Goal: Task Accomplishment & Management: Complete application form

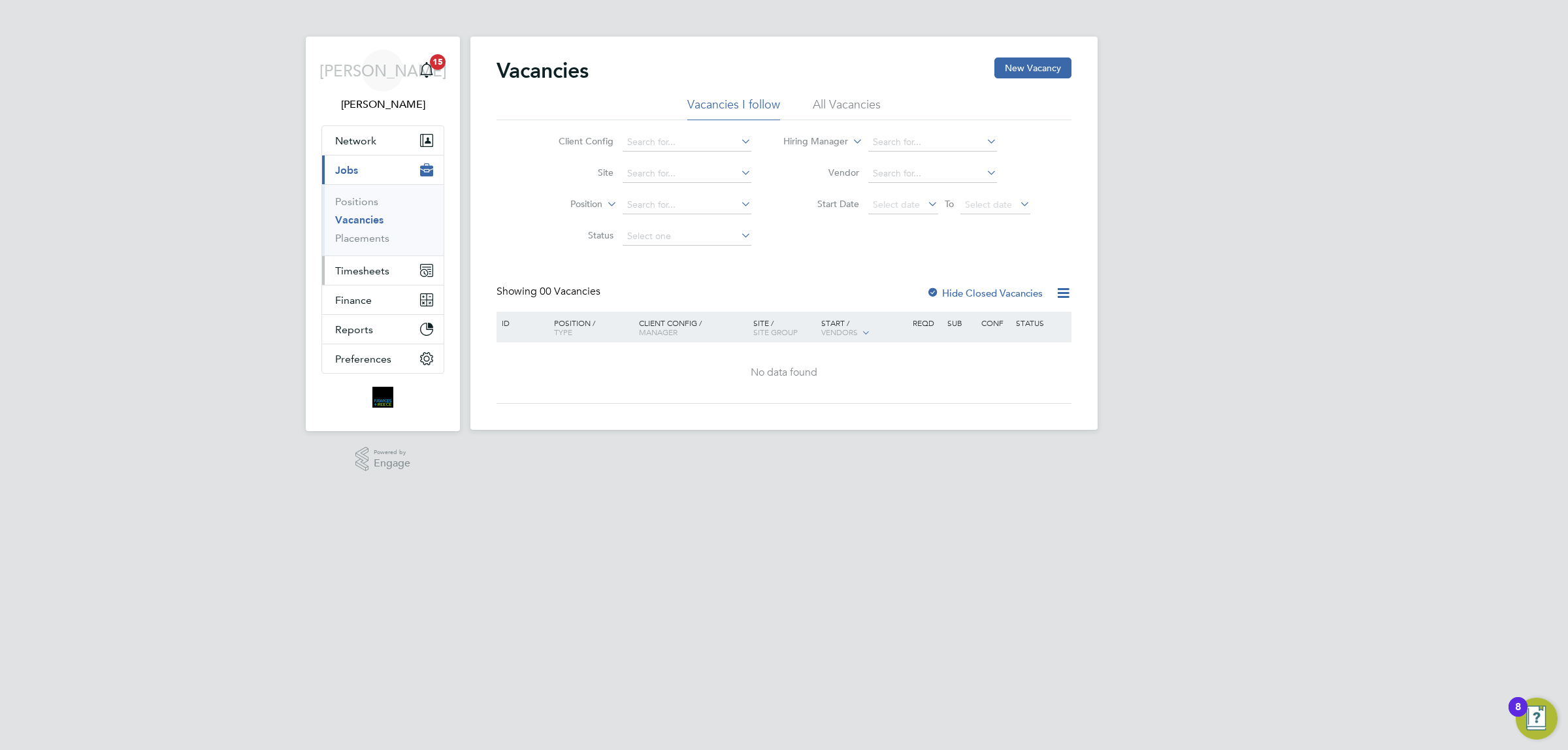
click at [384, 269] on span "Timesheets" at bounding box center [362, 270] width 54 height 12
click at [377, 234] on link "Timesheets" at bounding box center [362, 230] width 54 height 12
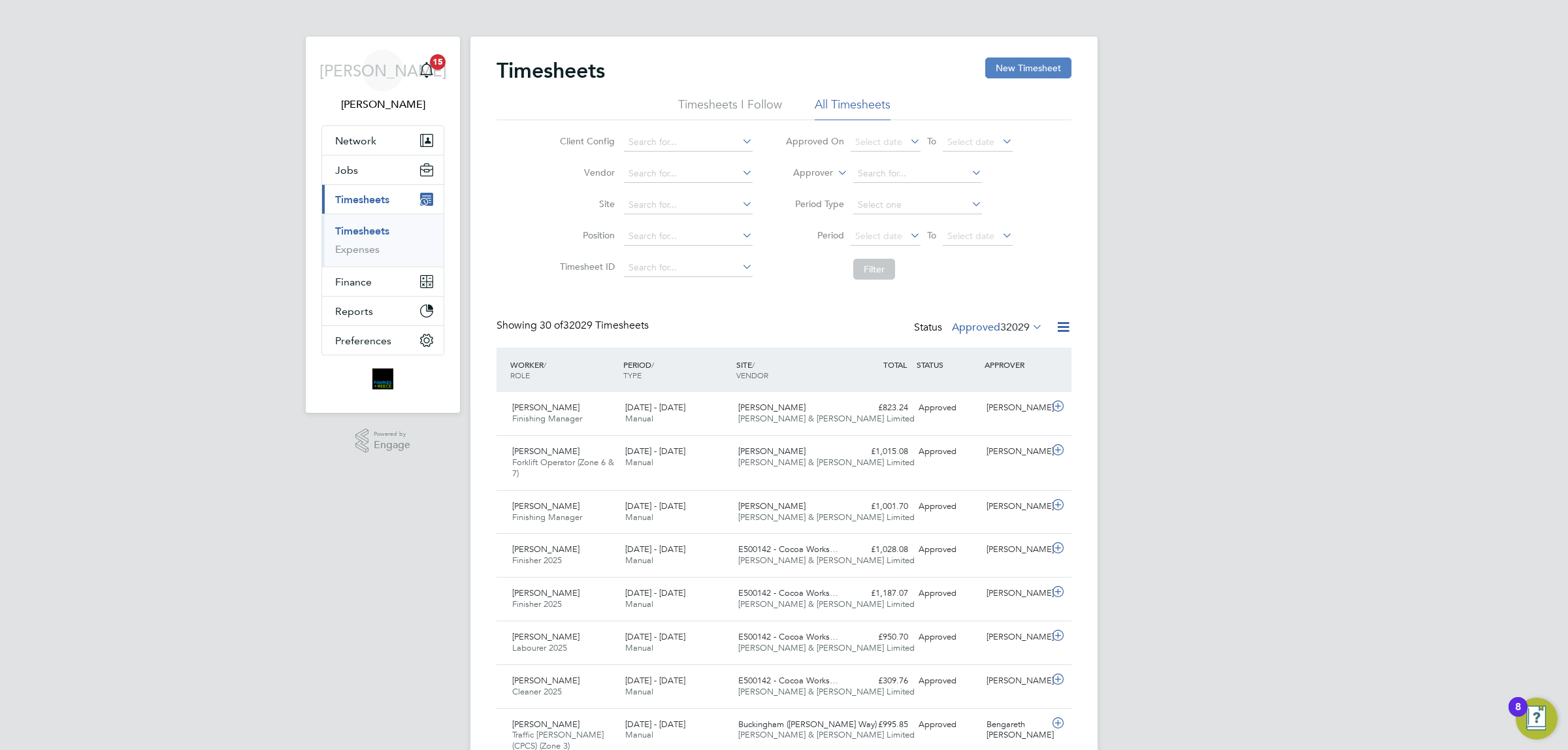
click at [1038, 60] on button "New Timesheet" at bounding box center [1028, 68] width 87 height 21
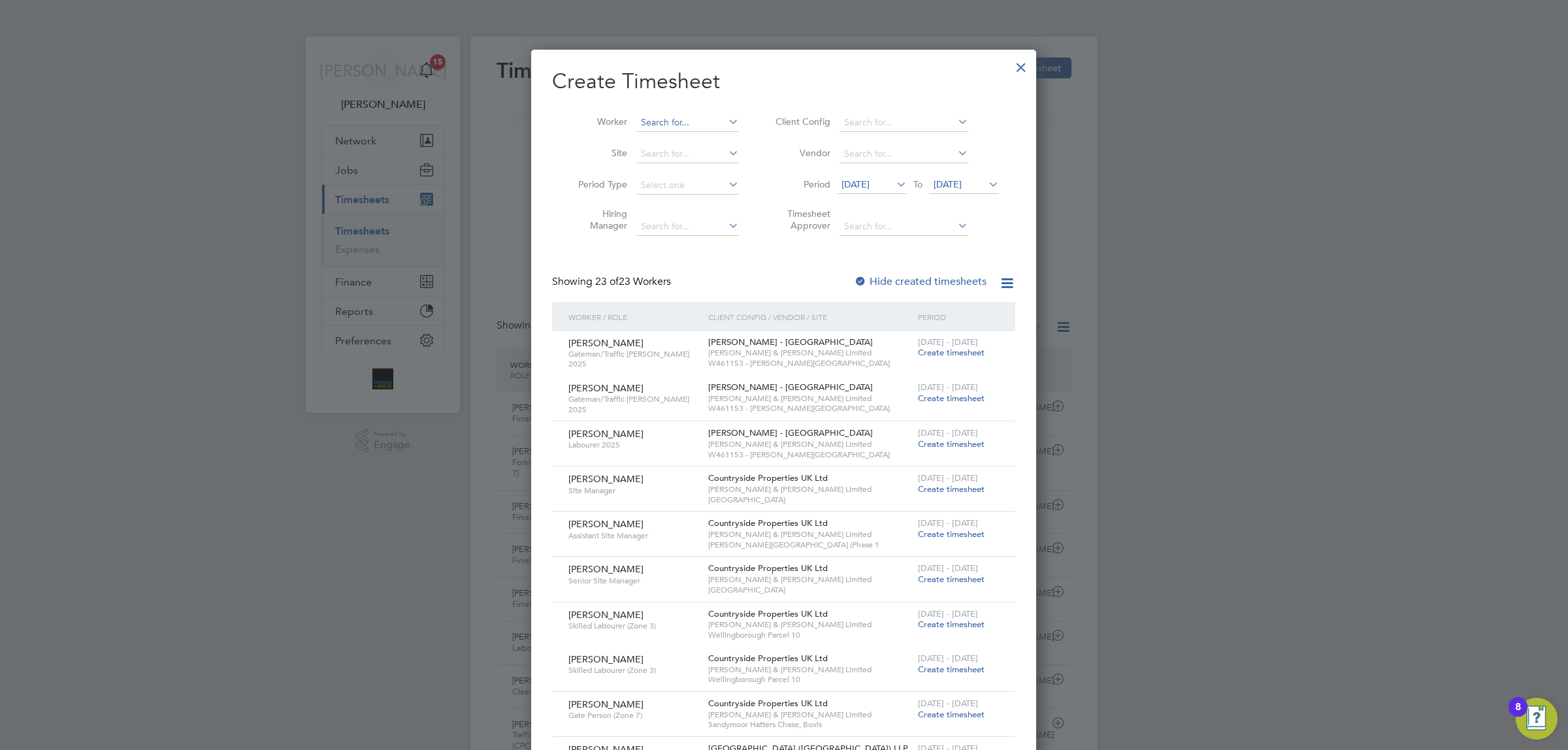
click at [679, 120] on input at bounding box center [688, 123] width 102 height 18
click at [716, 136] on b "Soor" at bounding box center [726, 140] width 20 height 11
type input "[PERSON_NAME]"
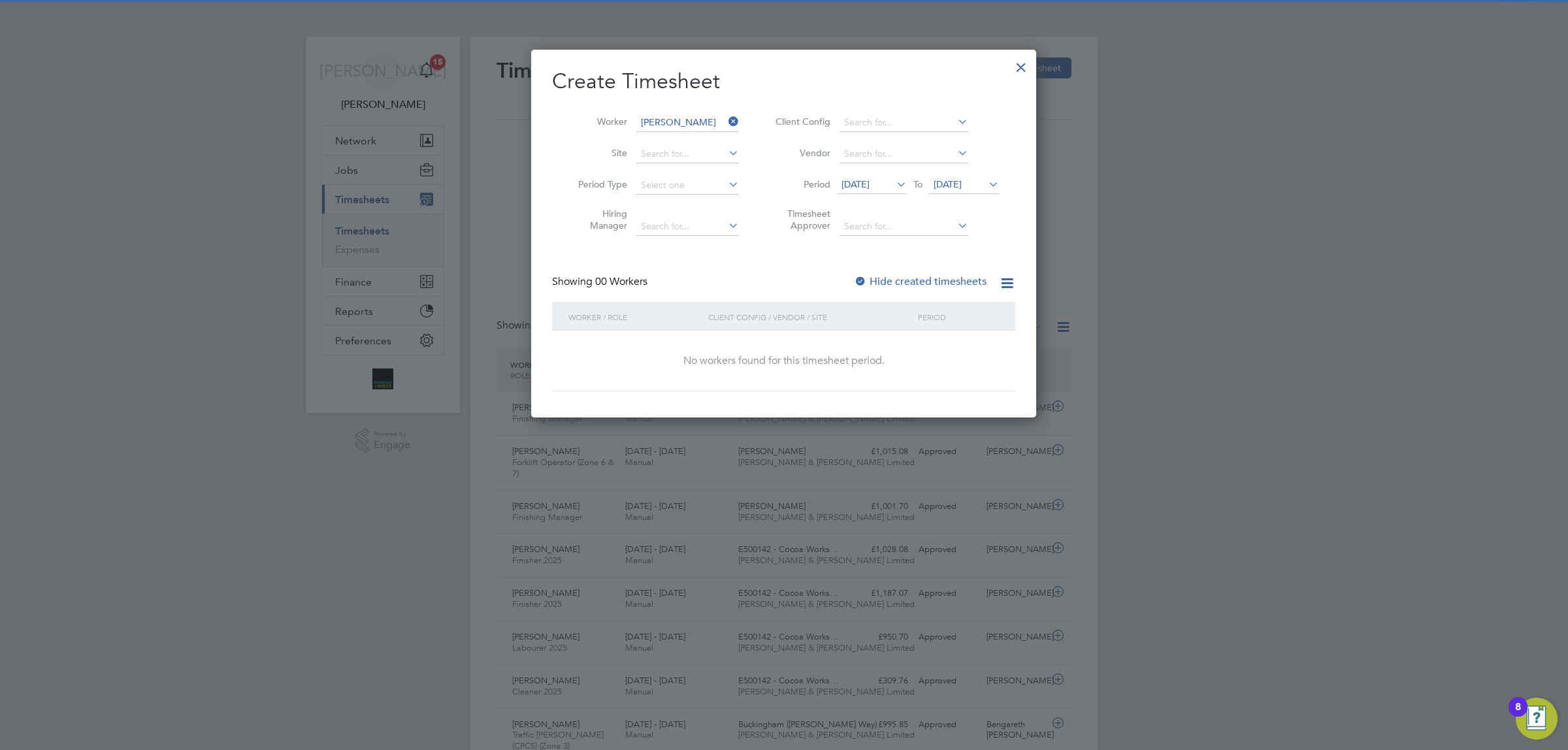
click at [962, 184] on span "[DATE]" at bounding box center [947, 184] width 28 height 12
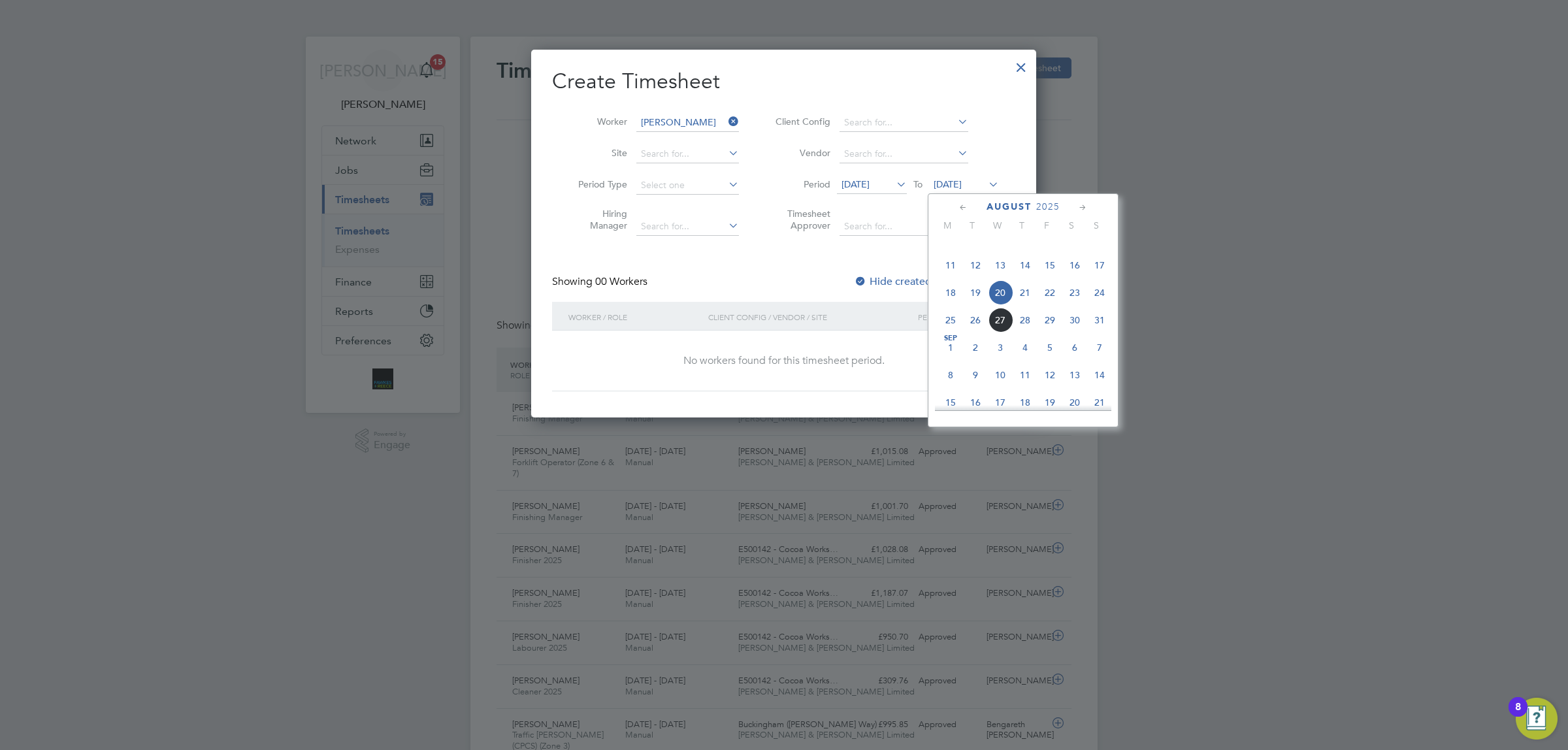
click at [1107, 304] on span "24" at bounding box center [1099, 292] width 25 height 25
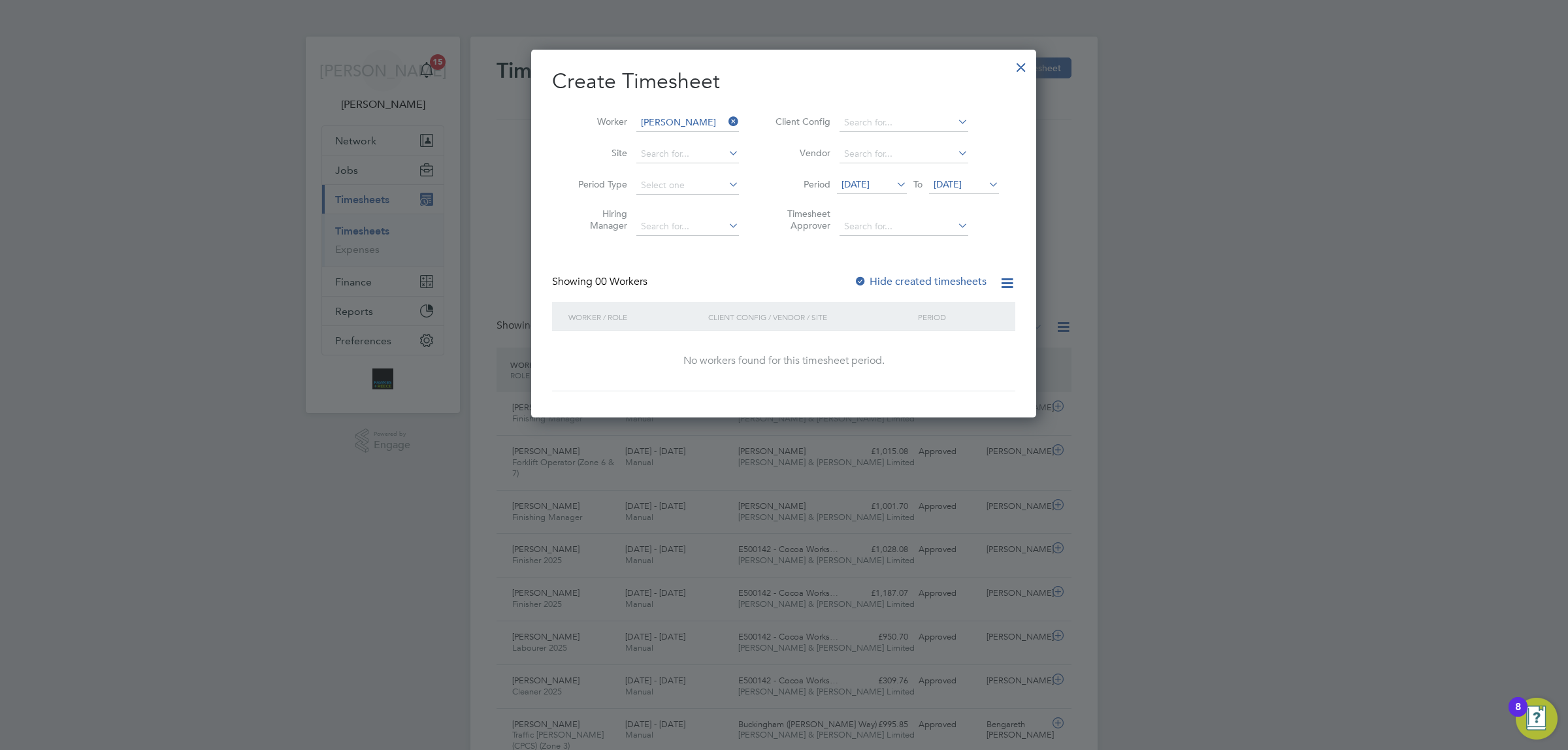
click at [860, 279] on div at bounding box center [860, 282] width 13 height 13
click at [864, 181] on span "[DATE]" at bounding box center [855, 184] width 28 height 12
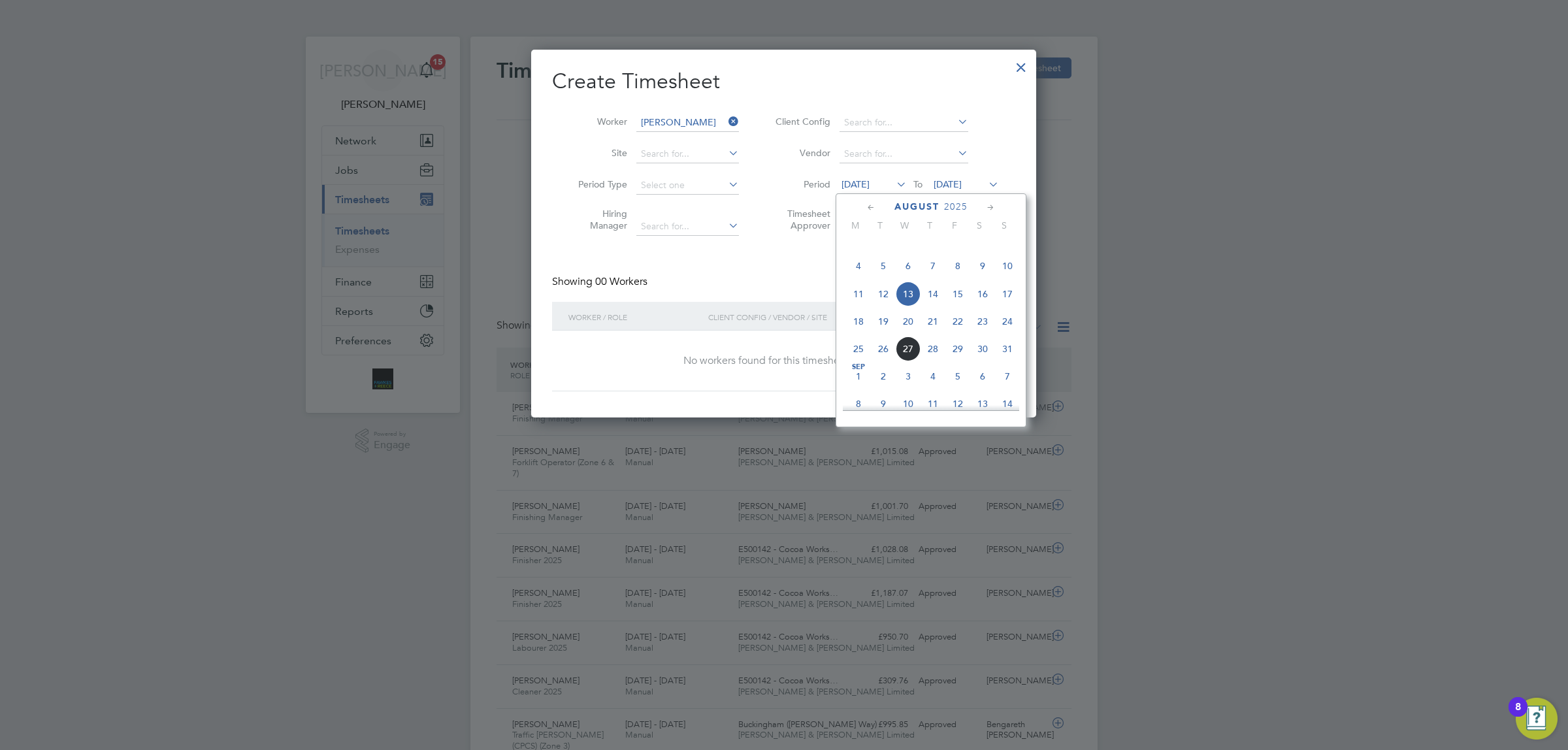
click at [853, 306] on span "11" at bounding box center [858, 294] width 25 height 25
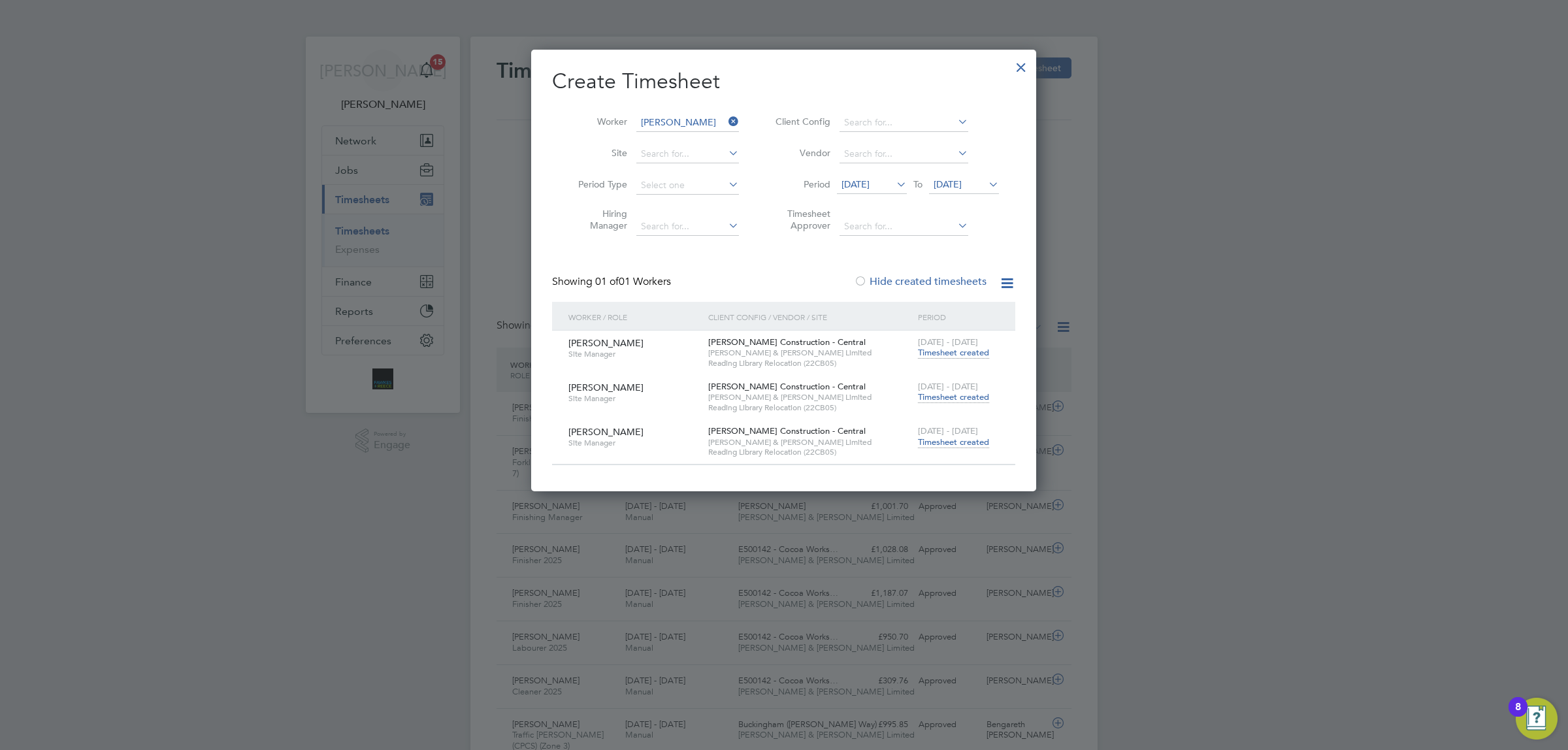
click at [955, 392] on span "Timesheet created" at bounding box center [953, 398] width 72 height 12
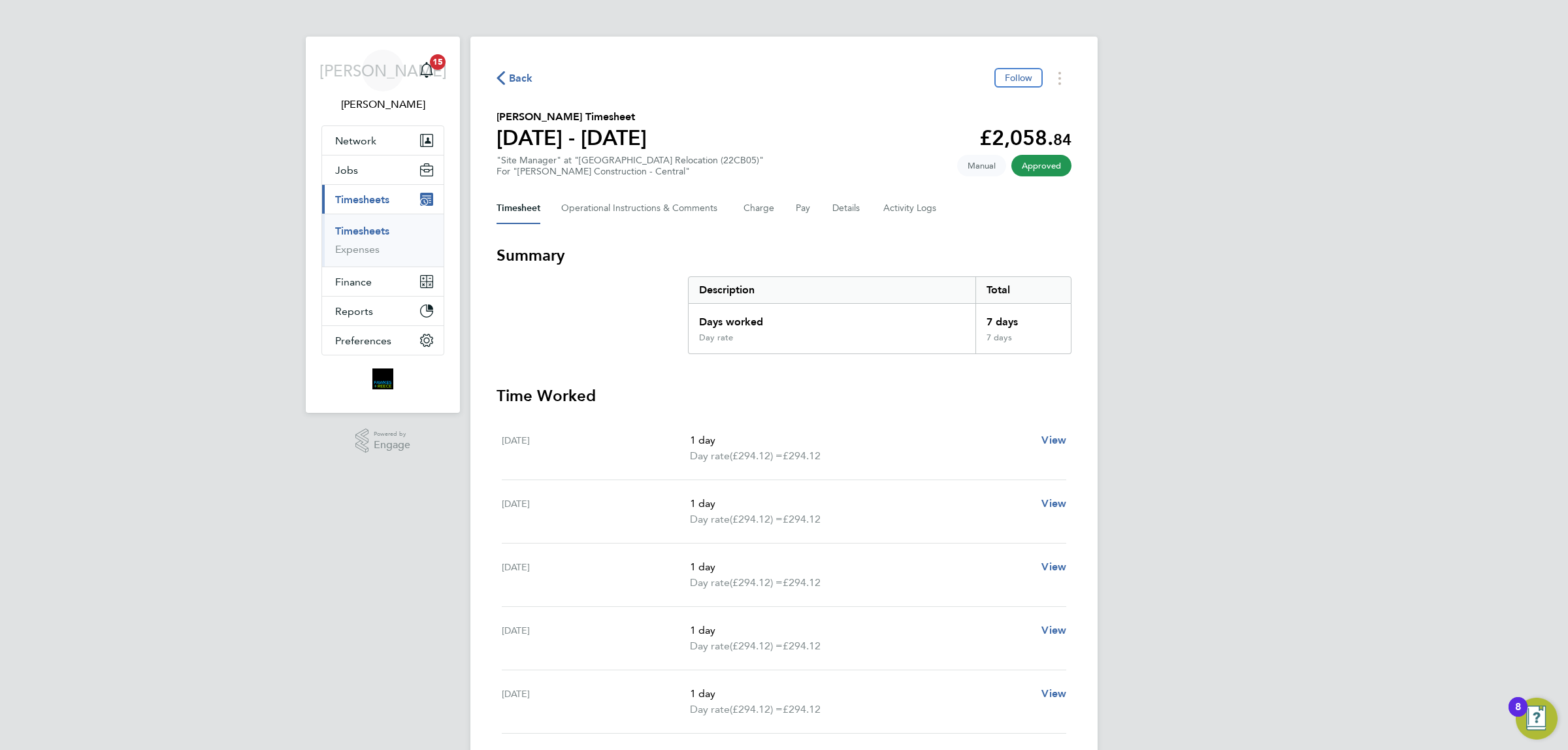
click at [520, 72] on span "Back" at bounding box center [521, 78] width 24 height 16
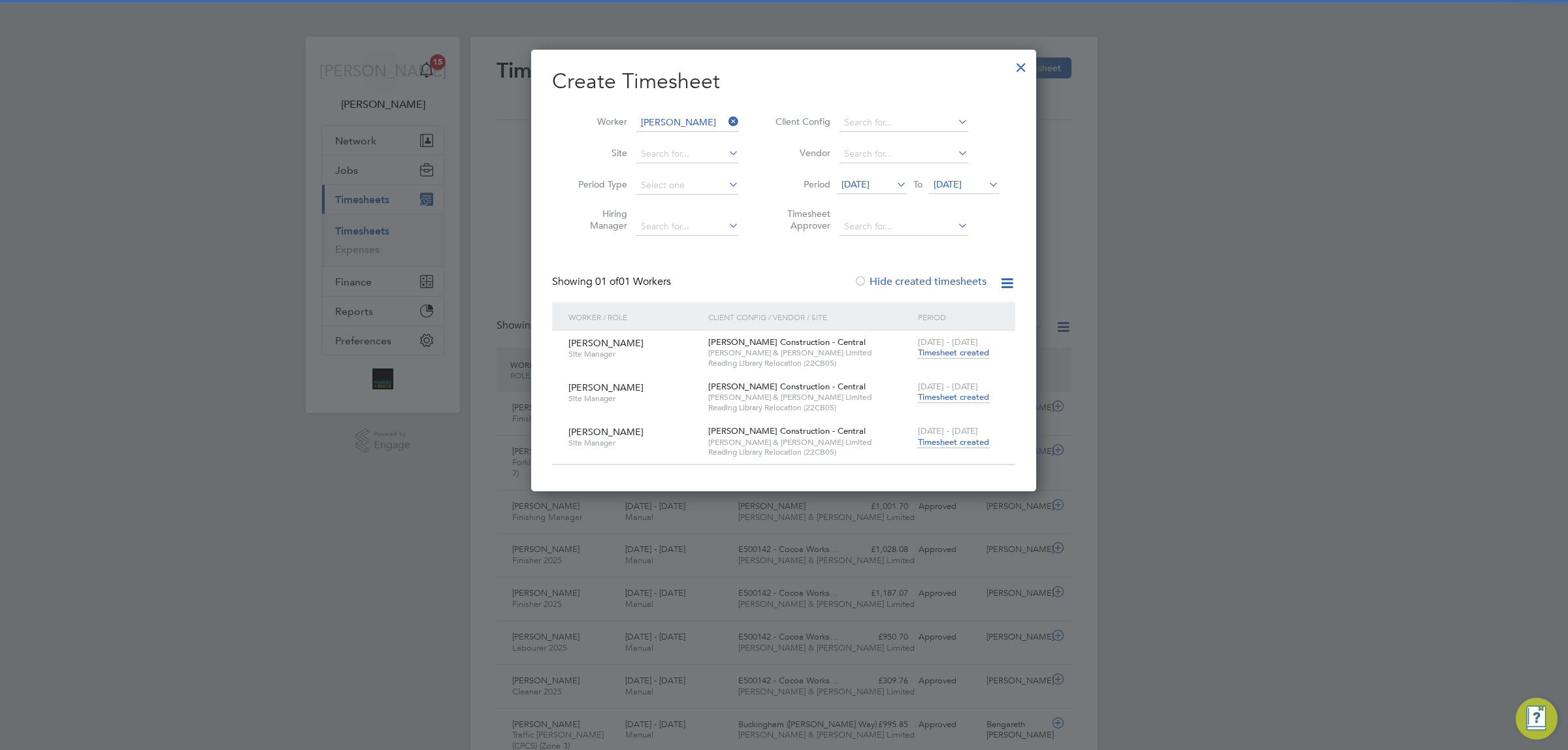
click at [726, 120] on icon at bounding box center [726, 121] width 0 height 18
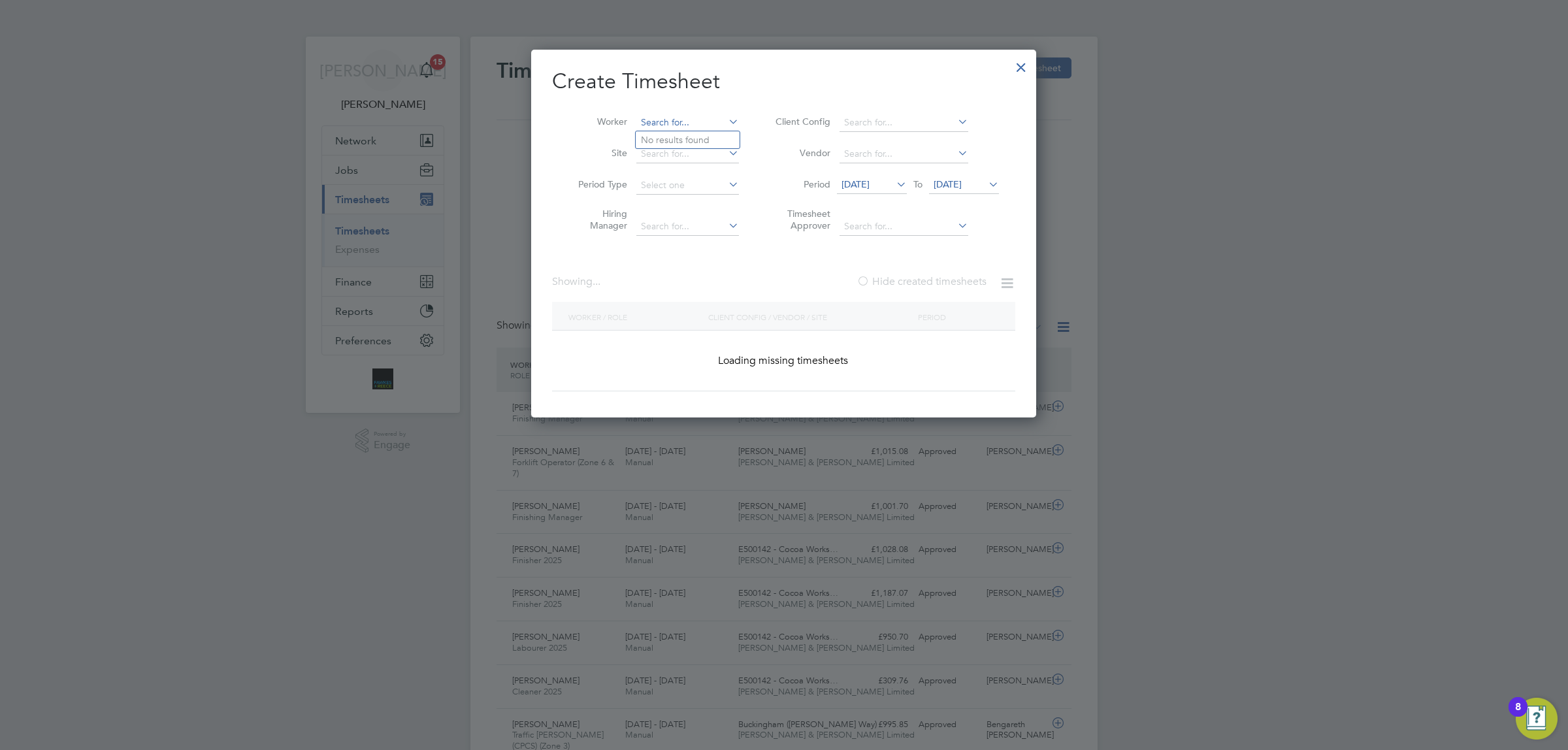
click at [667, 119] on input at bounding box center [688, 123] width 102 height 18
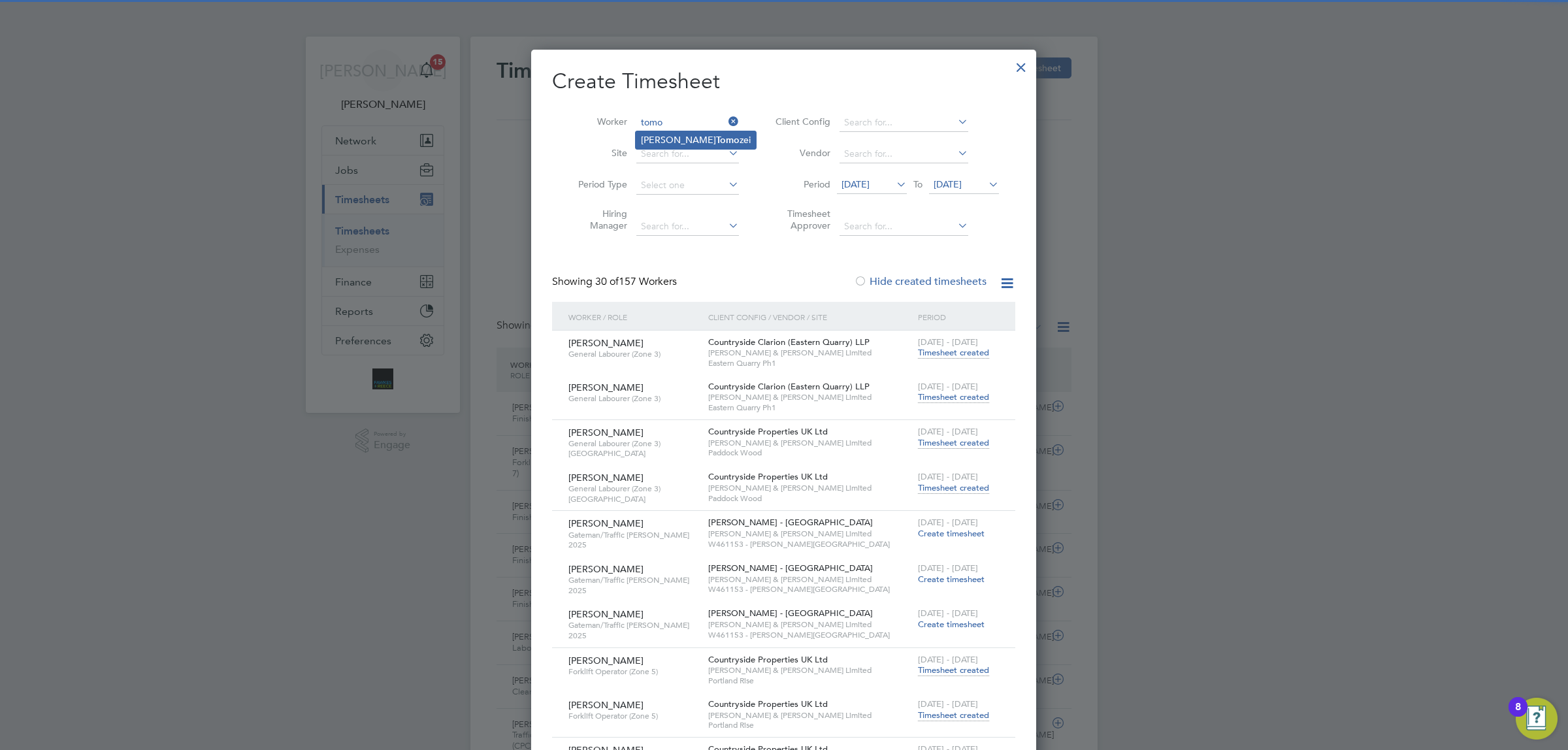
click at [670, 138] on li "[PERSON_NAME] [PERSON_NAME]" at bounding box center [696, 139] width 120 height 17
type input "[PERSON_NAME]"
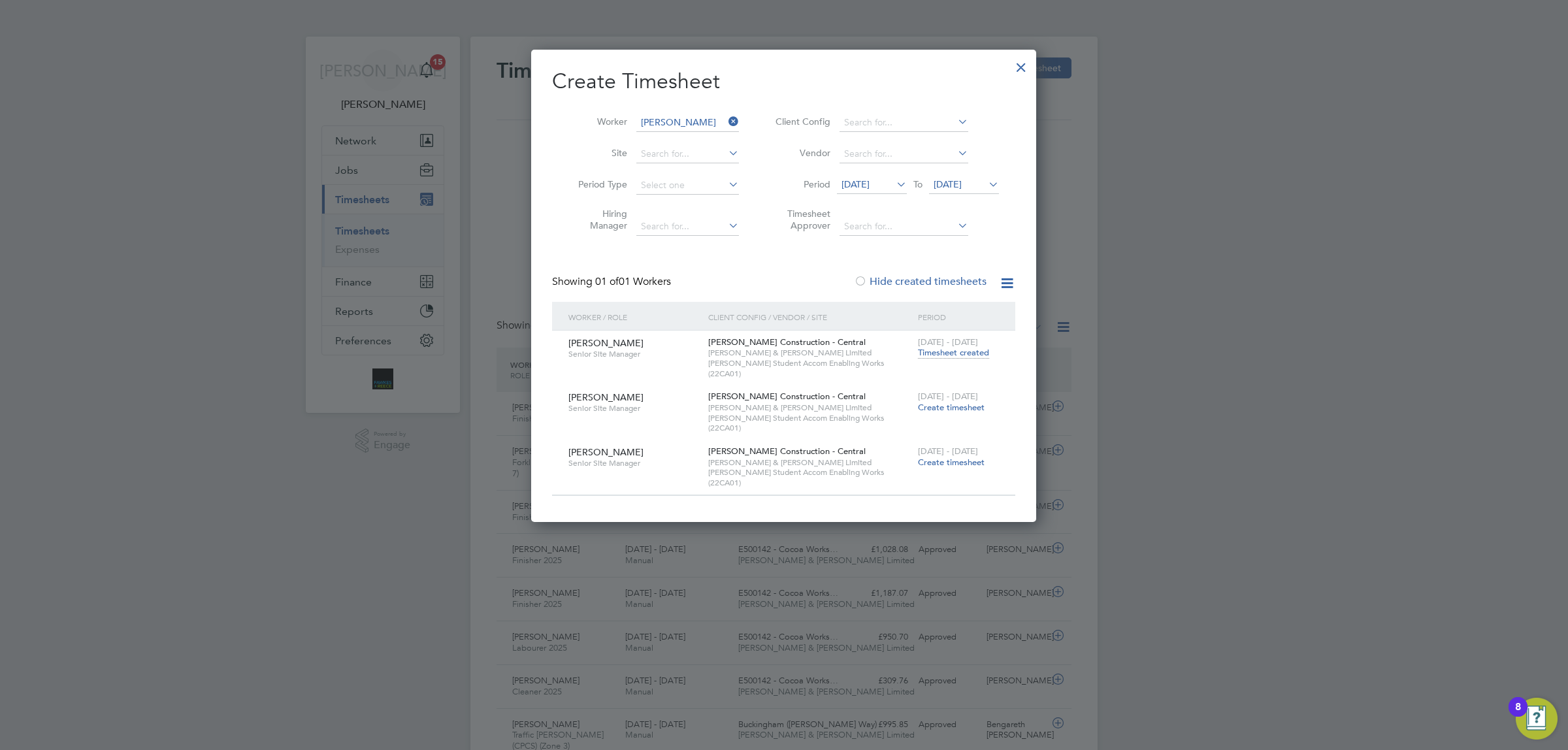
click at [1016, 67] on div at bounding box center [1020, 63] width 23 height 23
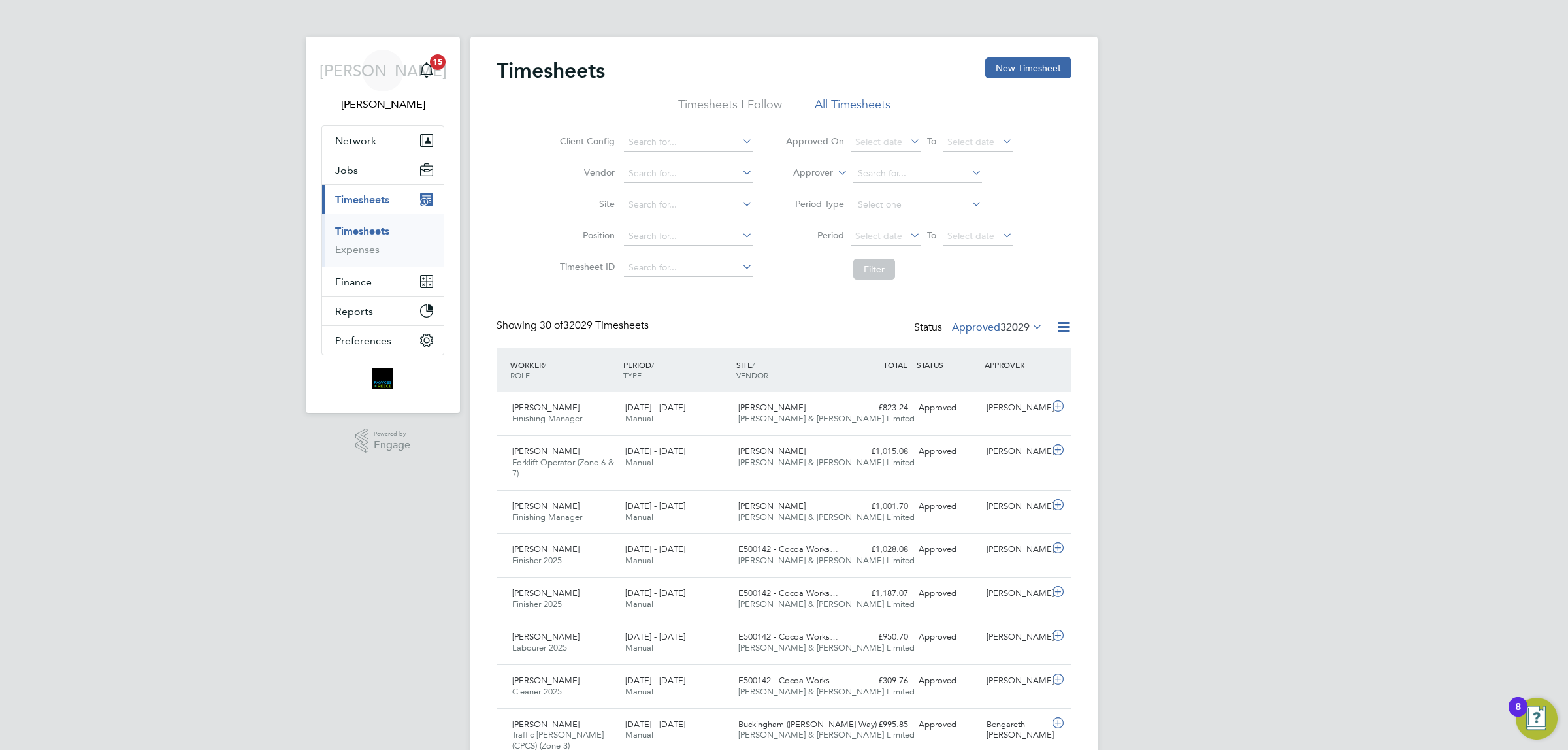
click at [648, 222] on li "Position" at bounding box center [654, 236] width 229 height 32
click at [651, 227] on input at bounding box center [688, 236] width 129 height 18
click at [648, 200] on input at bounding box center [688, 205] width 129 height 18
click at [684, 236] on li "Bexhill Phase 2" at bounding box center [690, 239] width 135 height 17
type input "Bexhill Phase 2"
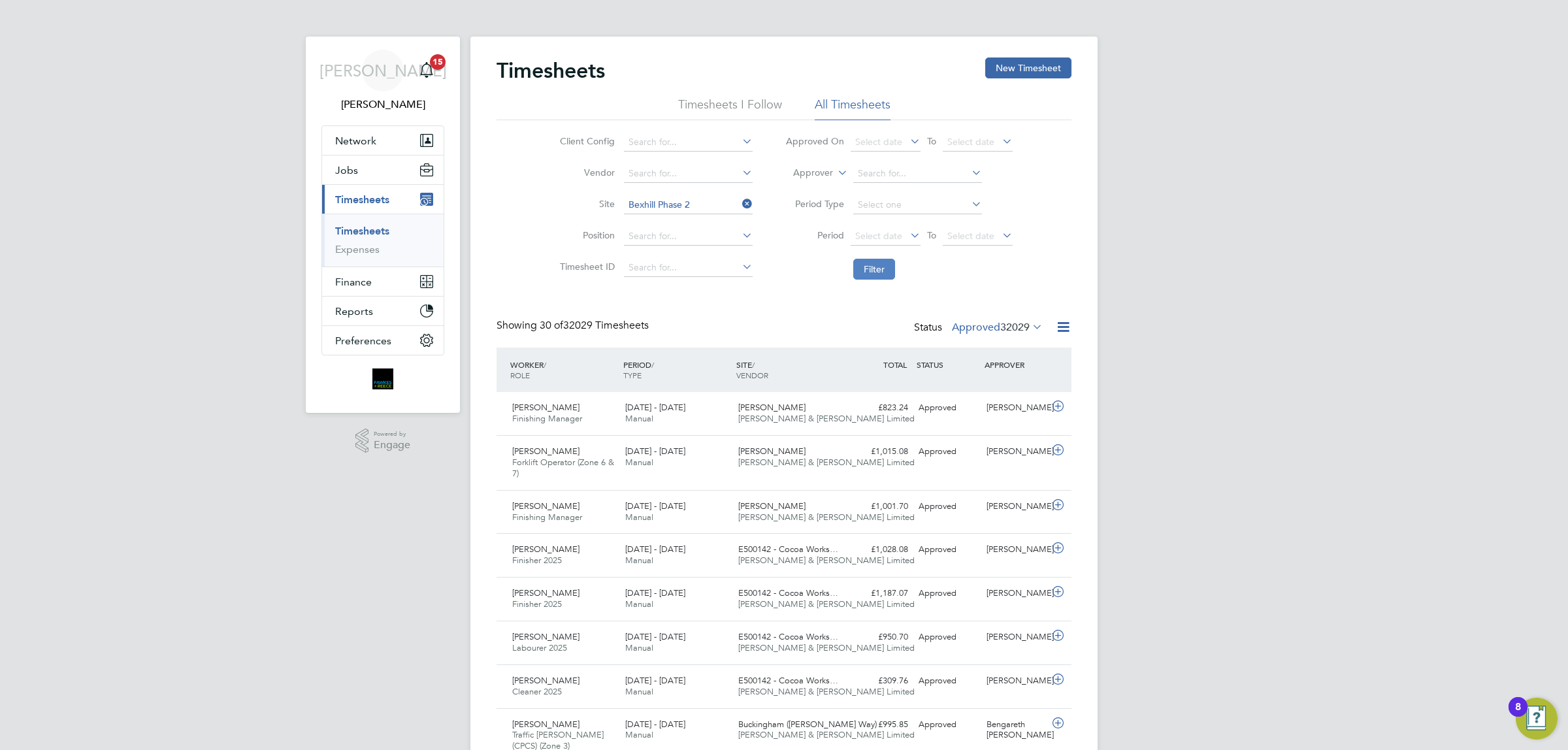
click at [857, 270] on button "Filter" at bounding box center [874, 270] width 42 height 21
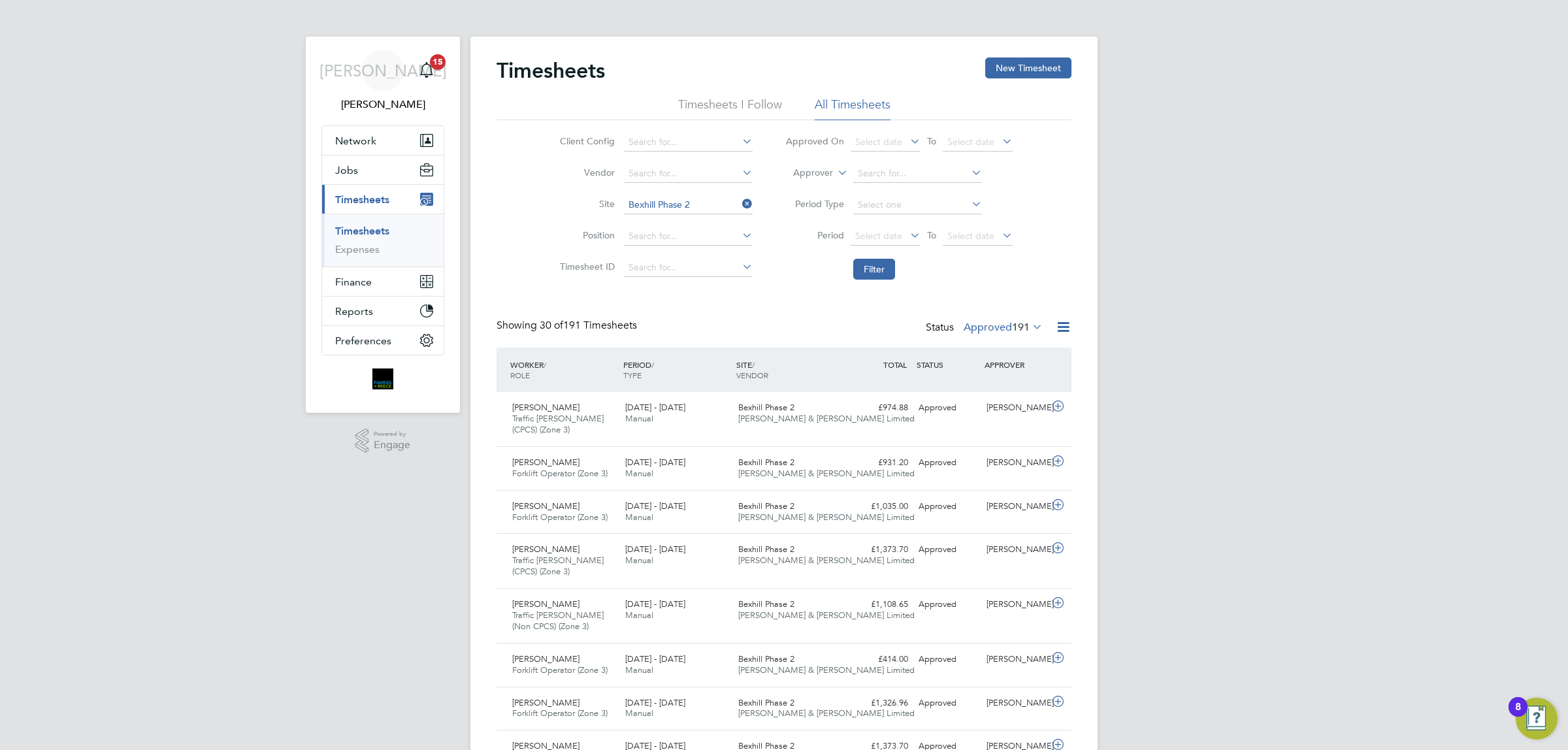
click at [740, 206] on icon at bounding box center [740, 204] width 0 height 18
click at [1020, 64] on button "New Timesheet" at bounding box center [1028, 68] width 87 height 21
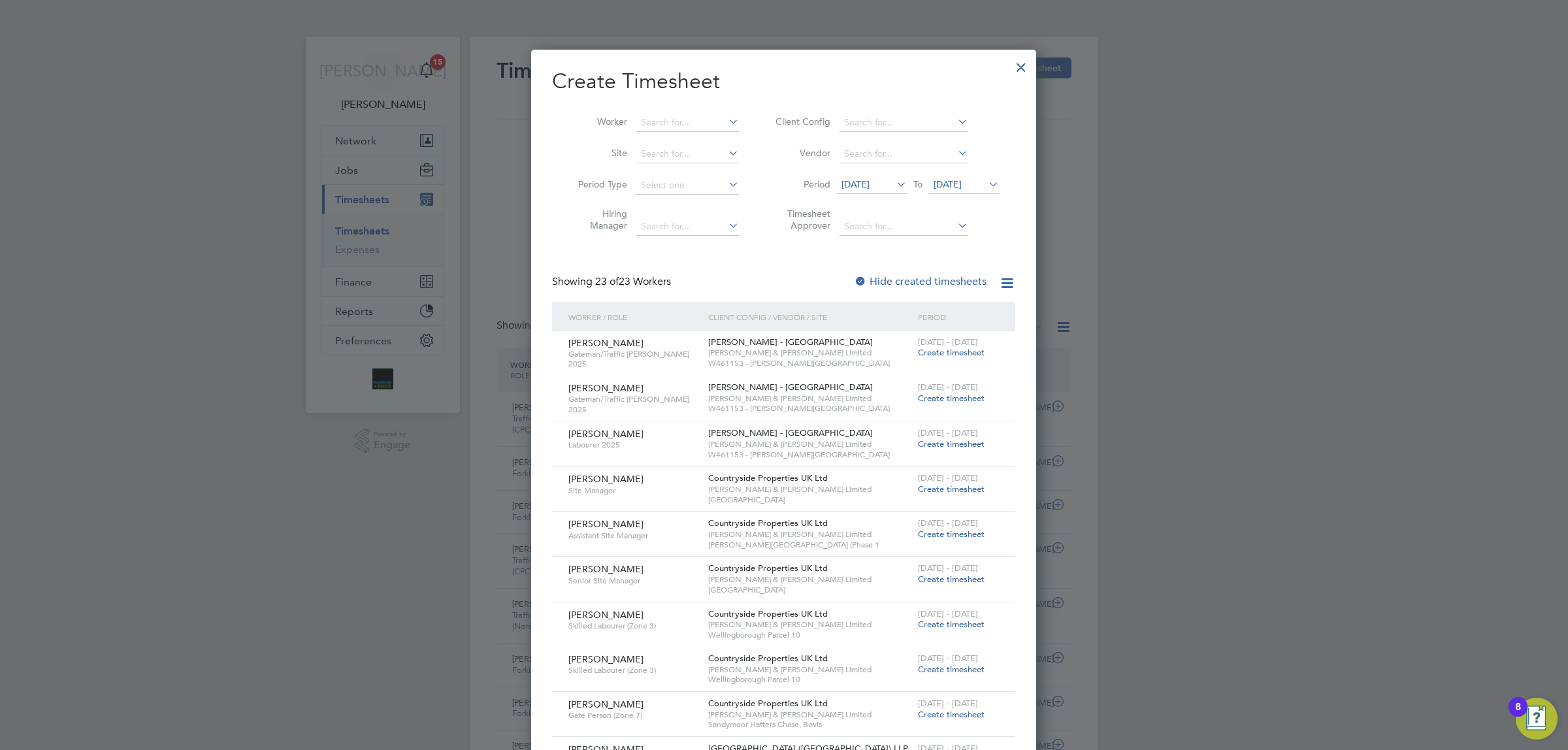
click at [704, 111] on li "Worker" at bounding box center [654, 123] width 203 height 32
click at [688, 116] on input at bounding box center [688, 123] width 102 height 18
click at [716, 139] on b "Newso" at bounding box center [731, 140] width 29 height 11
type input "[PERSON_NAME]"
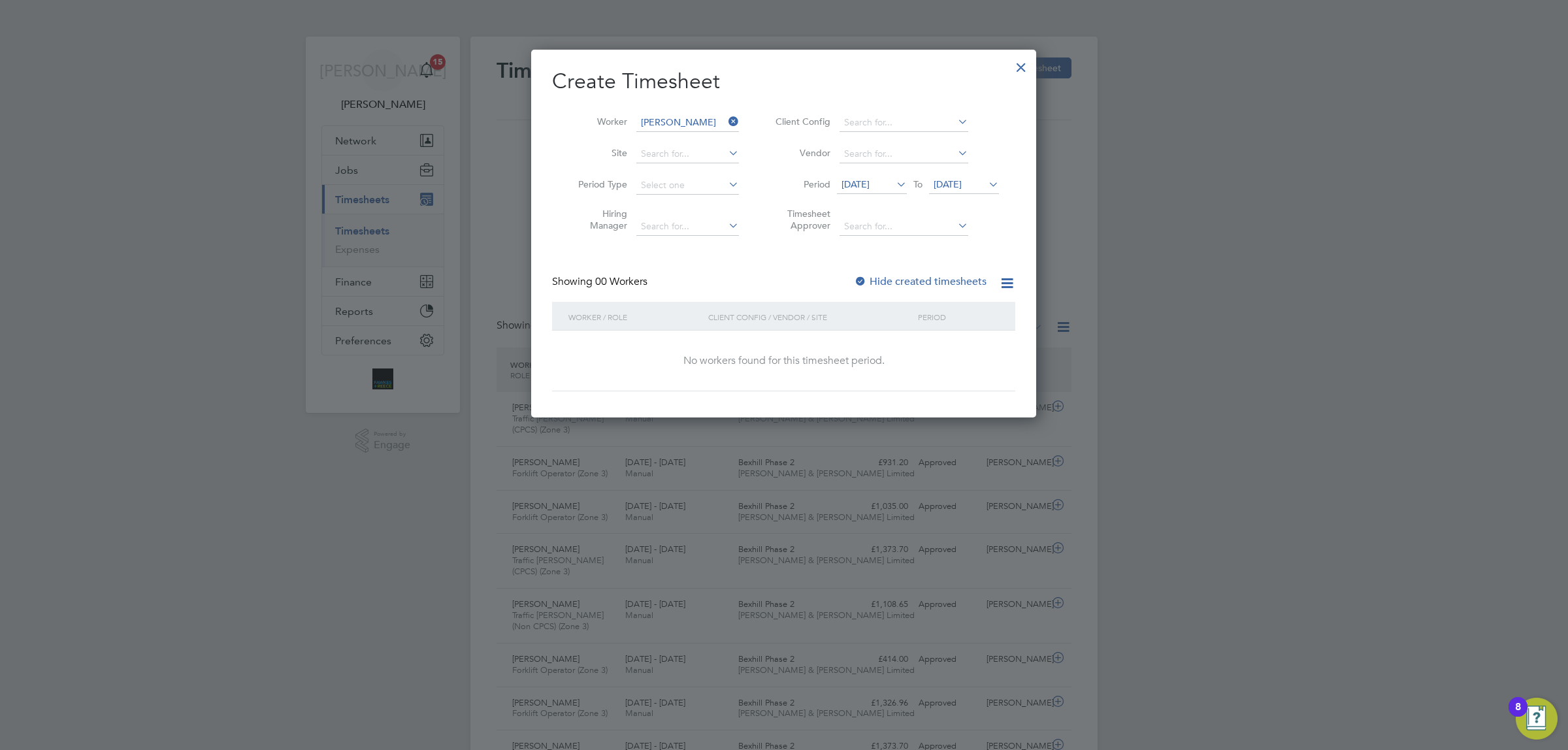
click at [962, 188] on span "[DATE]" at bounding box center [947, 184] width 28 height 12
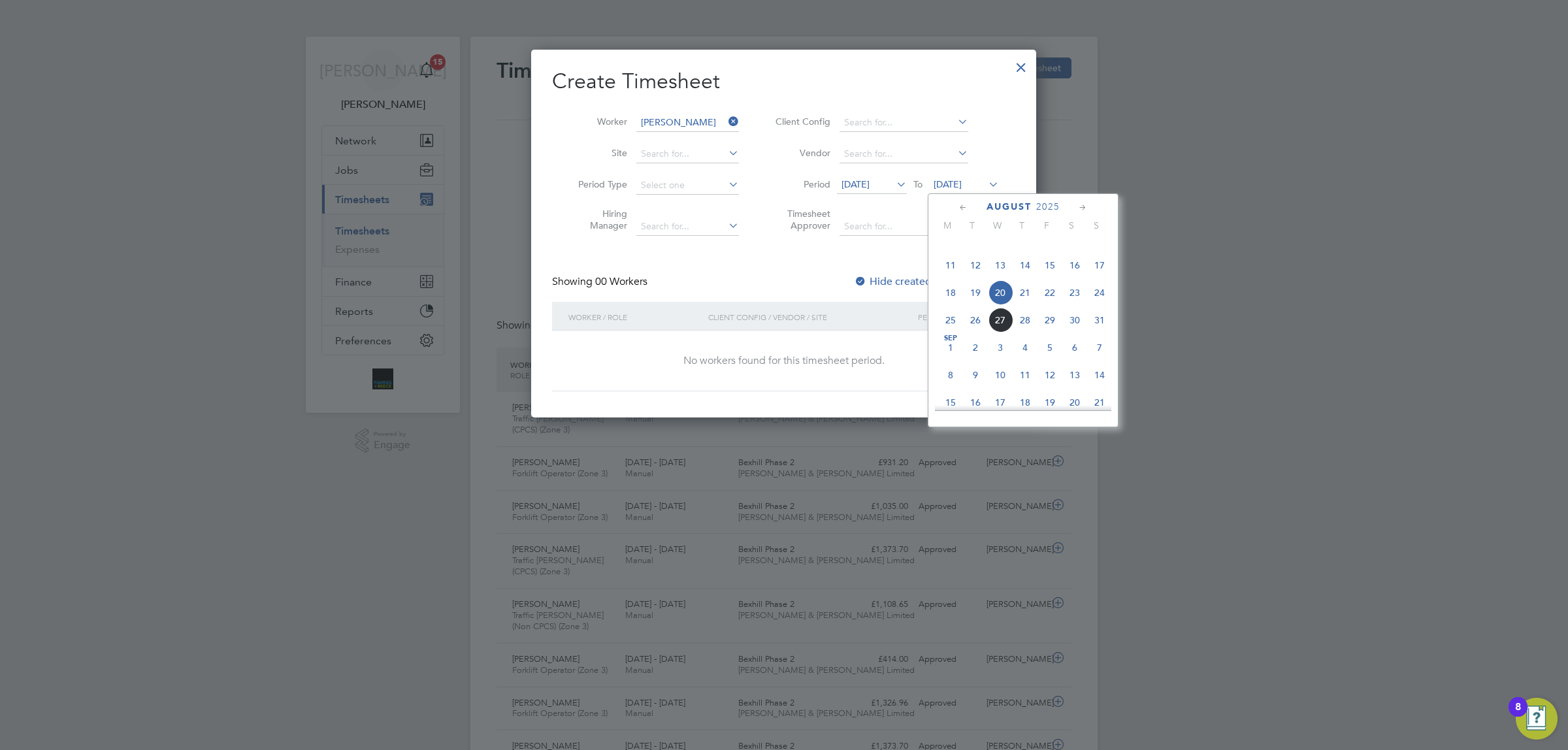
click at [1106, 305] on span "24" at bounding box center [1099, 292] width 25 height 25
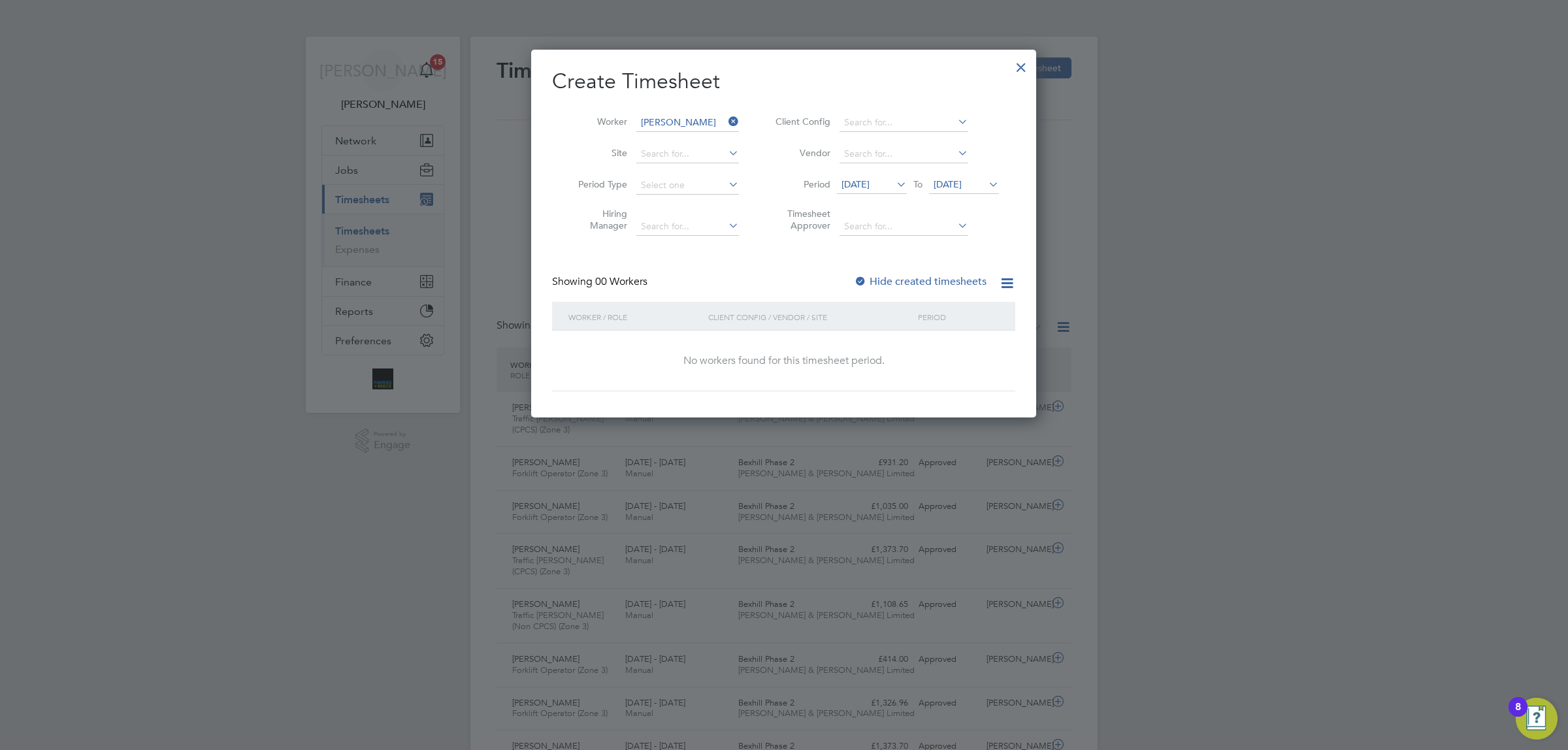
click at [862, 278] on div at bounding box center [860, 282] width 13 height 13
click at [875, 174] on li "Period [DATE] To [DATE]" at bounding box center [885, 186] width 260 height 32
click at [870, 184] on span "[DATE]" at bounding box center [855, 184] width 28 height 12
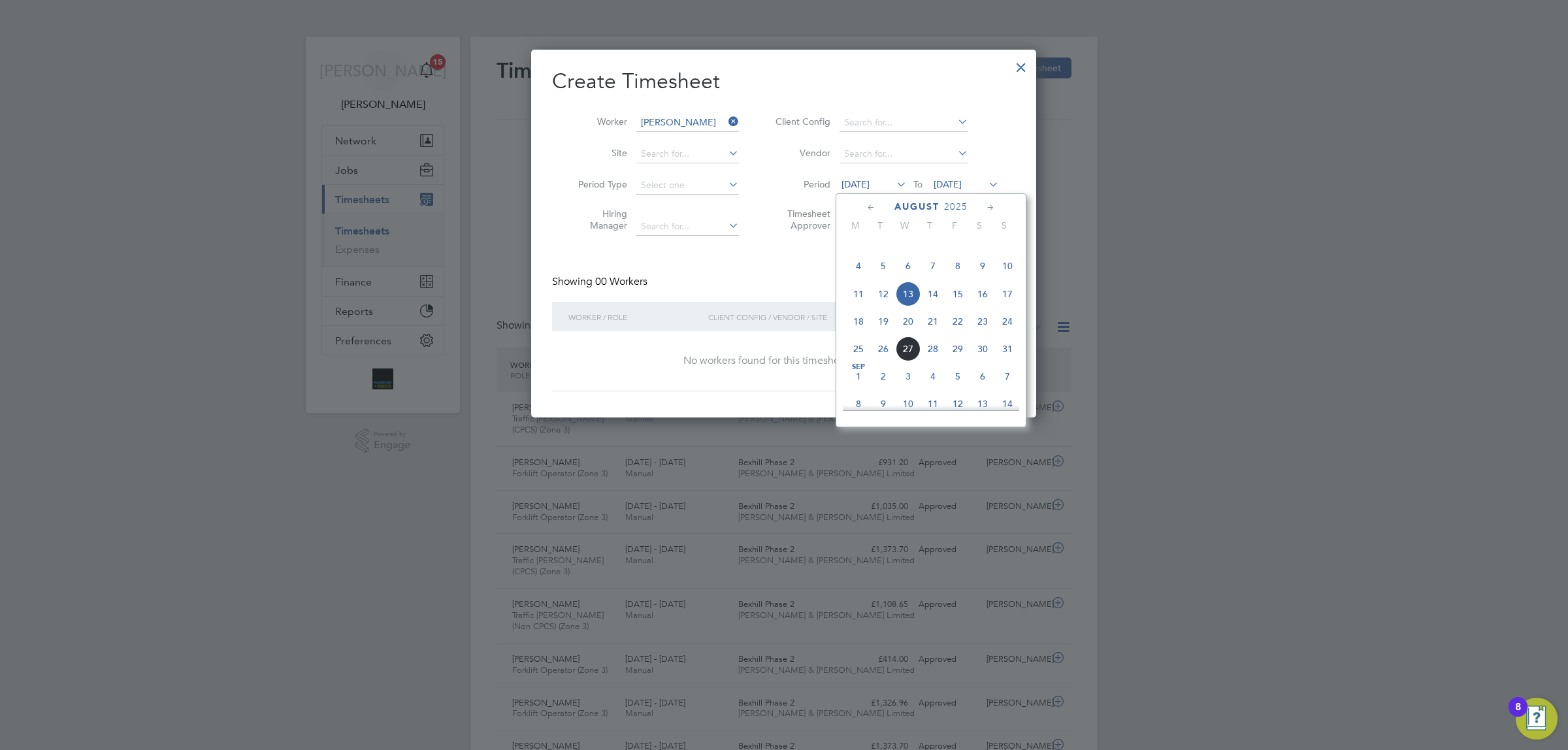
click at [853, 305] on span "11" at bounding box center [858, 294] width 25 height 25
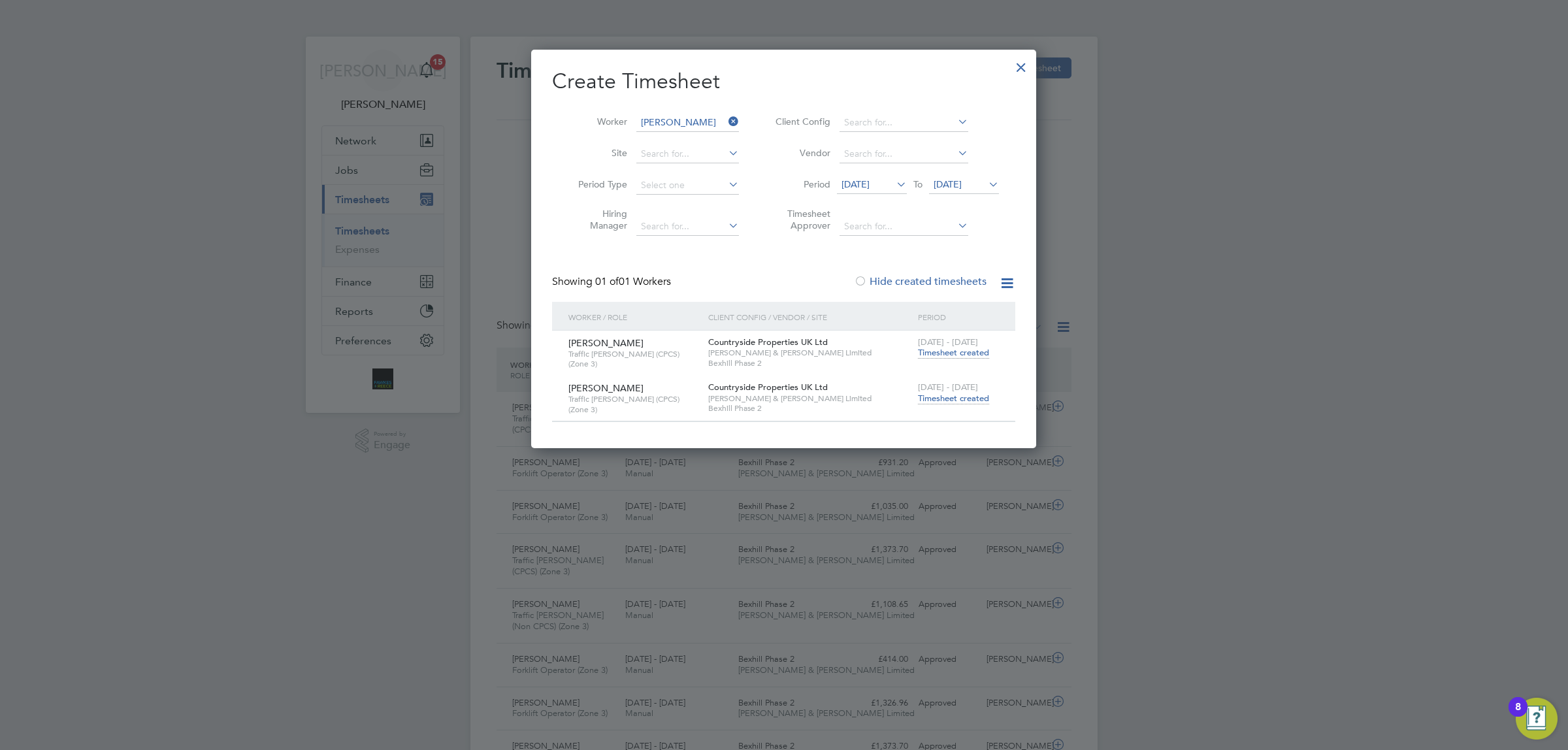
click at [961, 392] on span "Timesheet created" at bounding box center [953, 398] width 72 height 12
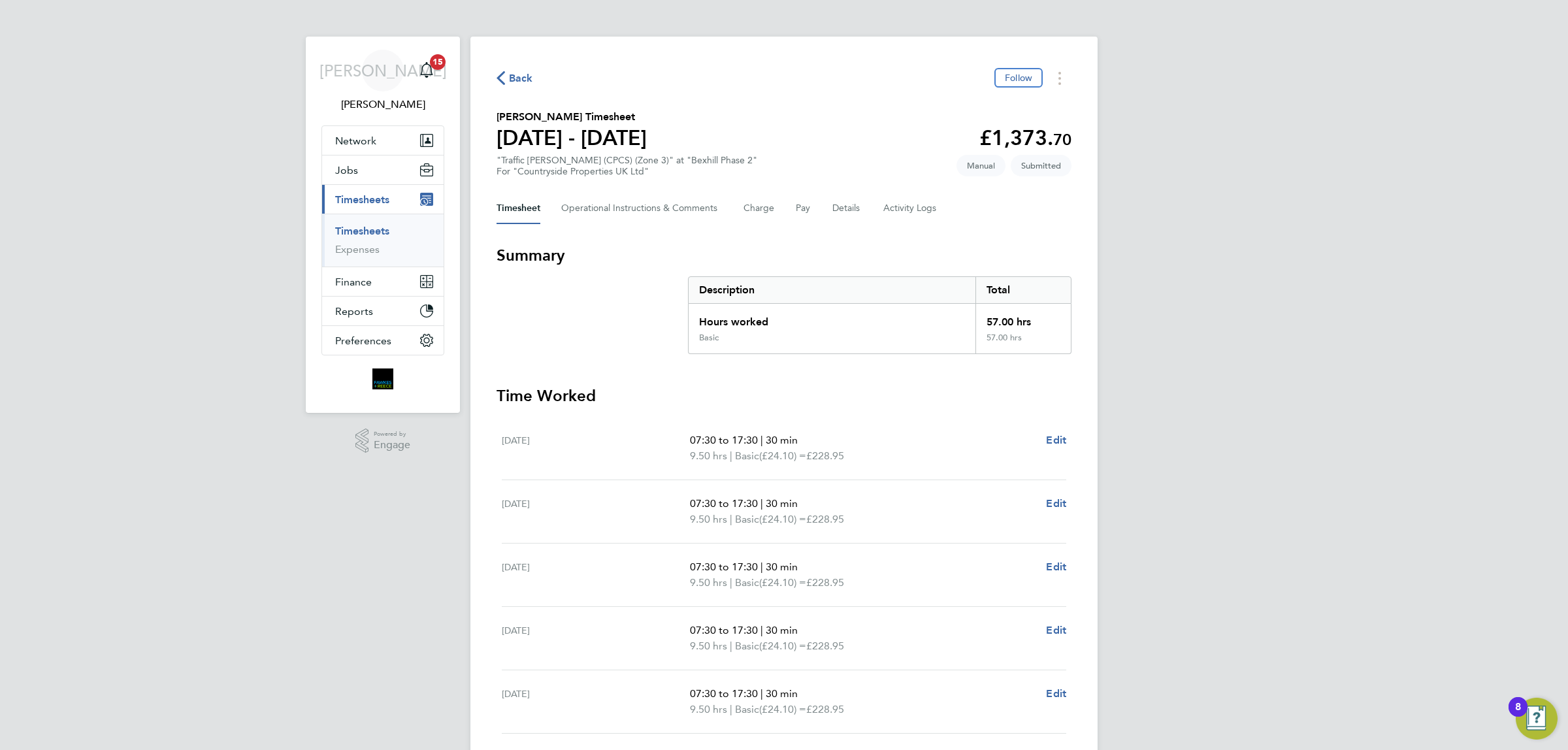
click at [506, 84] on button "Back" at bounding box center [514, 78] width 37 height 17
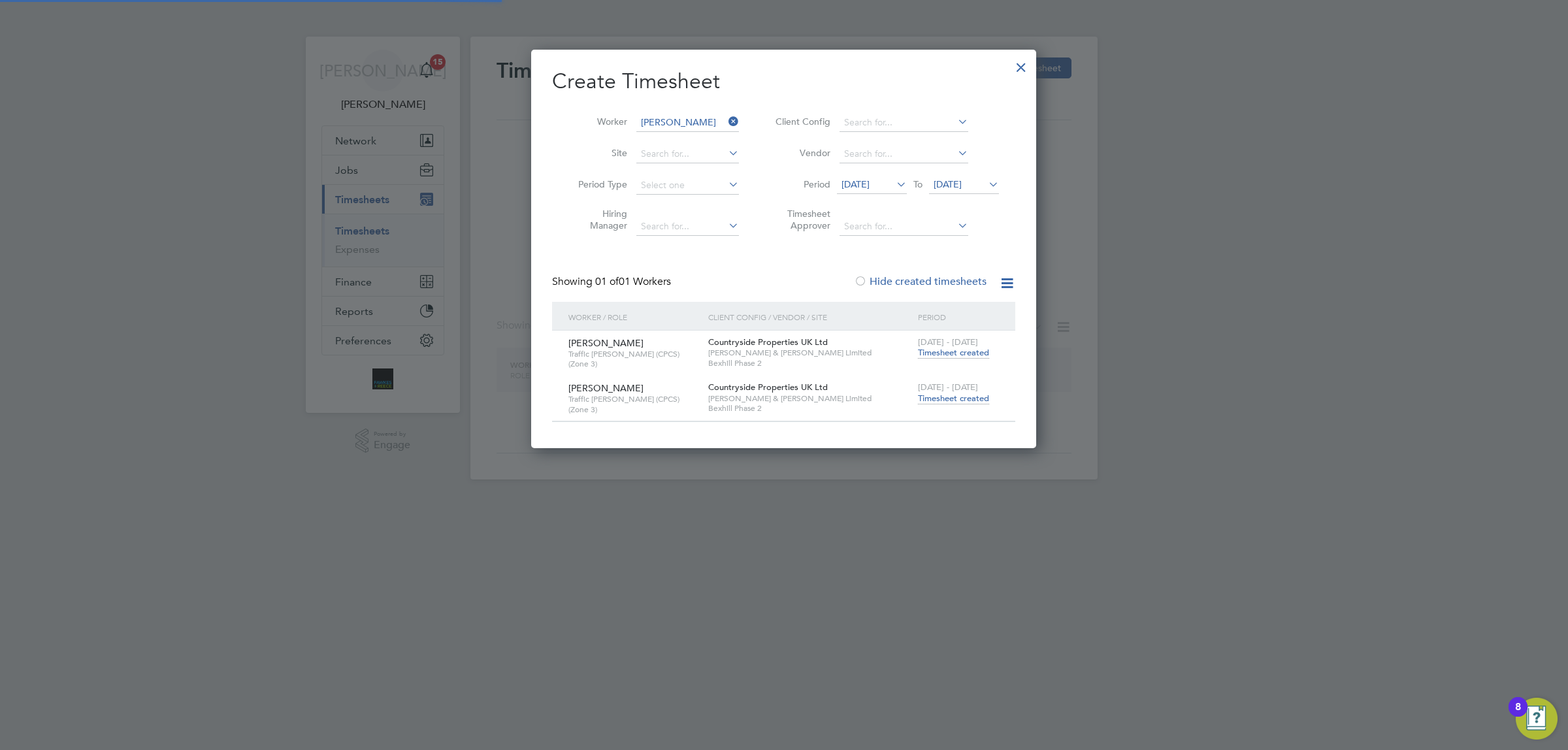
click at [726, 114] on icon at bounding box center [726, 121] width 0 height 18
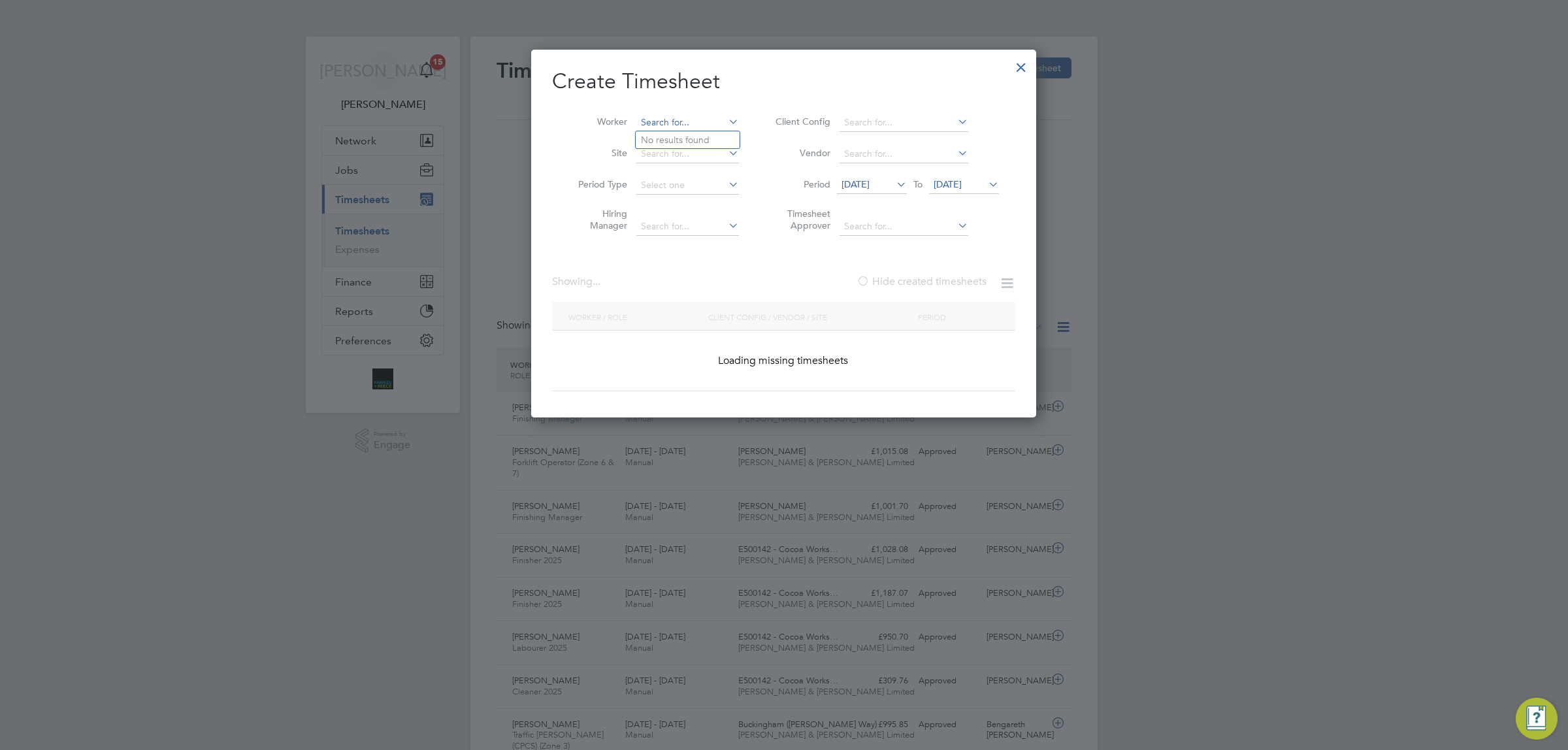
click at [667, 116] on input at bounding box center [688, 123] width 102 height 18
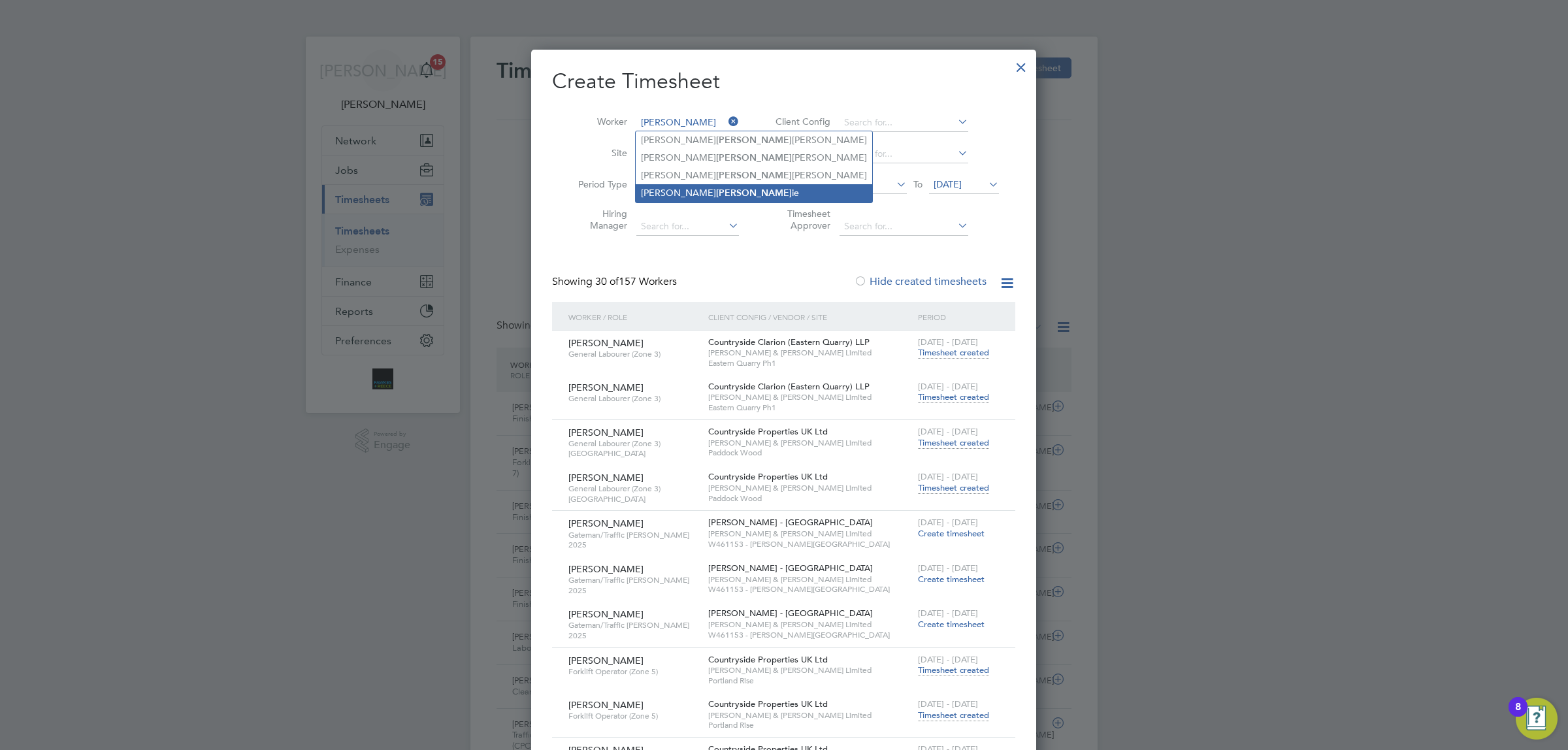
click at [716, 190] on b "[PERSON_NAME]" at bounding box center [754, 193] width 76 height 11
type input "[PERSON_NAME]"
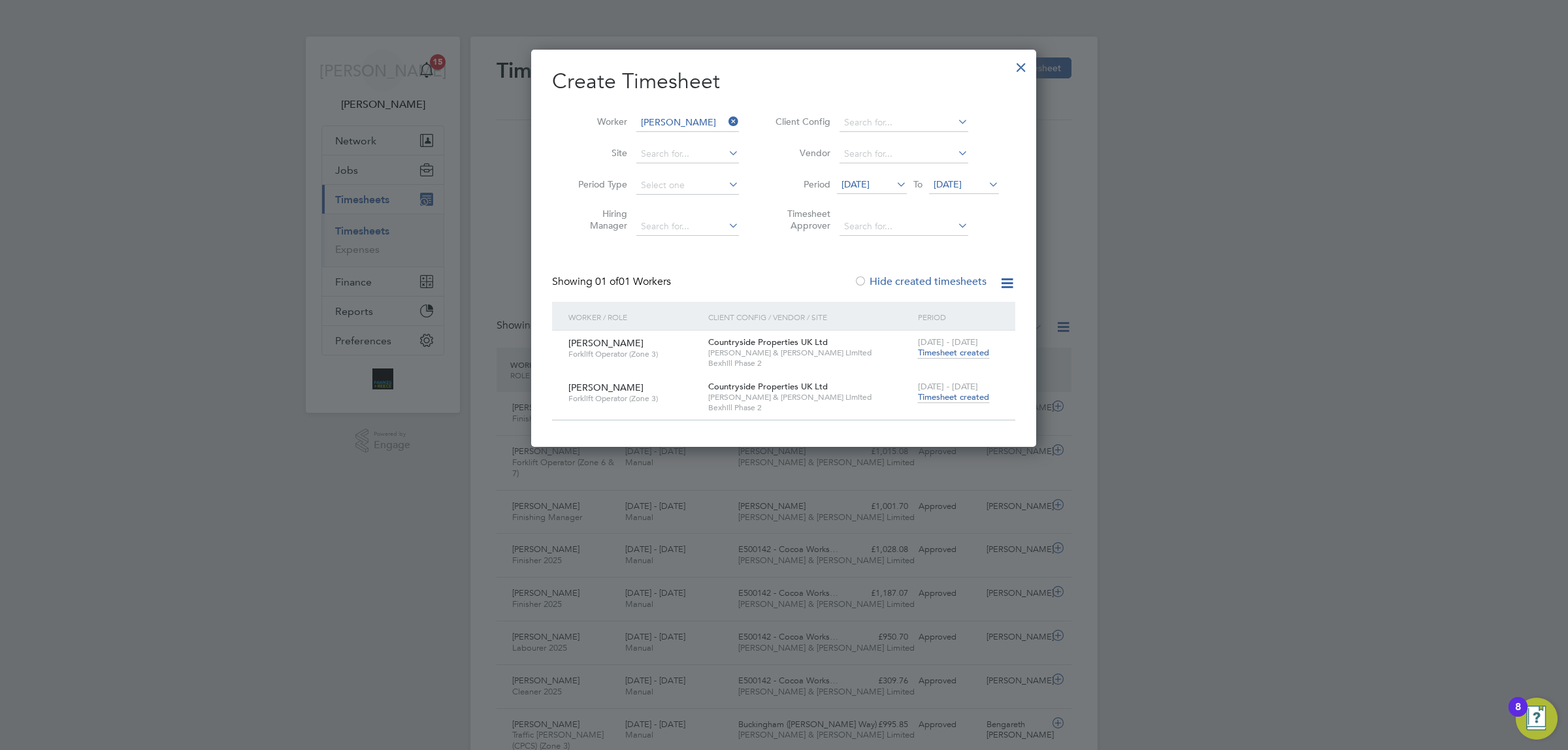
click at [955, 393] on span "Timesheet created" at bounding box center [953, 398] width 72 height 12
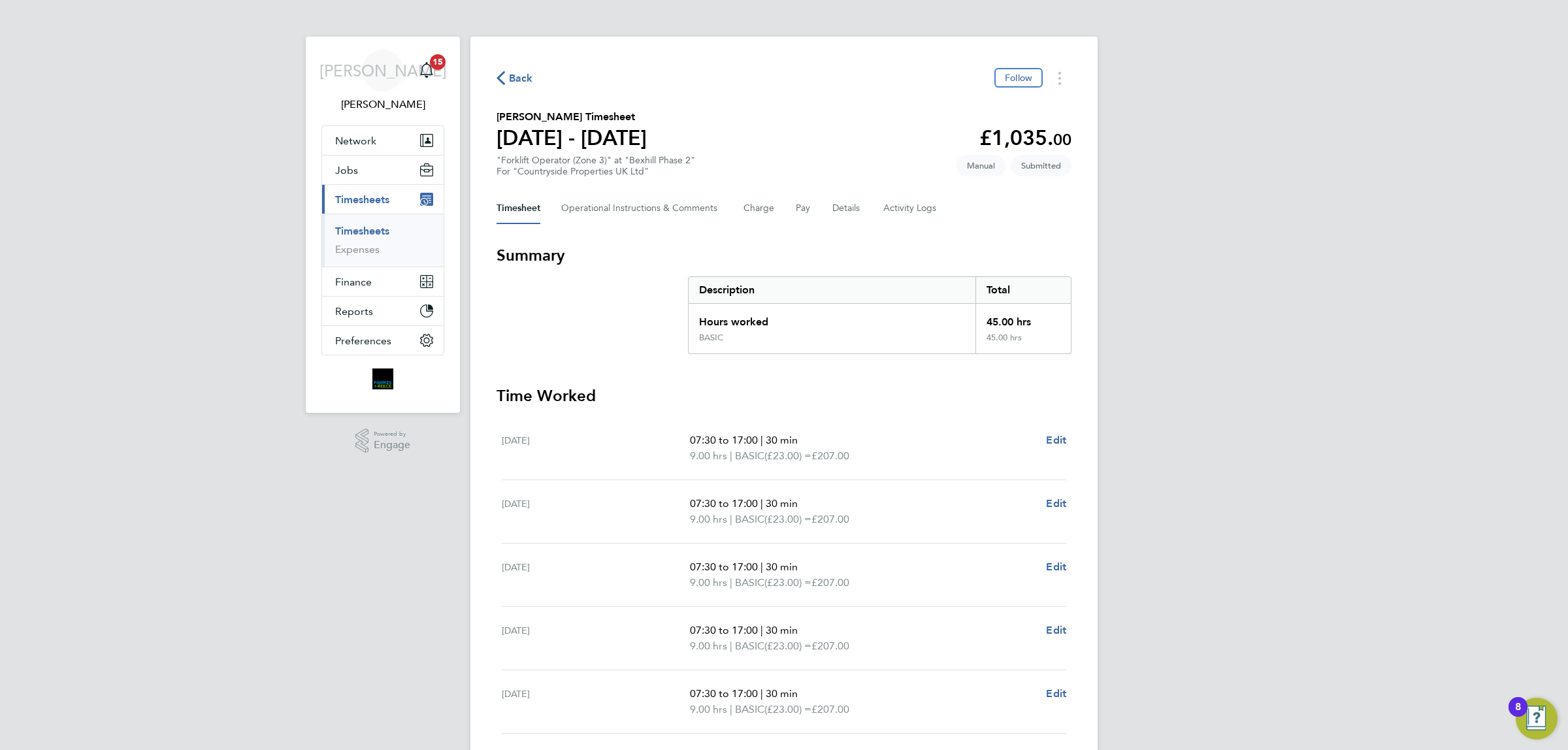
click at [517, 72] on span "Back" at bounding box center [521, 78] width 24 height 16
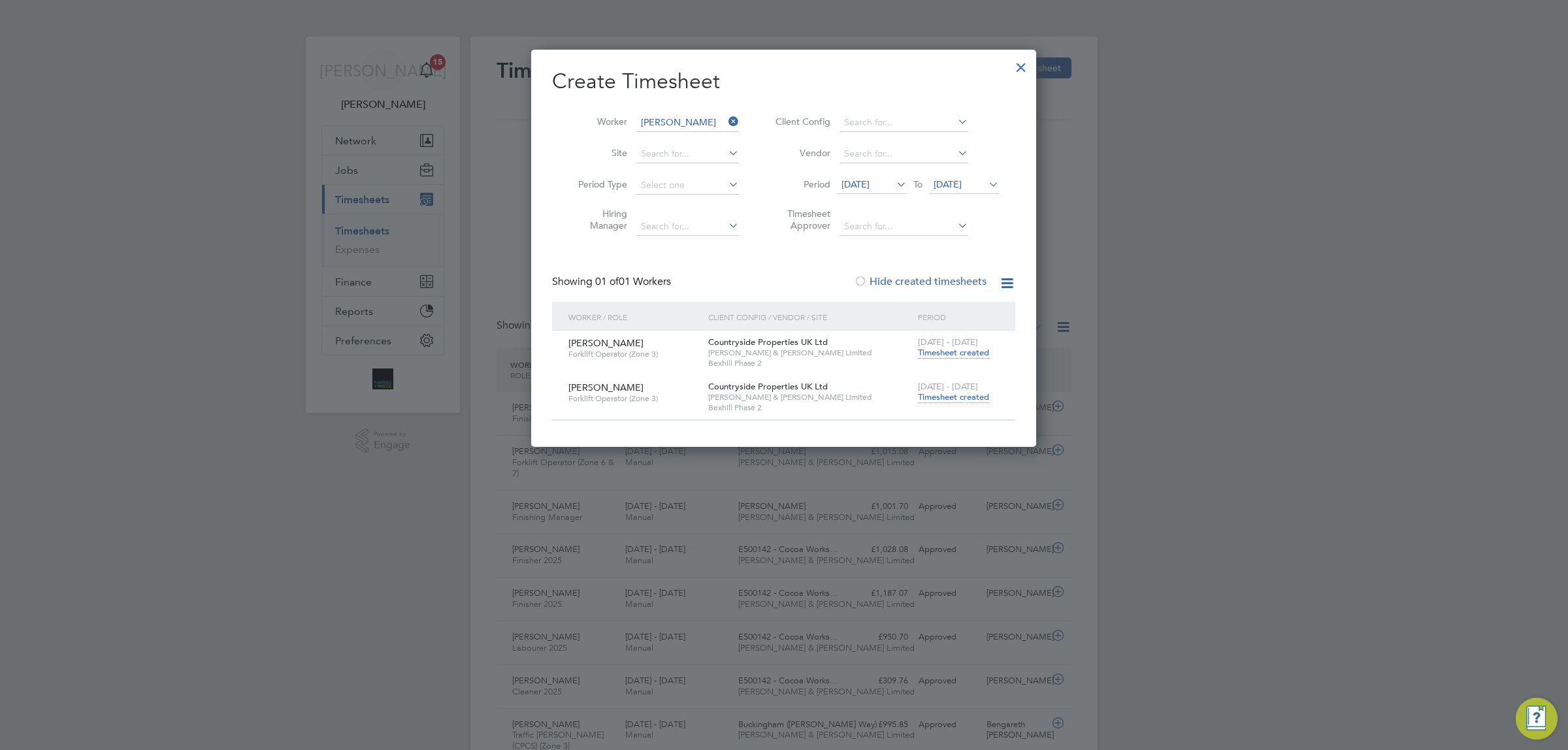
click at [726, 114] on icon at bounding box center [726, 121] width 0 height 18
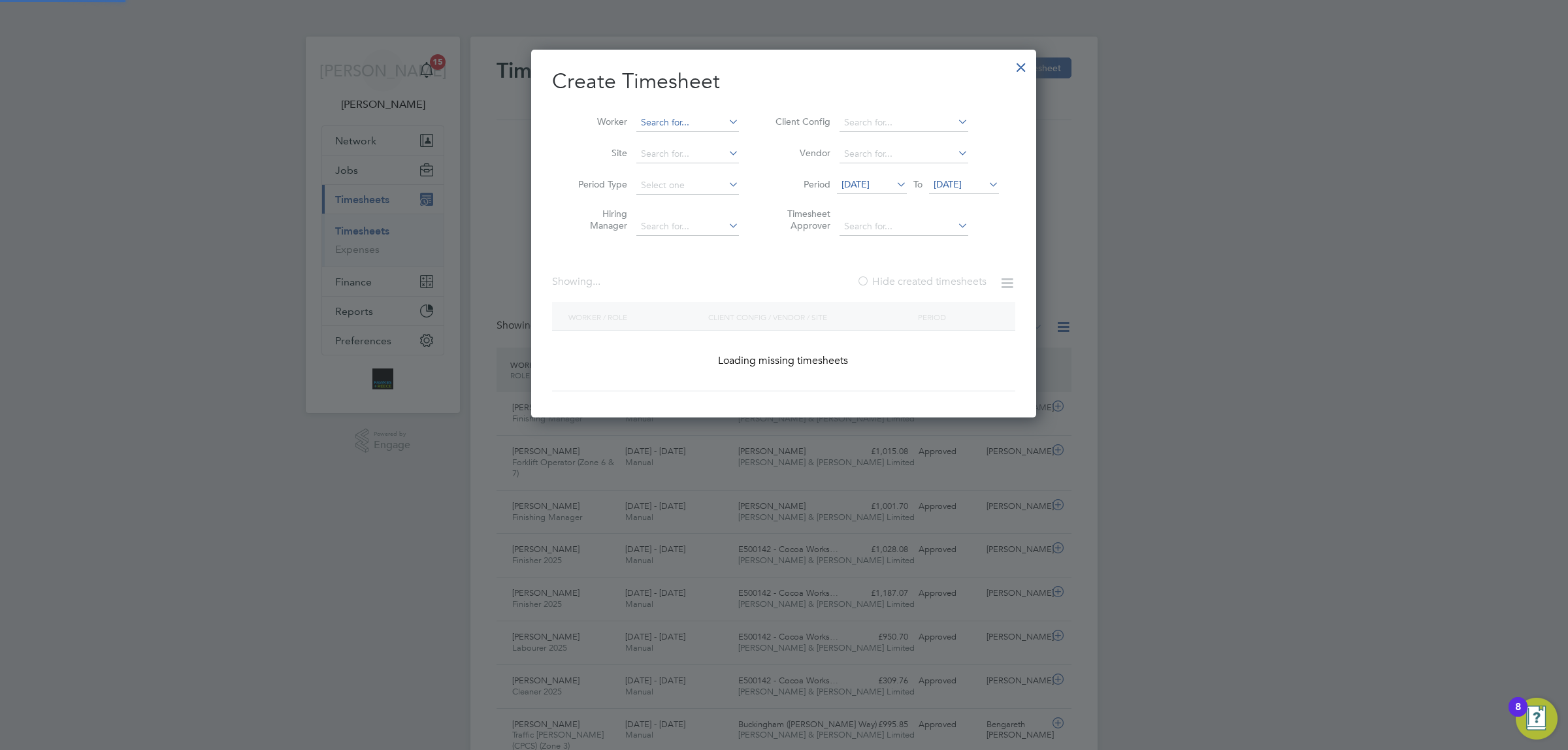
click at [679, 125] on input at bounding box center [688, 123] width 102 height 18
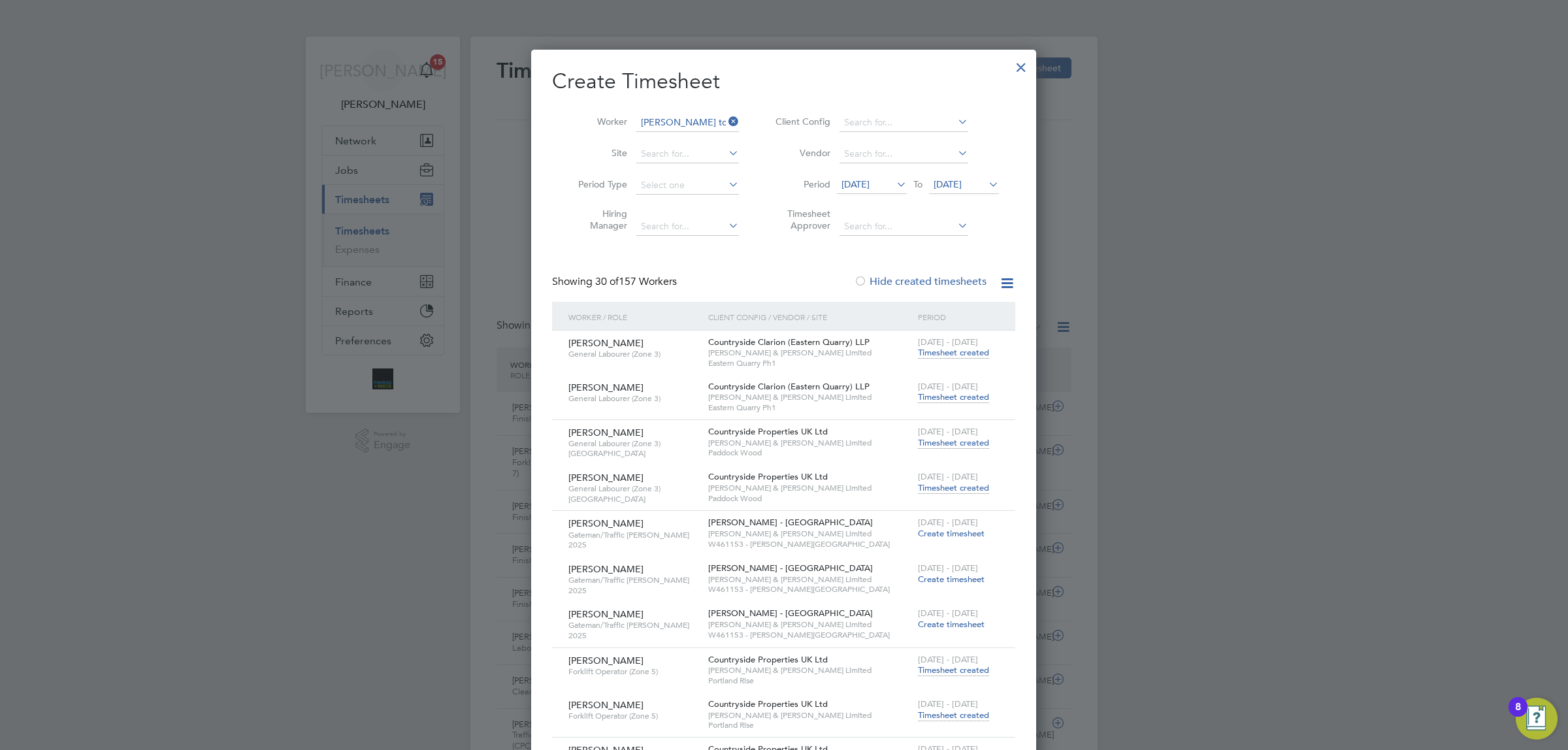
click at [668, 133] on li "Ton y [PERSON_NAME]" at bounding box center [688, 139] width 106 height 17
type input "[PERSON_NAME]"
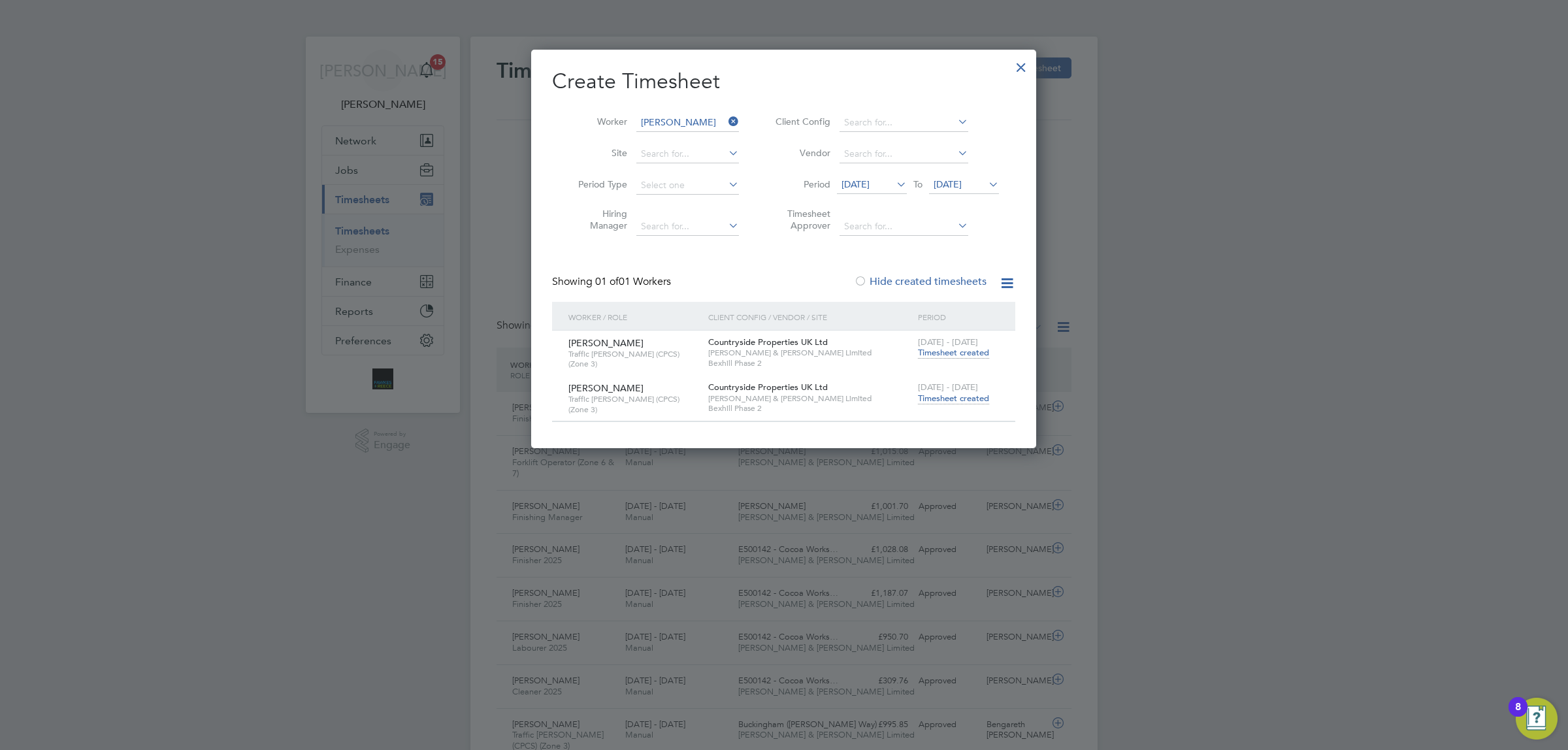
click at [944, 396] on span "Timesheet created" at bounding box center [953, 398] width 72 height 12
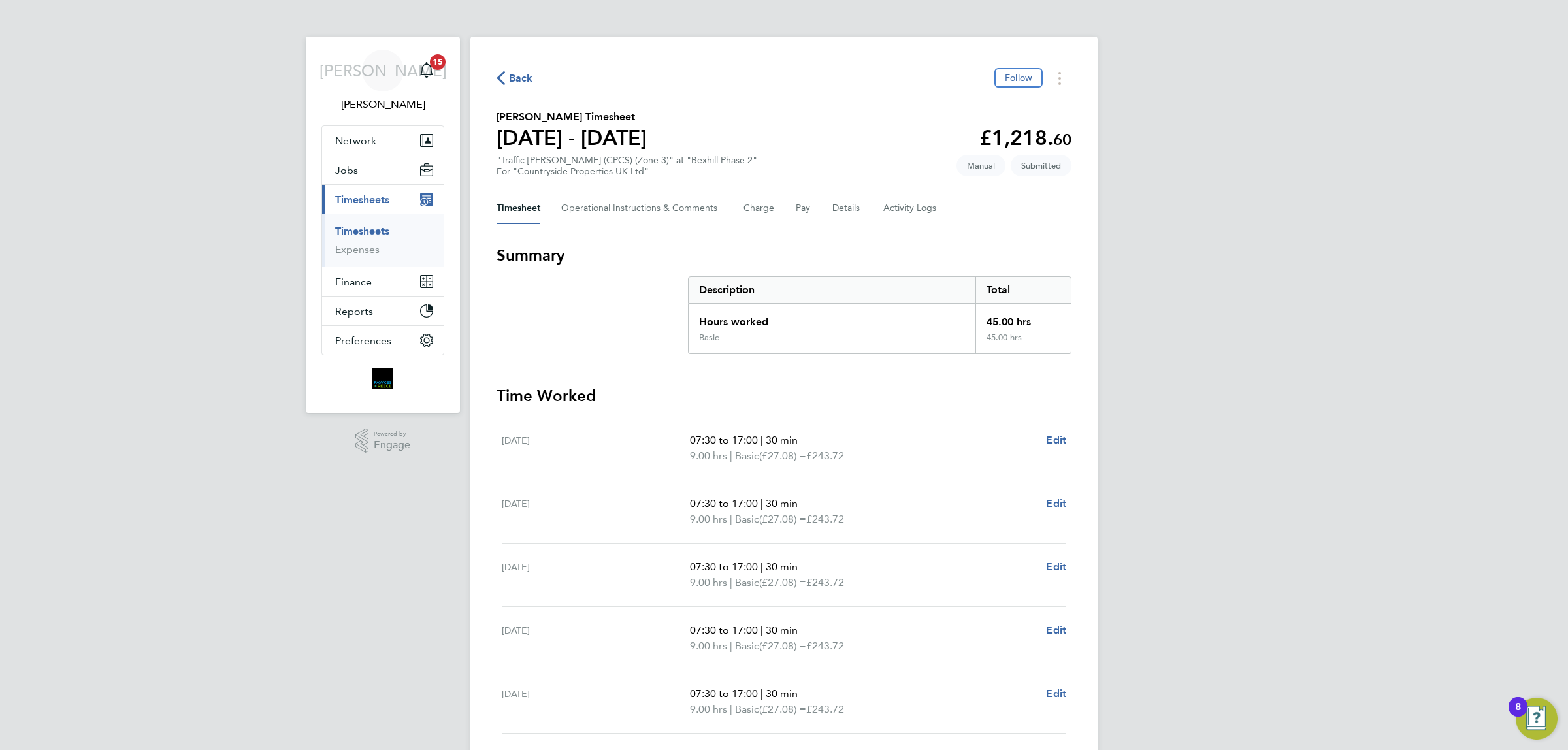
click at [517, 81] on span "Back" at bounding box center [521, 78] width 24 height 16
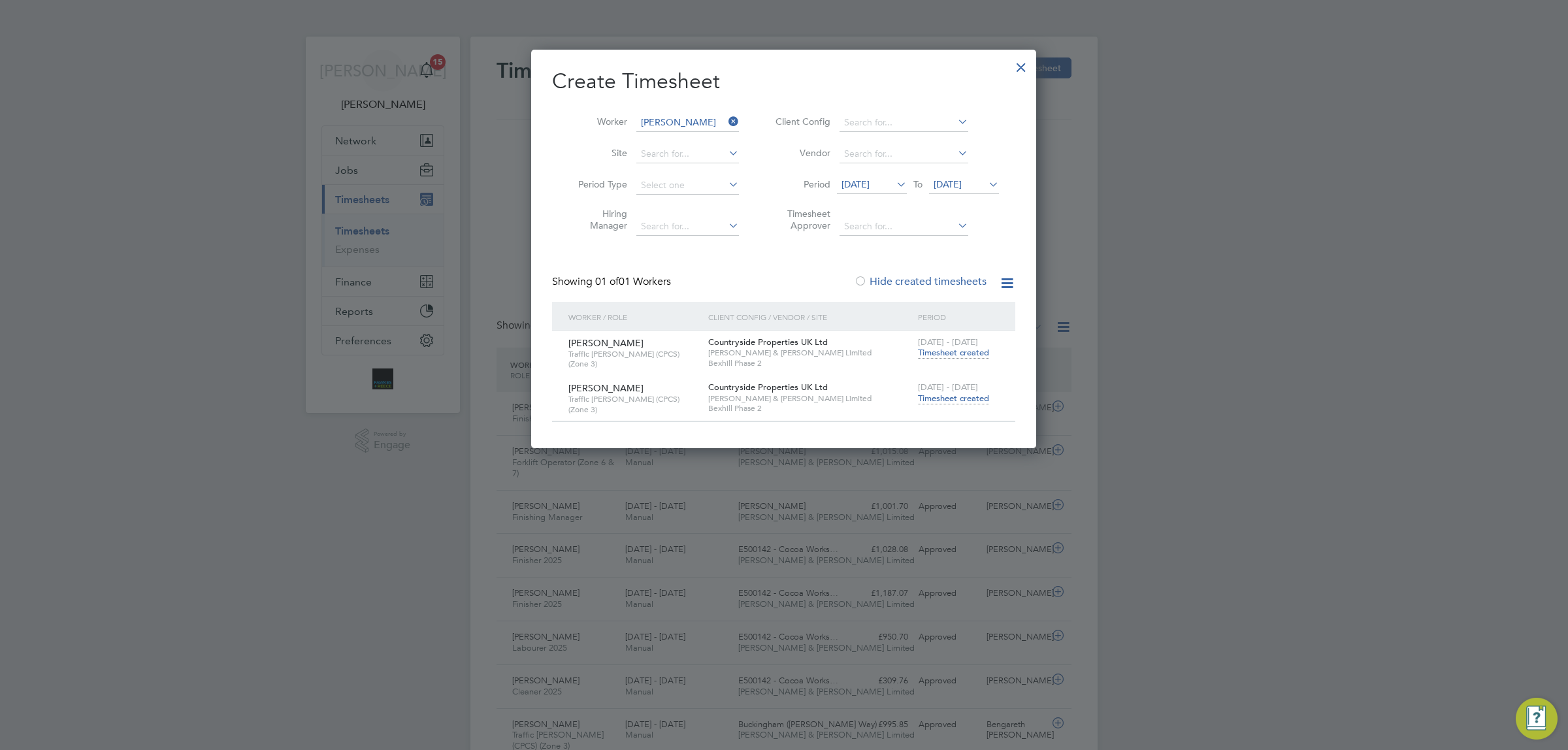
click at [726, 117] on icon at bounding box center [726, 121] width 0 height 18
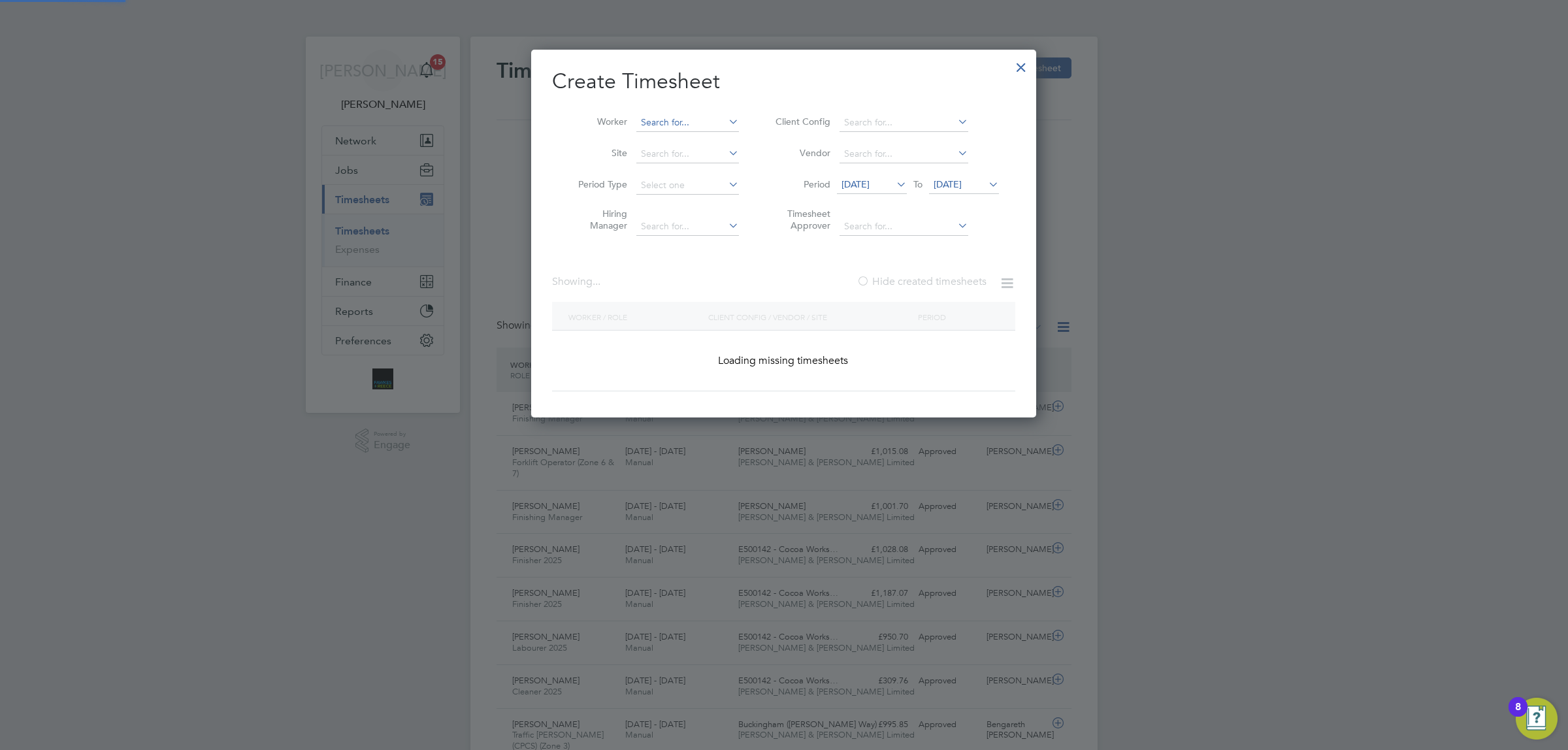
click at [697, 116] on input at bounding box center [688, 123] width 102 height 18
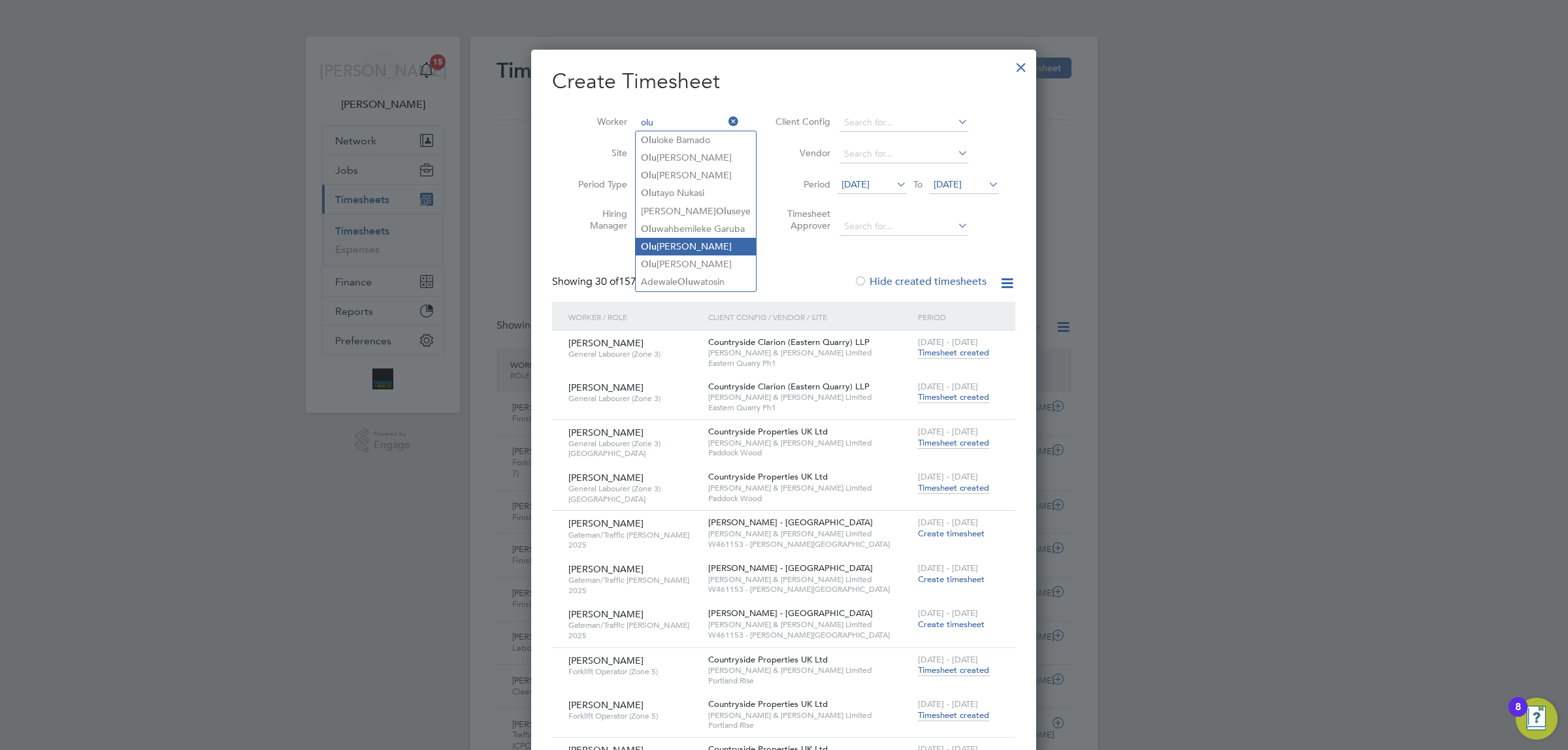
click at [719, 249] on li "Olu waseun Akinwande" at bounding box center [696, 246] width 120 height 17
type input "[PERSON_NAME]"
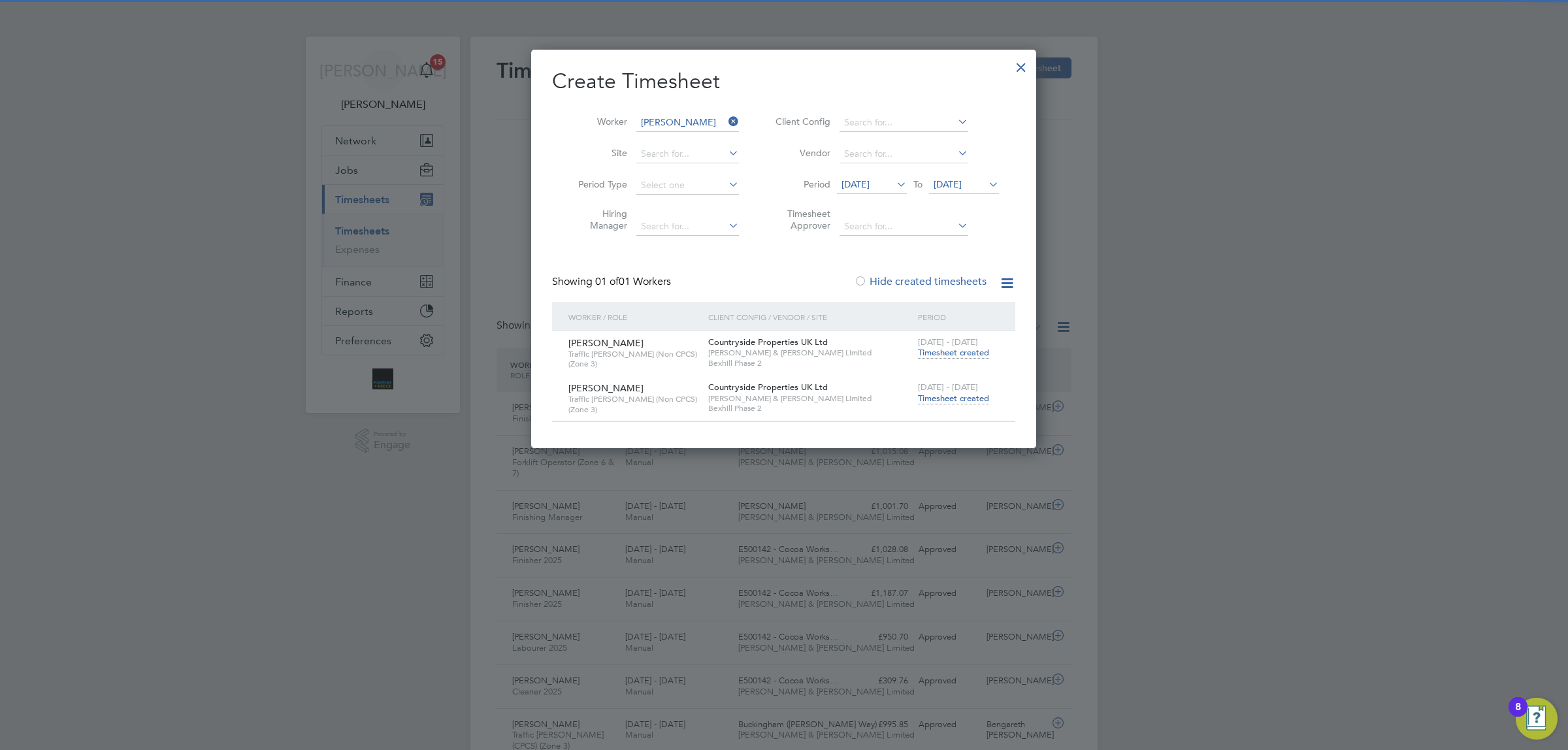
click at [972, 393] on span "Timesheet created" at bounding box center [953, 398] width 72 height 12
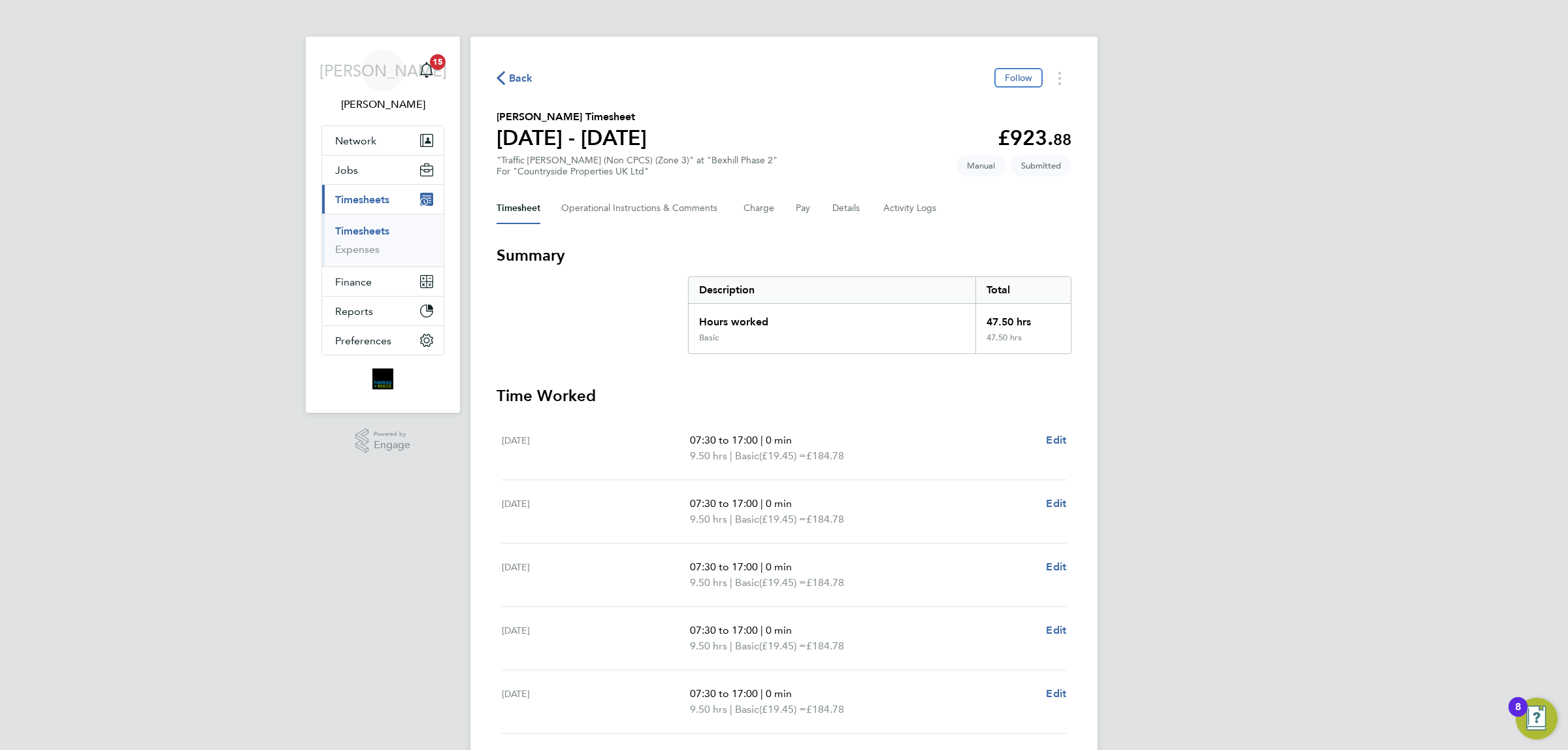
click at [508, 87] on button "Back" at bounding box center [514, 78] width 37 height 17
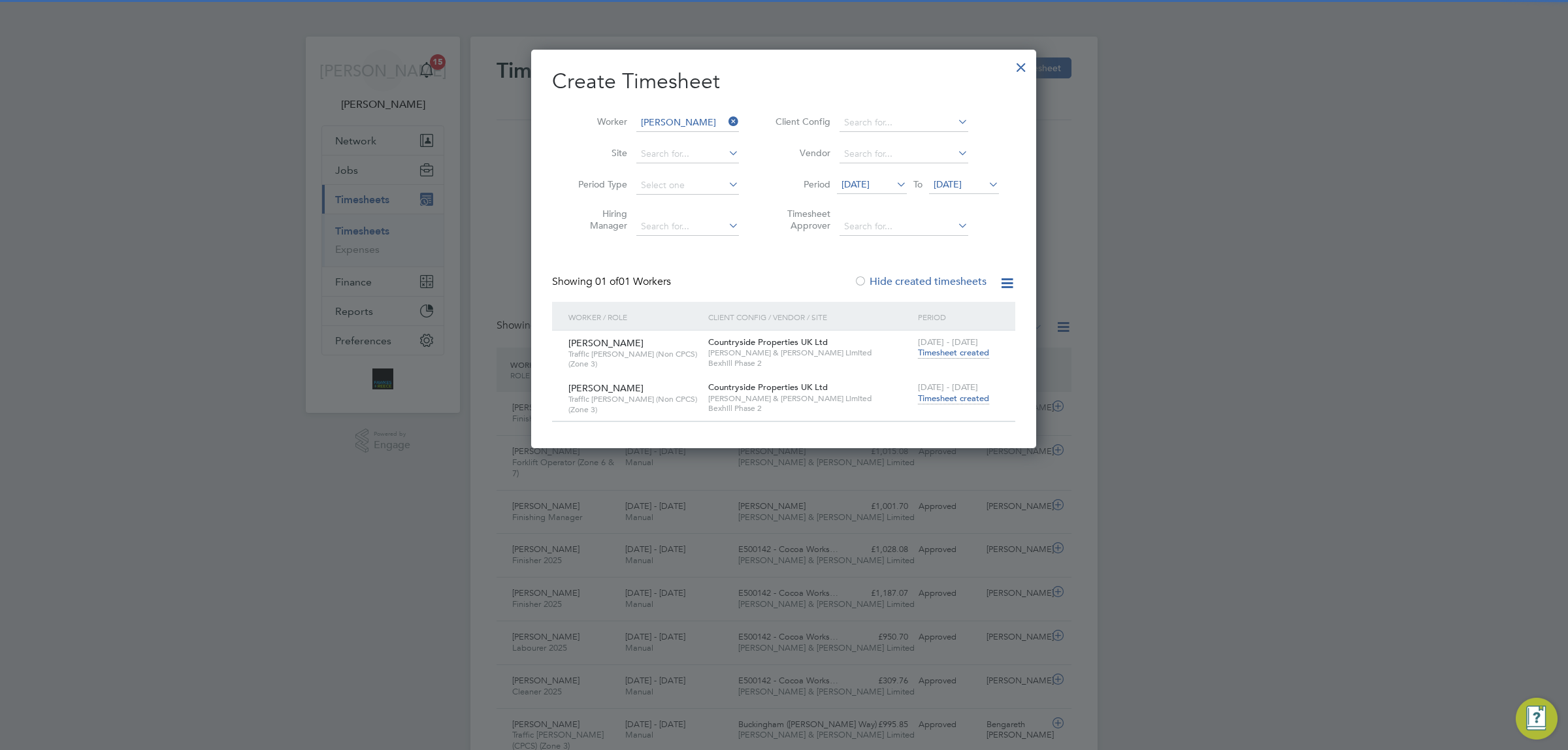
click at [726, 116] on icon at bounding box center [726, 121] width 0 height 18
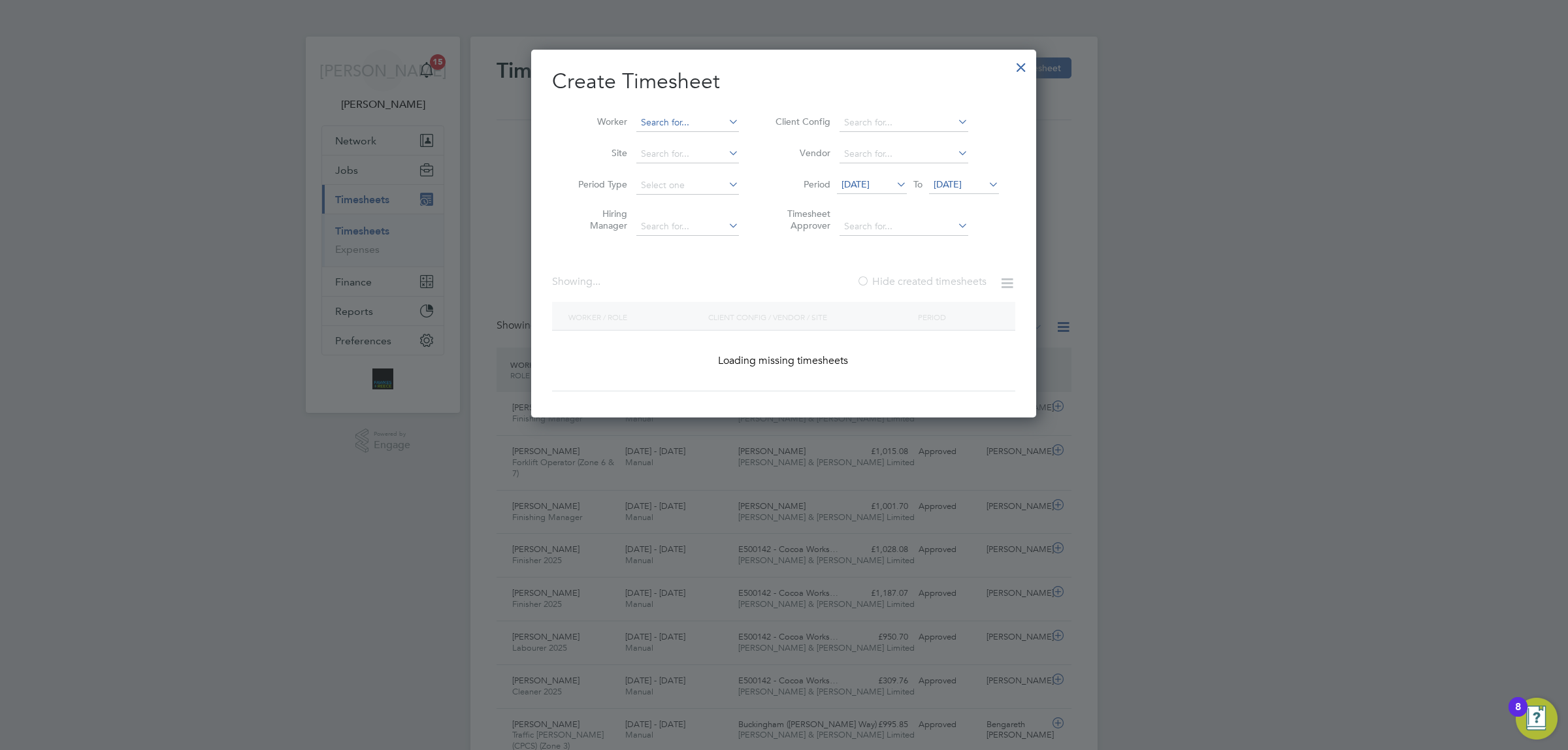
click at [699, 120] on input at bounding box center [688, 123] width 102 height 18
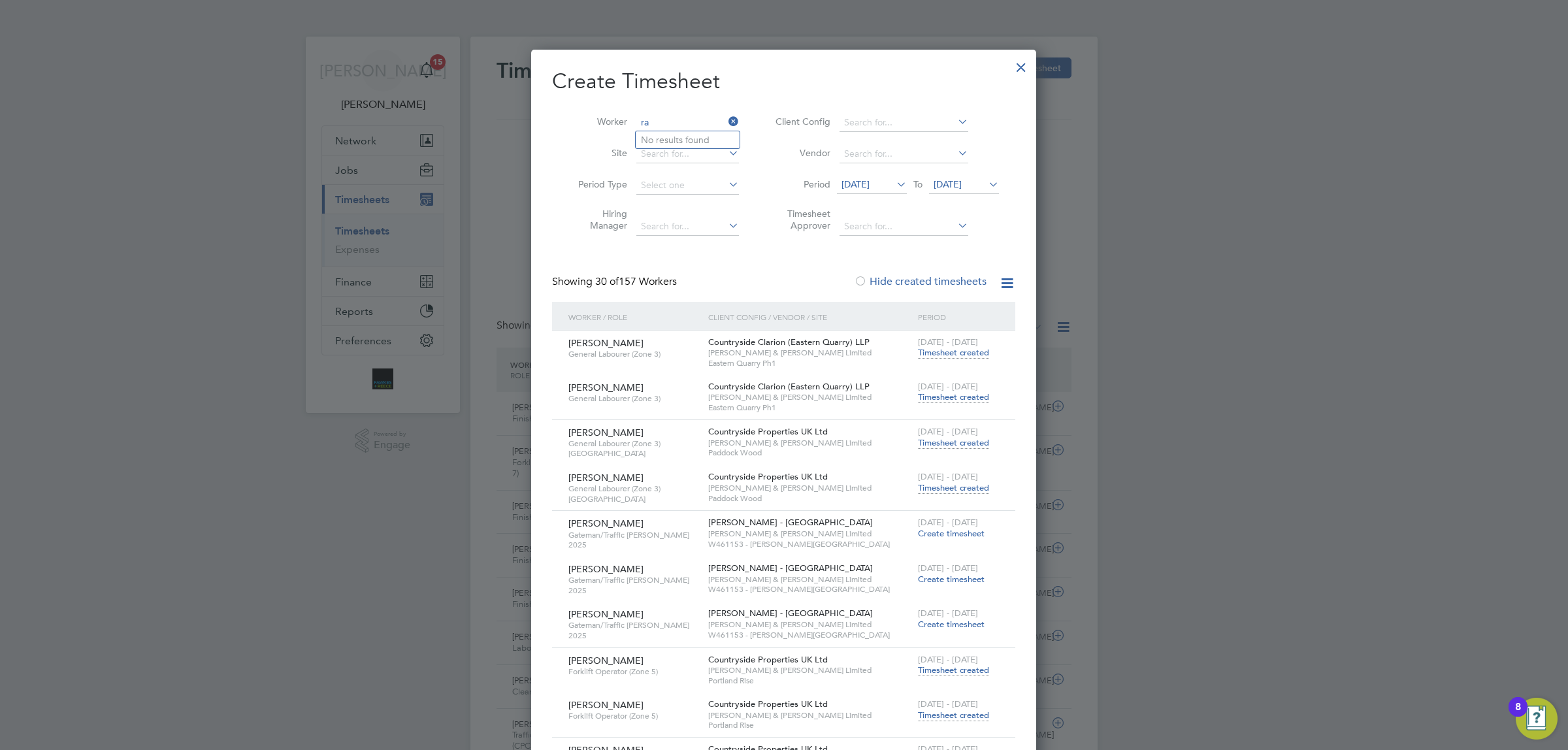
type input "r"
click at [697, 139] on li "[PERSON_NAME]" at bounding box center [737, 139] width 203 height 17
type input "[PERSON_NAME]"
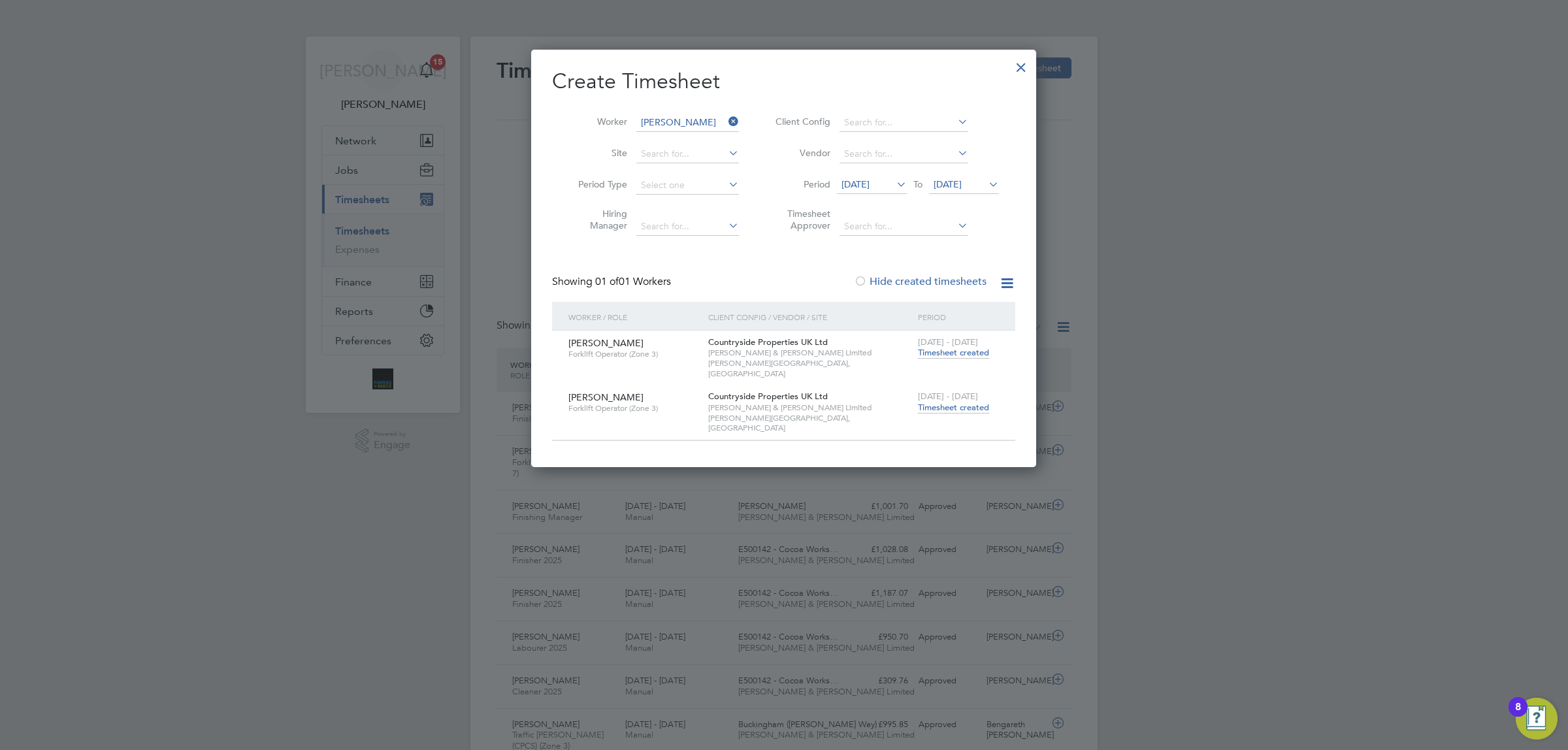
click at [951, 403] on div "[DATE] - [DATE] Timesheet created" at bounding box center [958, 402] width 87 height 35
click at [951, 401] on span "Timesheet created" at bounding box center [953, 407] width 72 height 12
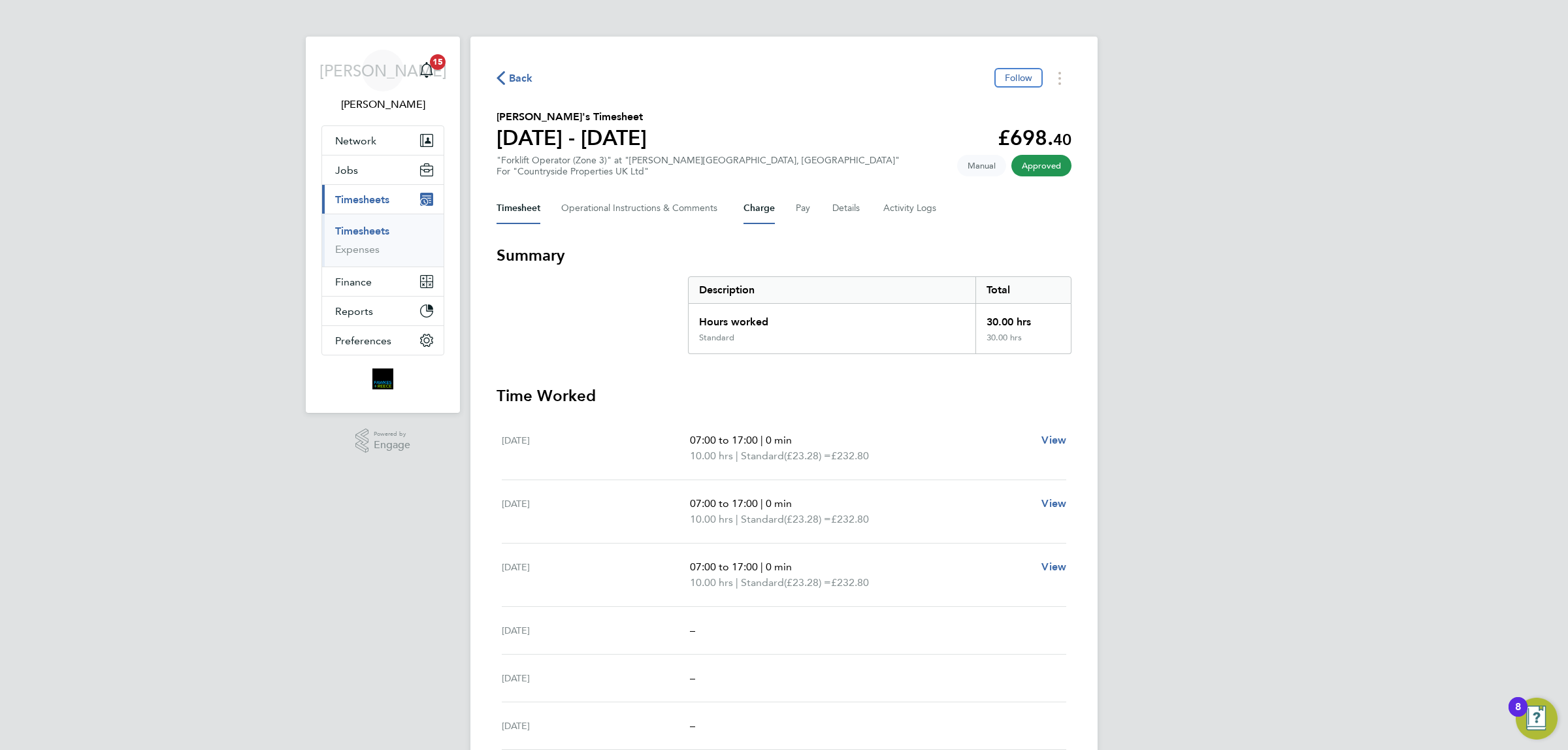
click at [749, 209] on button "Charge" at bounding box center [759, 209] width 32 height 32
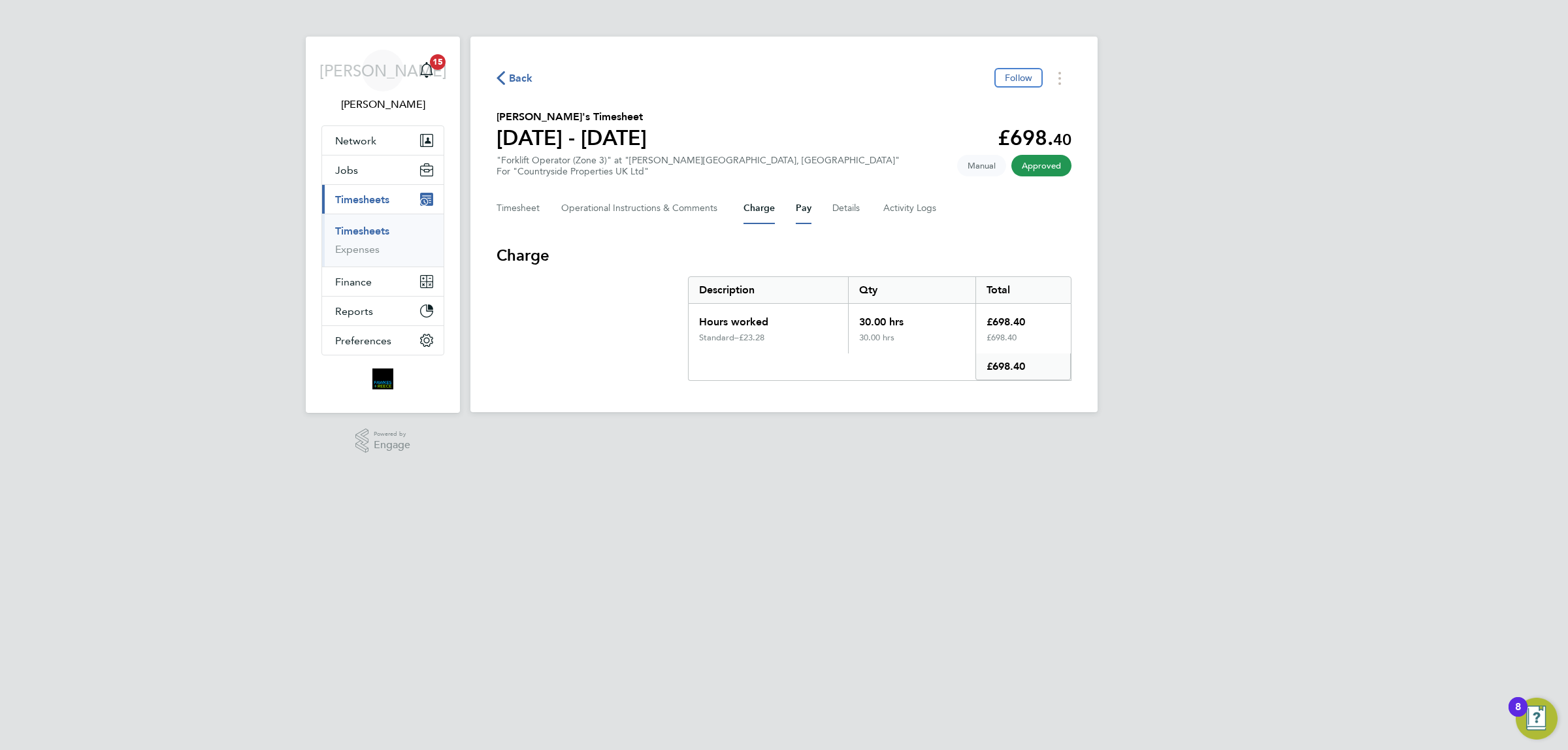
click at [807, 208] on button "Pay" at bounding box center [804, 209] width 16 height 32
click at [524, 79] on span "Back" at bounding box center [521, 78] width 24 height 16
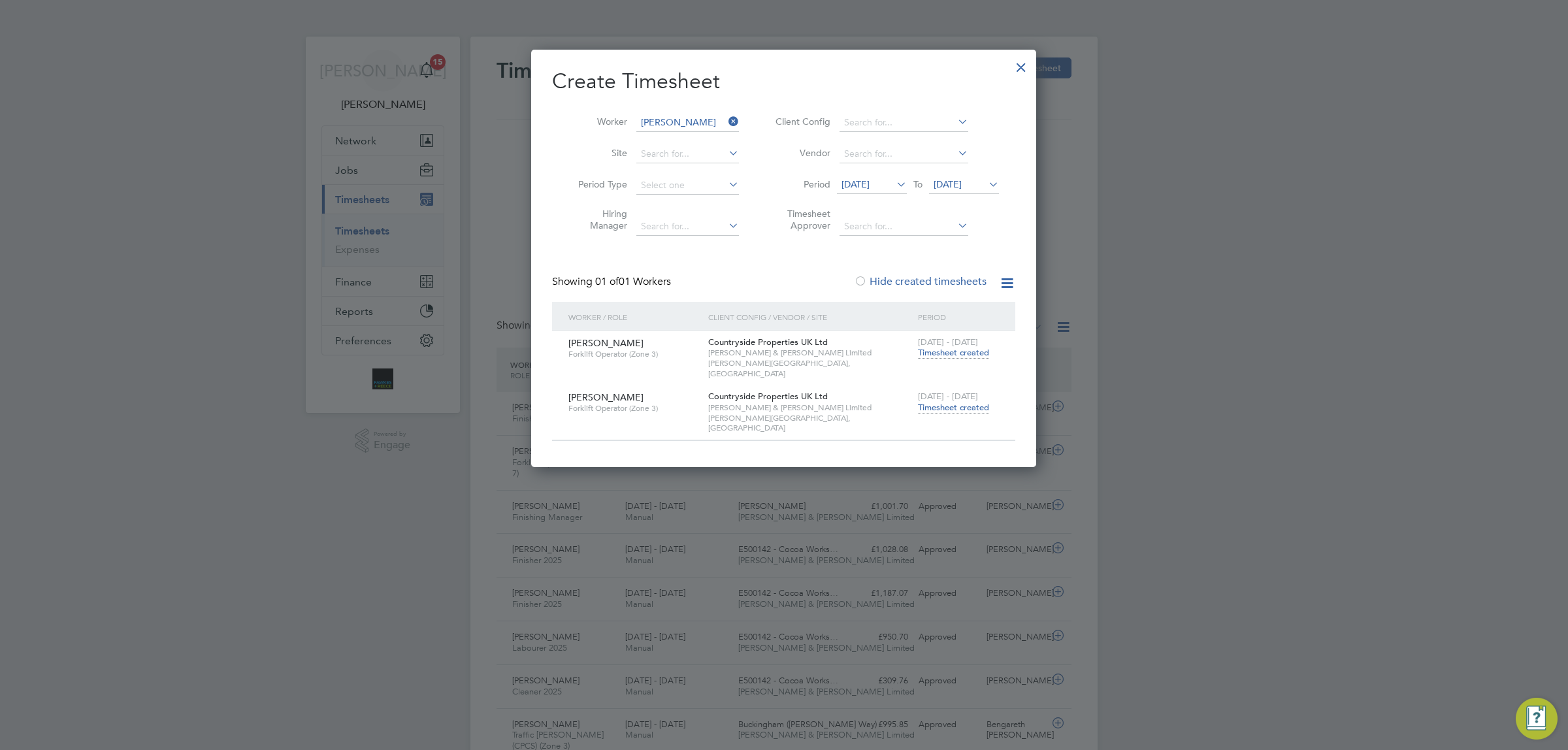
click at [694, 112] on li "Worker [PERSON_NAME]" at bounding box center [654, 123] width 203 height 32
click at [693, 123] on input at bounding box center [688, 123] width 102 height 18
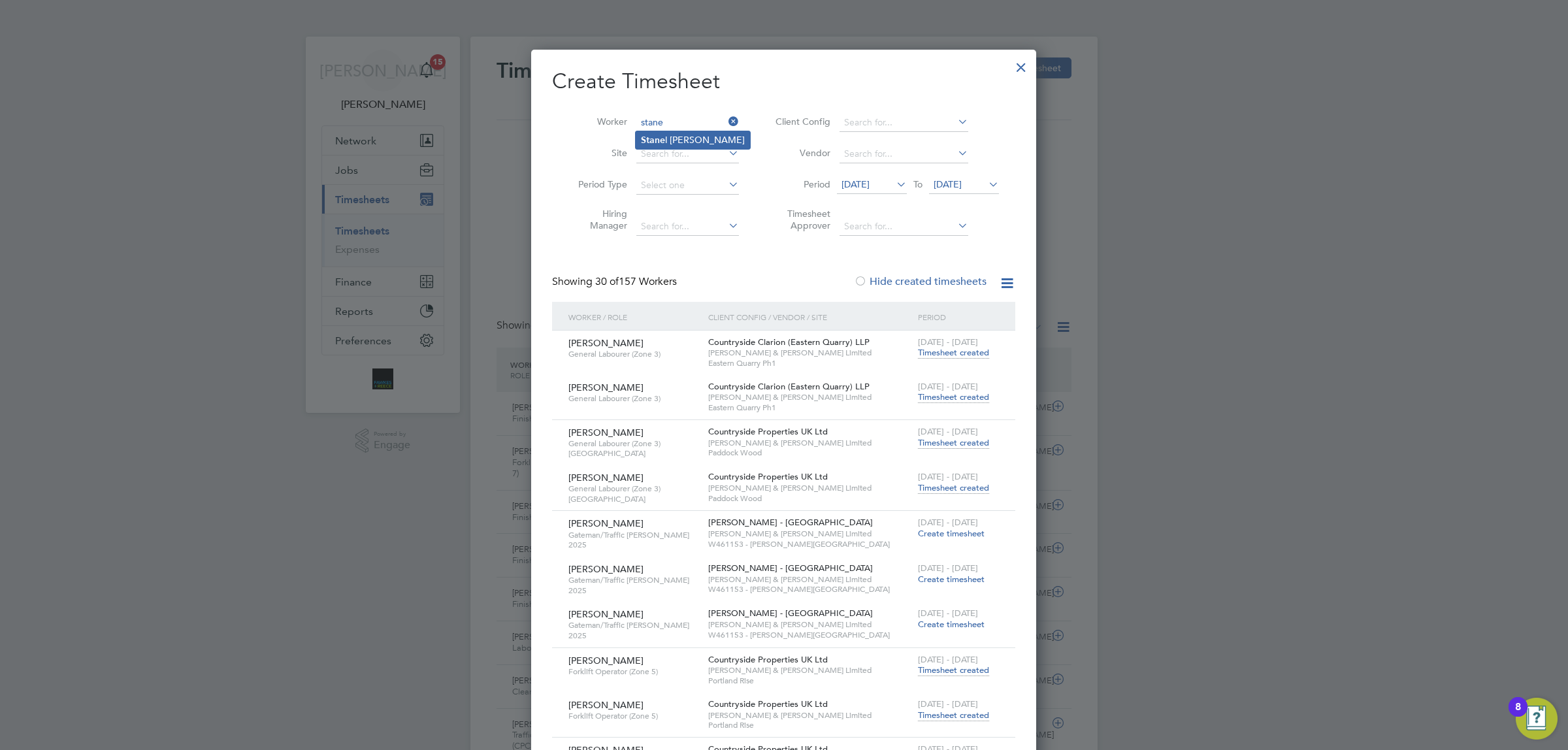
click at [691, 136] on li "Stane l [PERSON_NAME]" at bounding box center [693, 139] width 114 height 17
type input "[PERSON_NAME]"
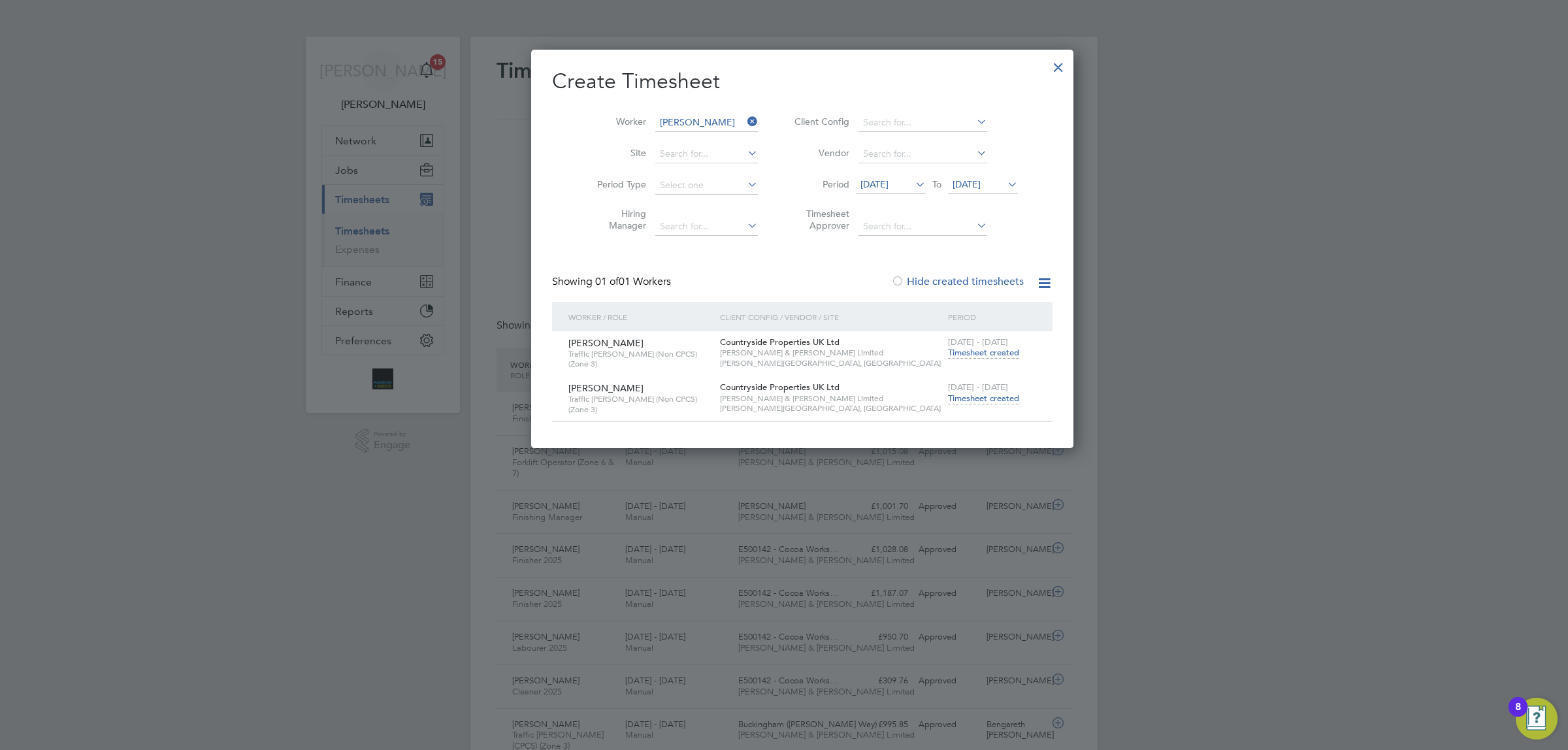
click at [948, 398] on span "Timesheet created" at bounding box center [984, 398] width 72 height 12
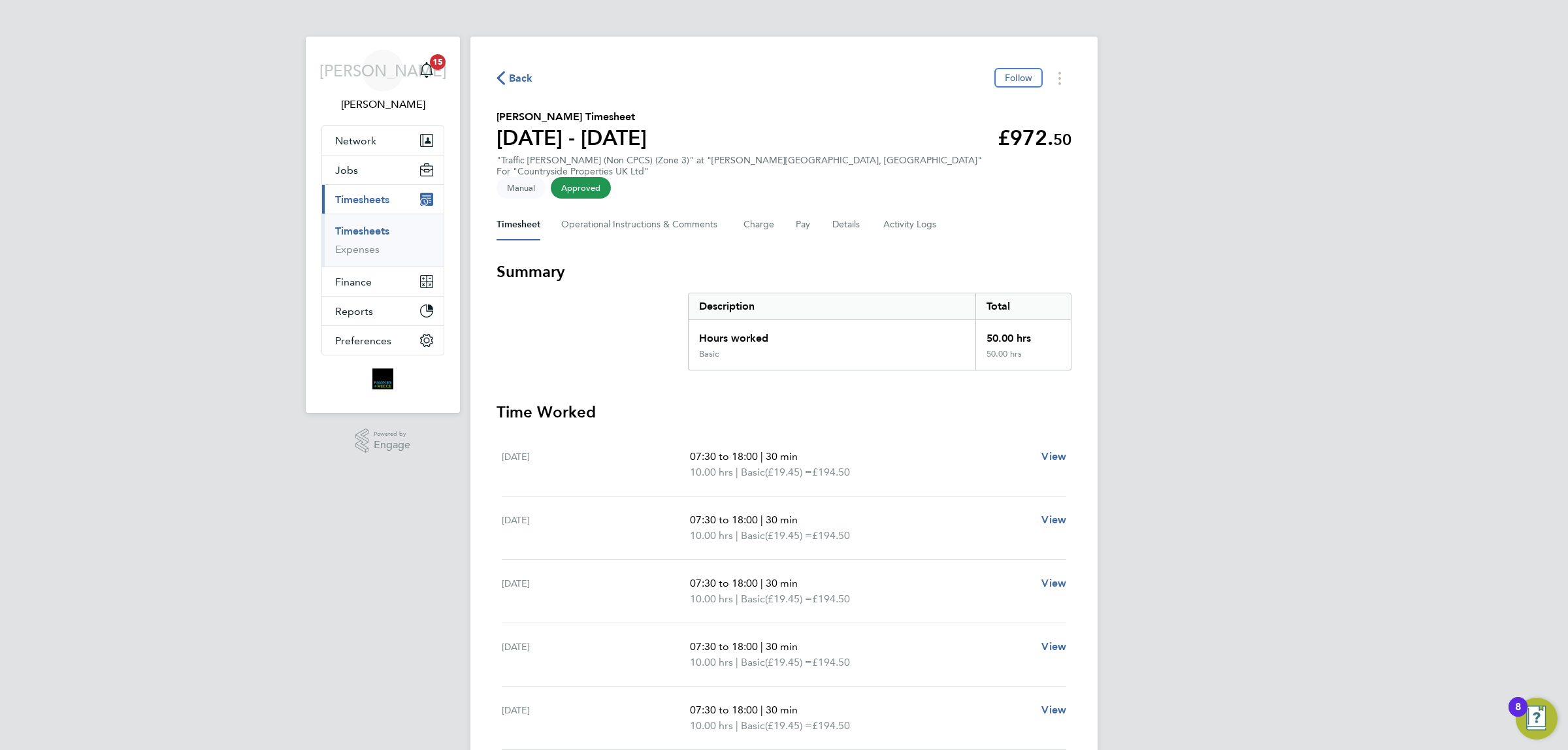
click at [526, 90] on div "Back Follow [PERSON_NAME] Timesheet [DATE] - [DATE] £972. 50 "Traffic [PERSON_N…" at bounding box center [784, 488] width 627 height 903
click at [530, 83] on span "Back" at bounding box center [521, 78] width 24 height 16
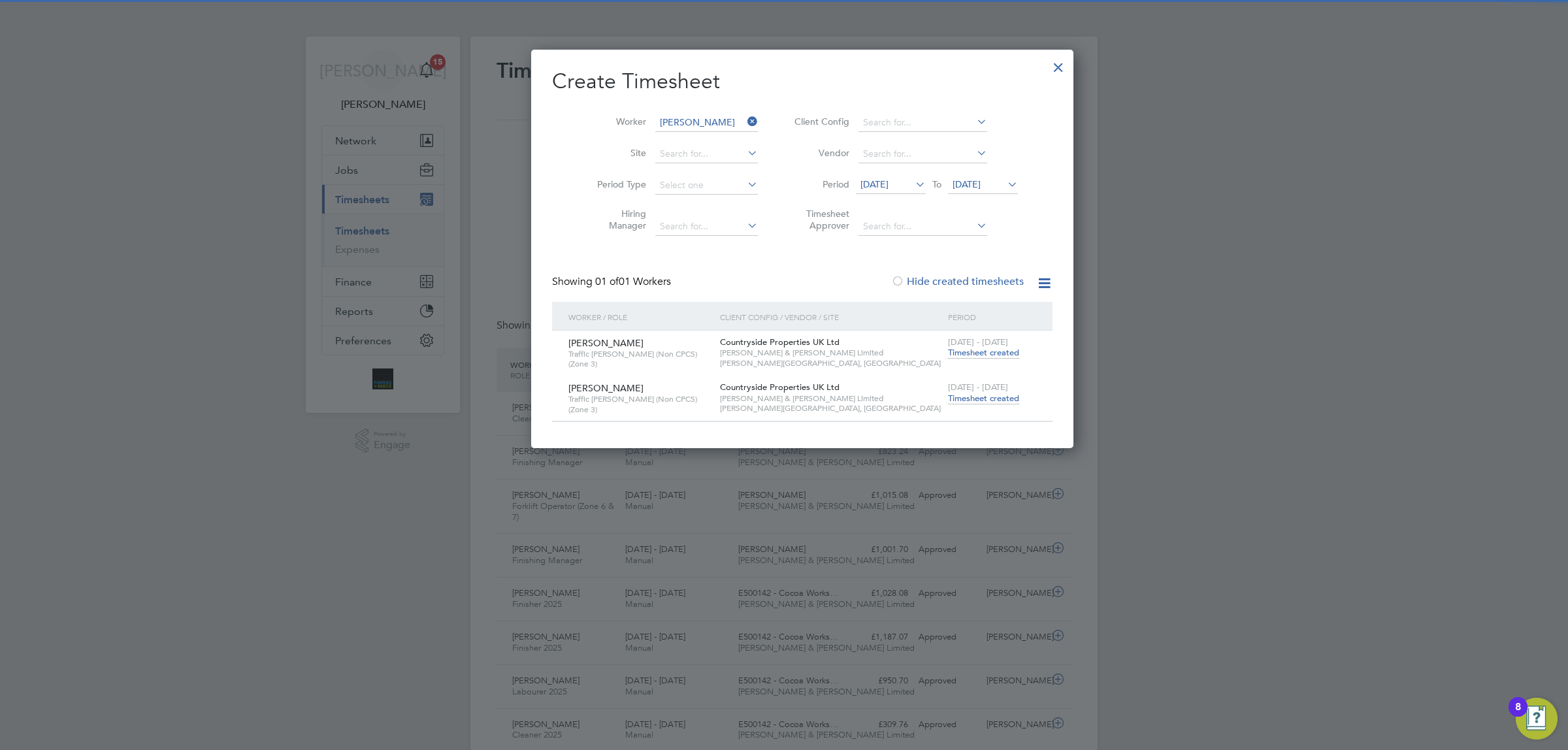
scroll to position [44, 113]
click at [745, 120] on icon at bounding box center [745, 121] width 0 height 18
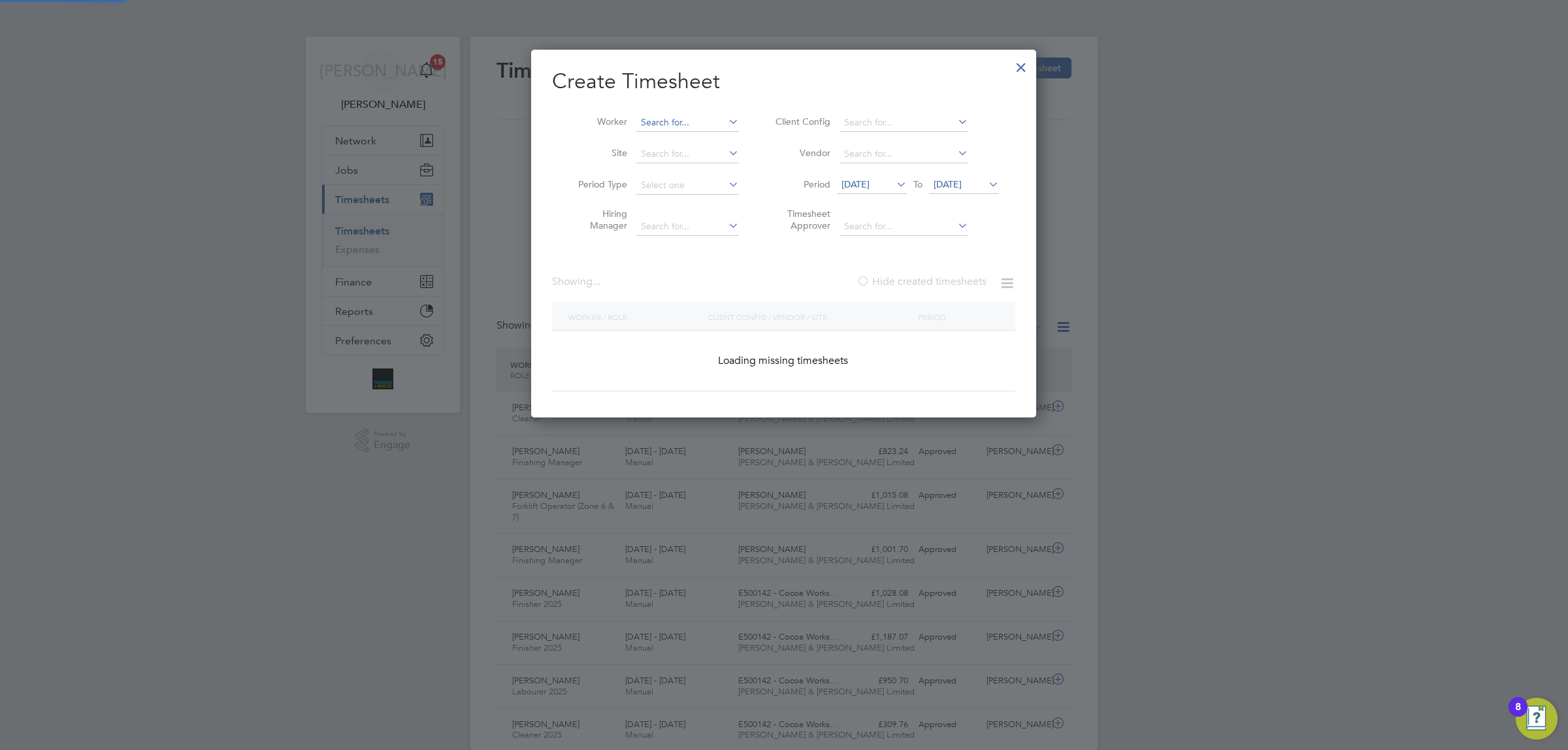
click at [706, 120] on input at bounding box center [688, 123] width 102 height 18
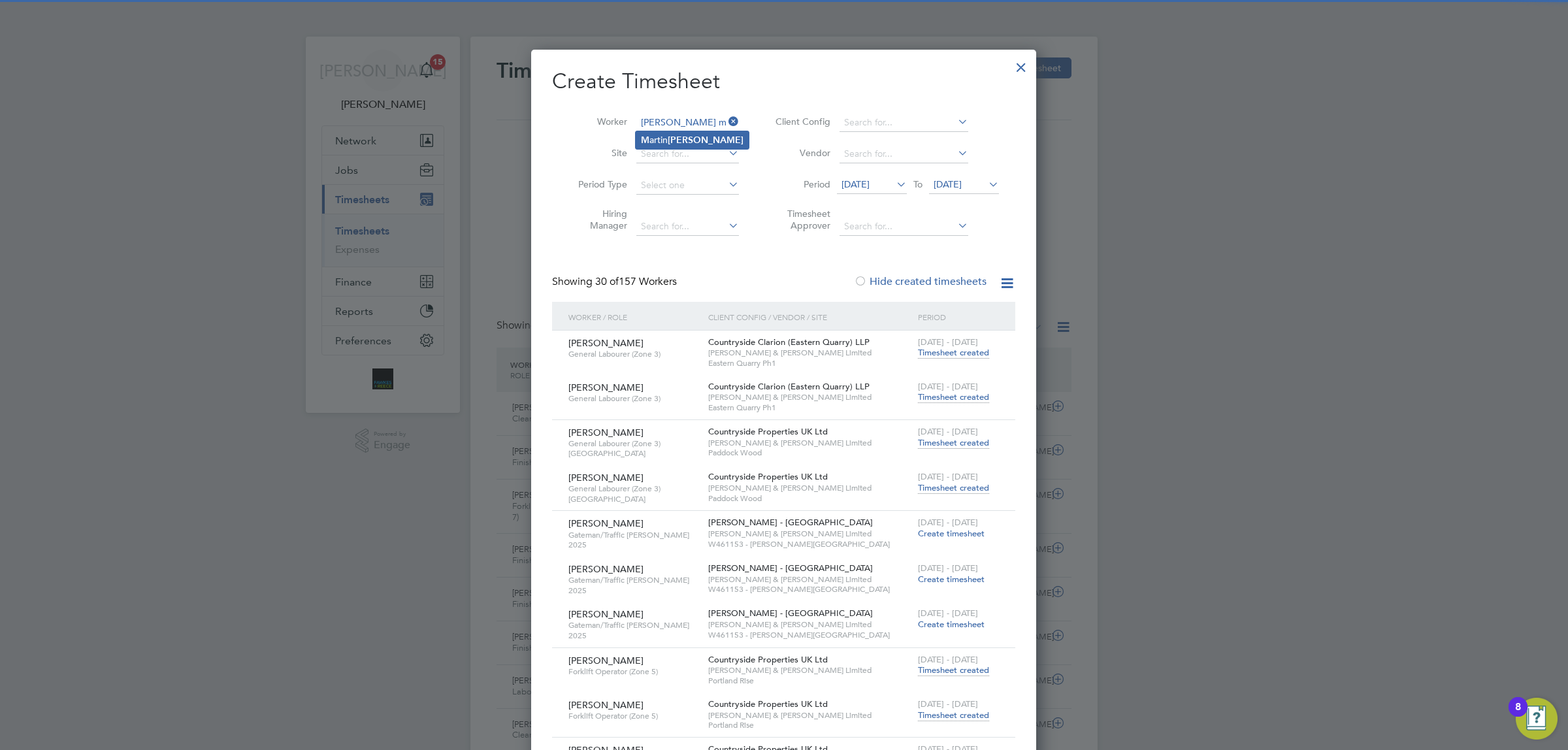
click at [671, 139] on b "[PERSON_NAME]" at bounding box center [706, 140] width 76 height 11
type input "[PERSON_NAME]"
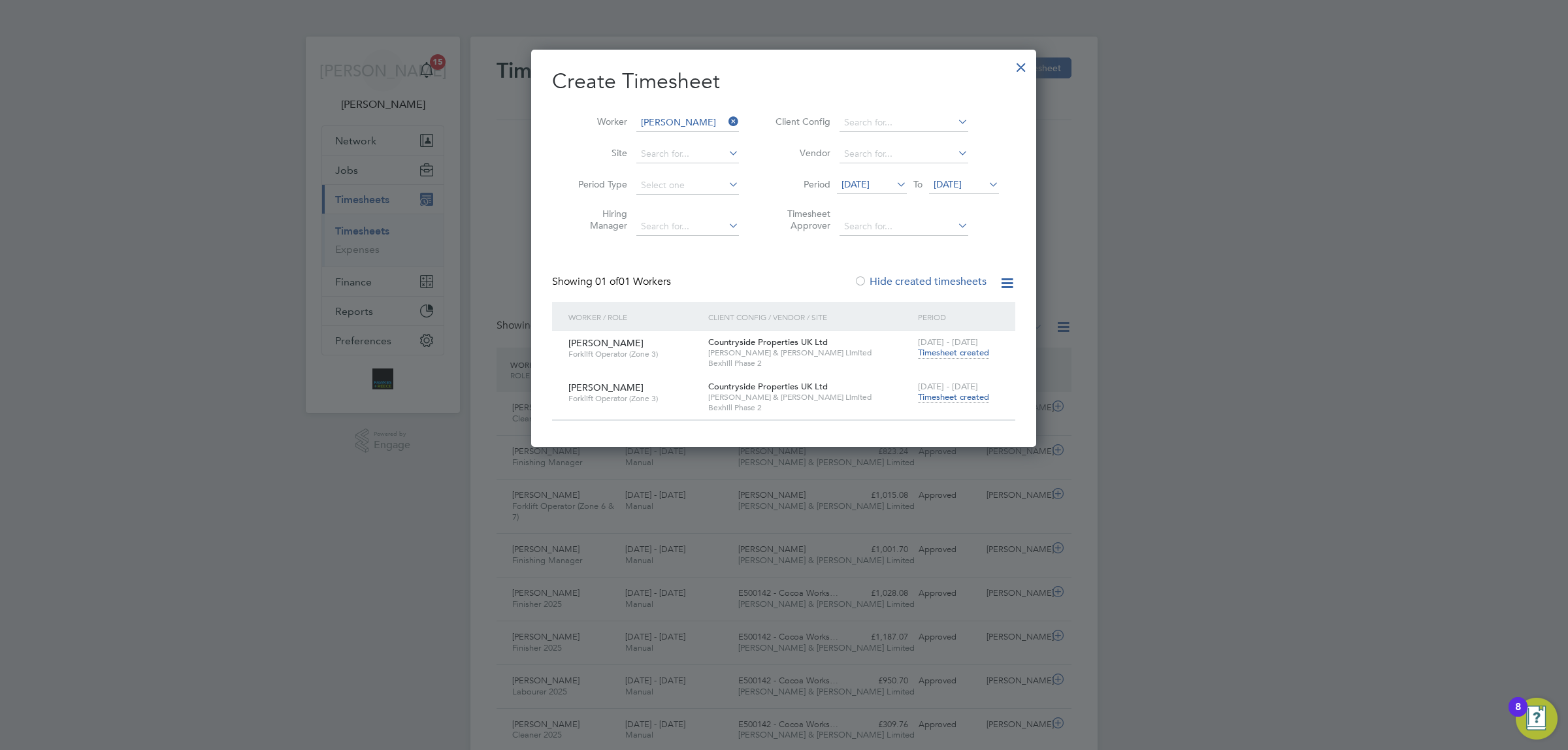
click at [953, 397] on span "Timesheet created" at bounding box center [953, 398] width 72 height 12
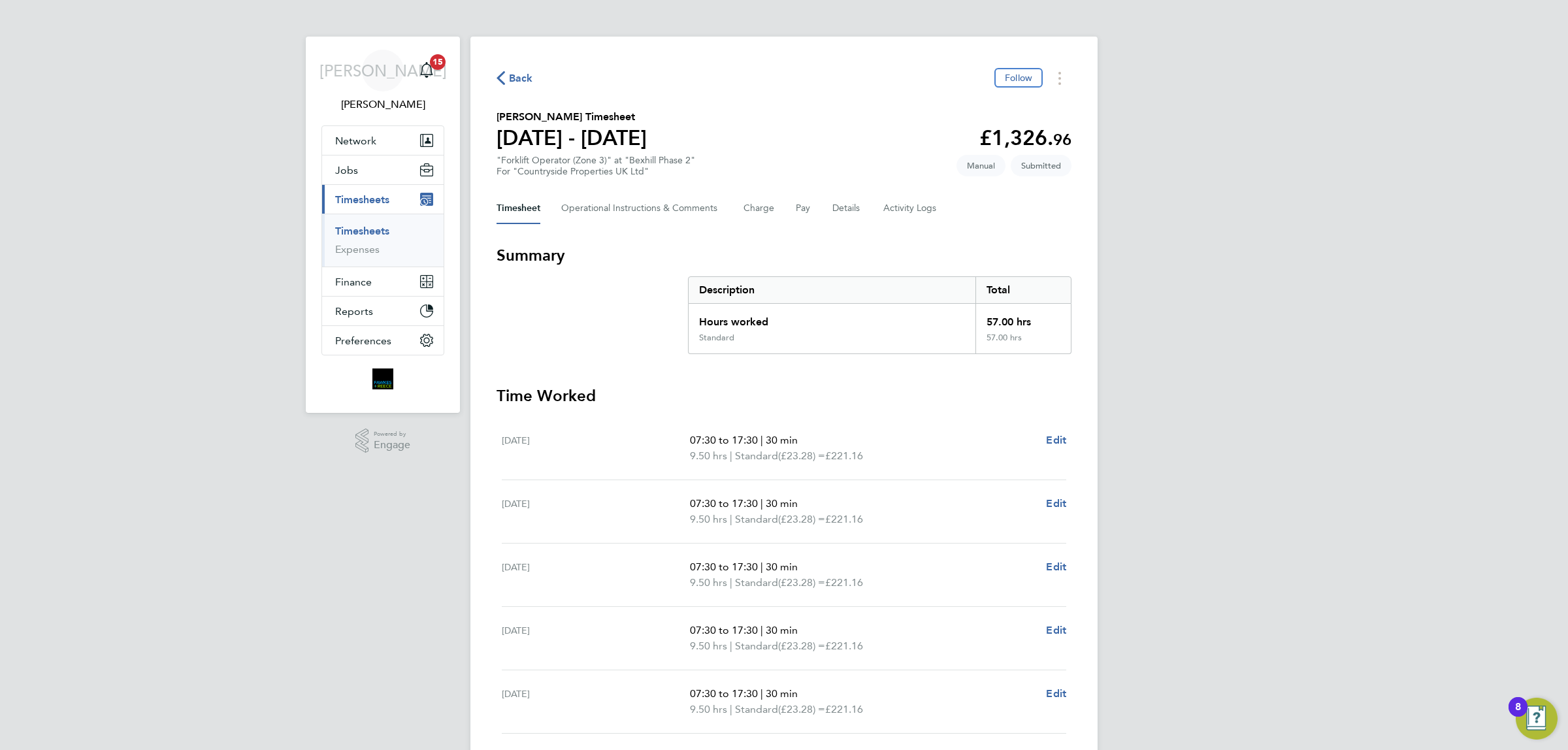
click at [511, 71] on span "Back" at bounding box center [521, 78] width 24 height 16
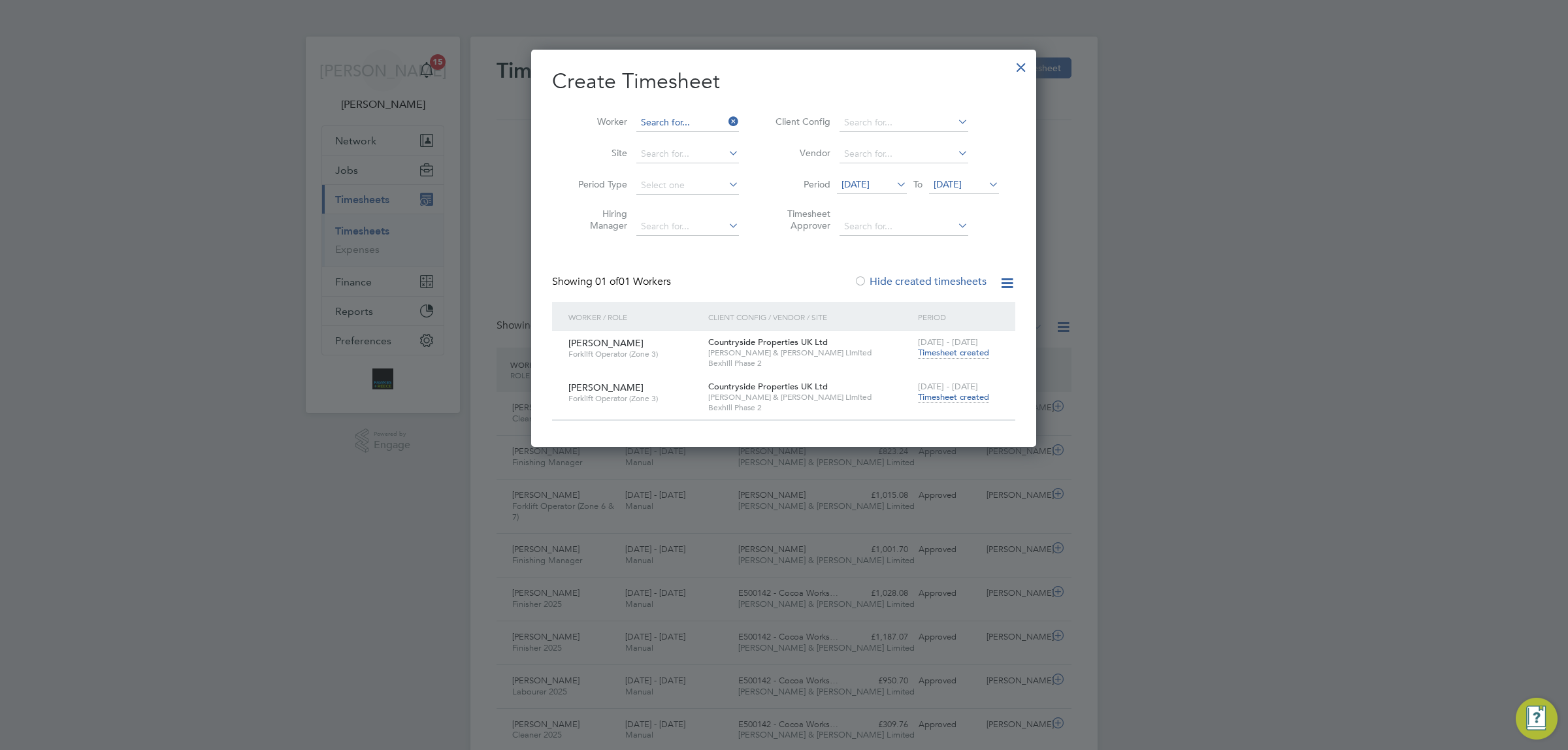
click at [667, 117] on input at bounding box center [688, 123] width 102 height 18
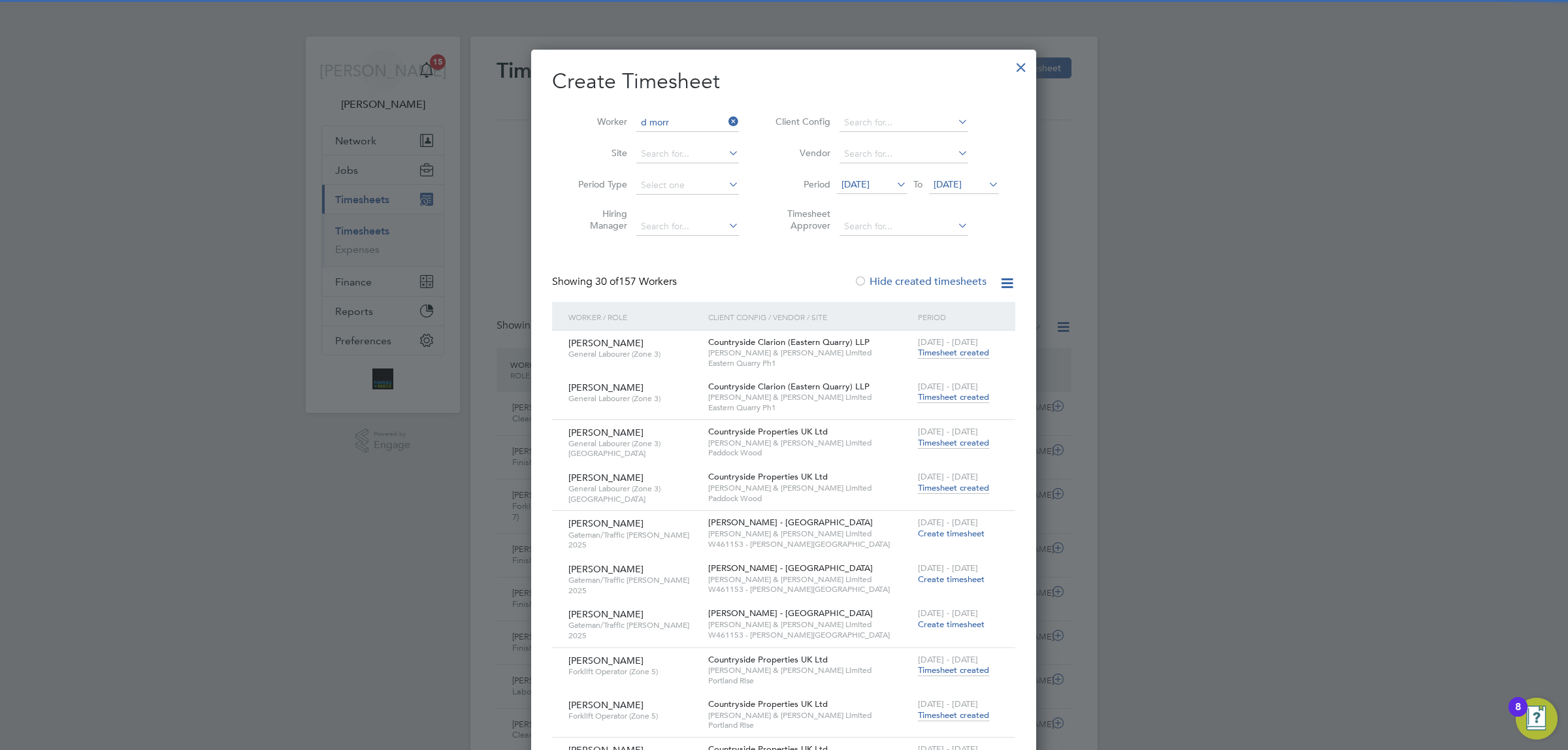
click at [671, 136] on b "Morr" at bounding box center [676, 140] width 21 height 11
type input "[PERSON_NAME]"
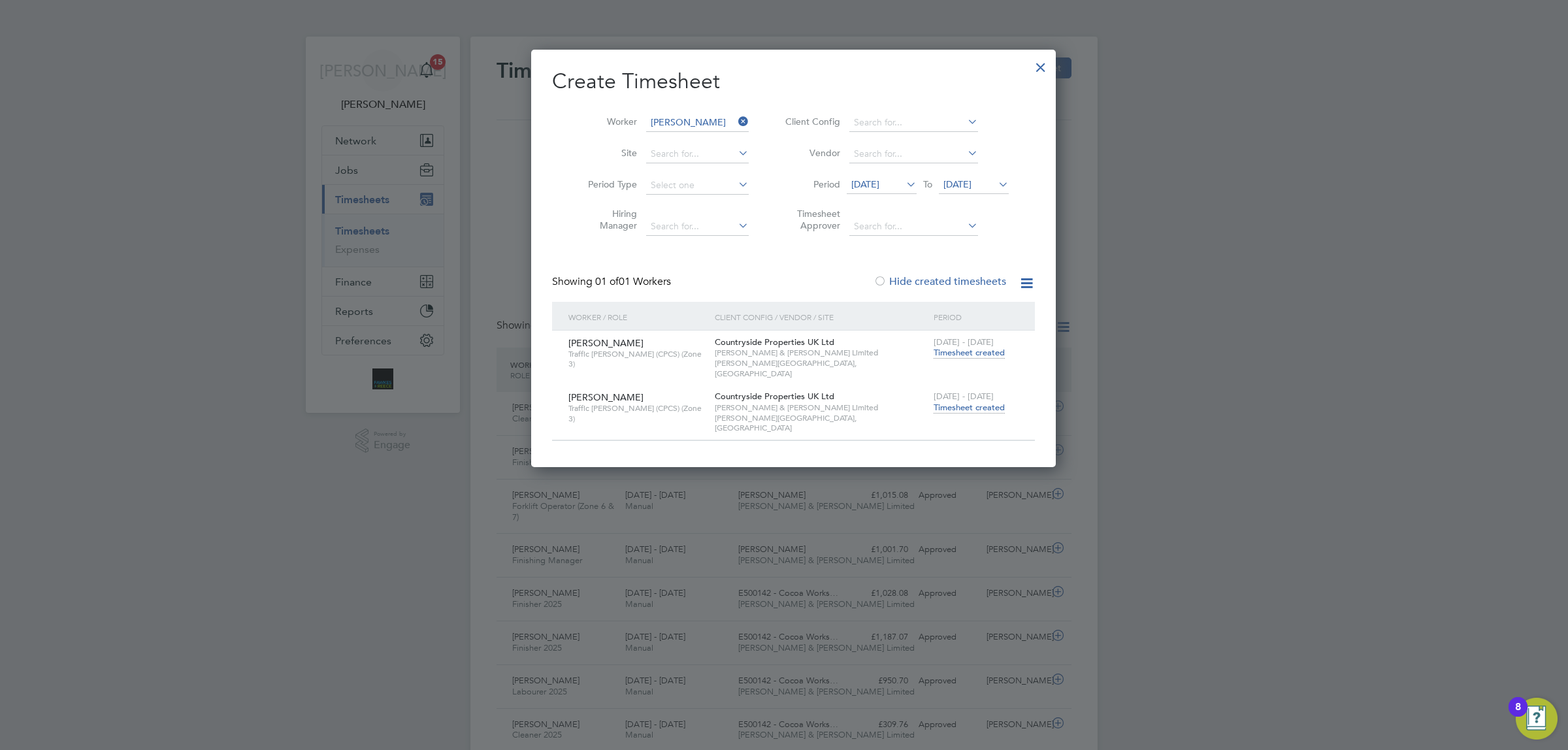
click at [946, 401] on span "Timesheet created" at bounding box center [969, 407] width 72 height 12
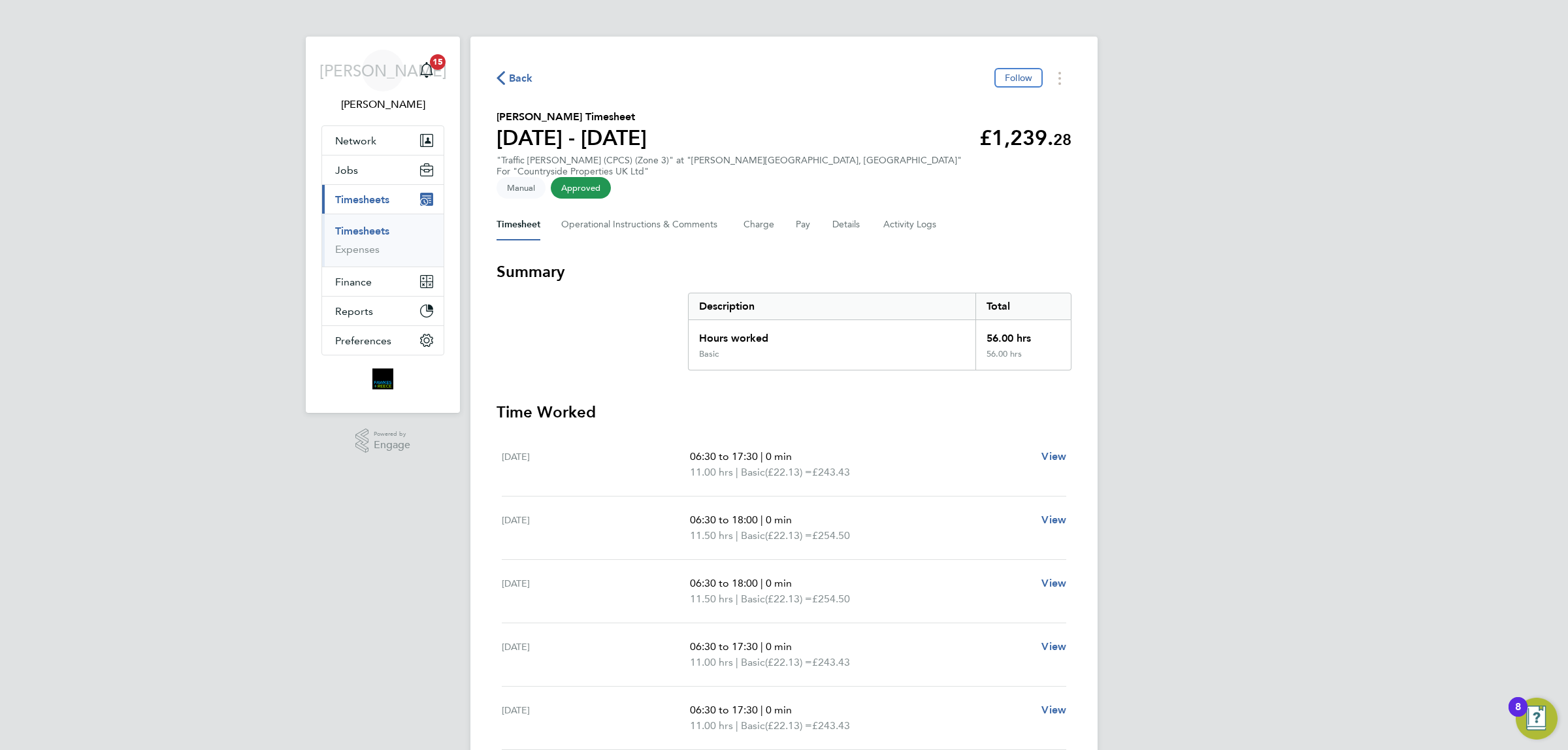
click at [514, 76] on span "Back" at bounding box center [521, 78] width 24 height 16
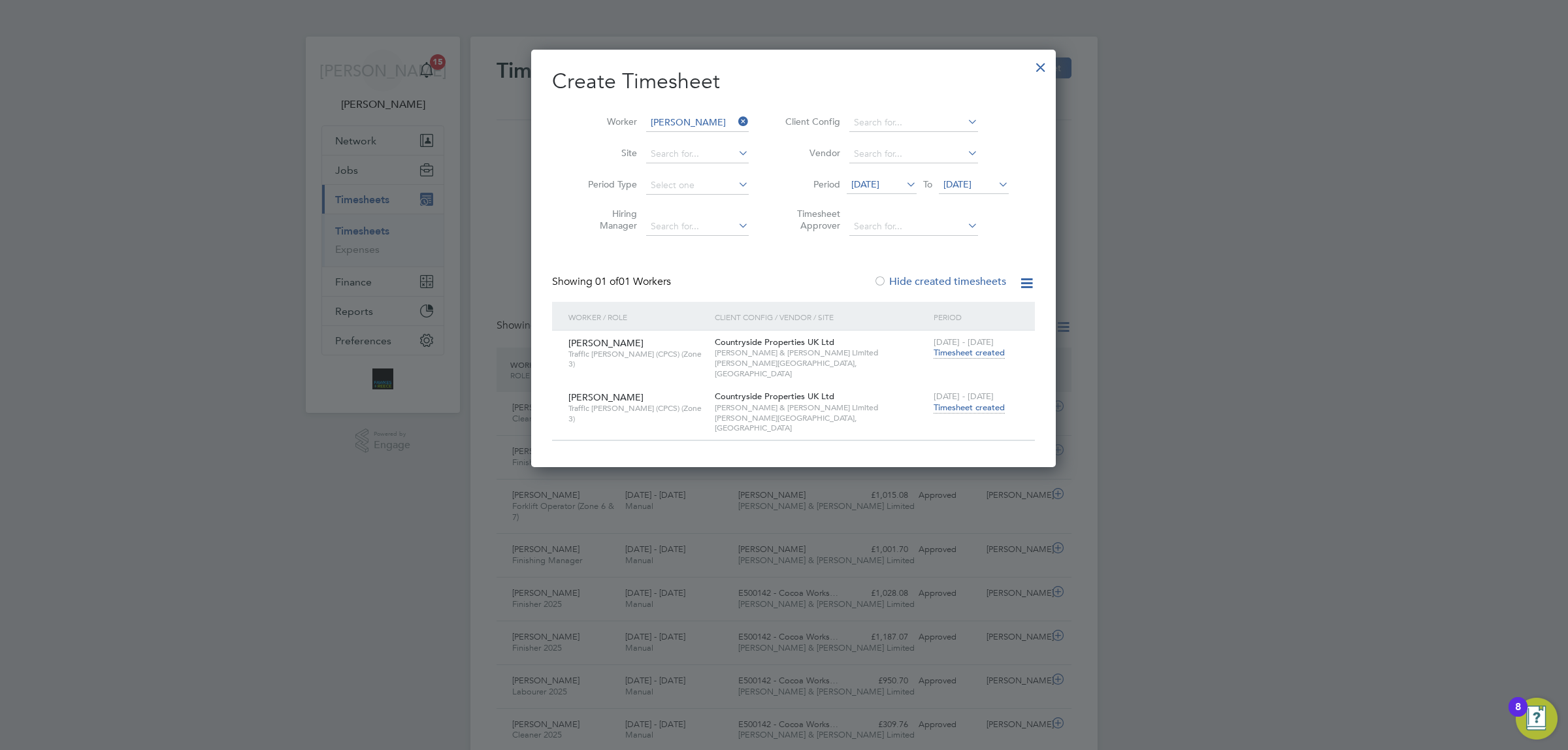
click at [736, 116] on icon at bounding box center [736, 121] width 0 height 18
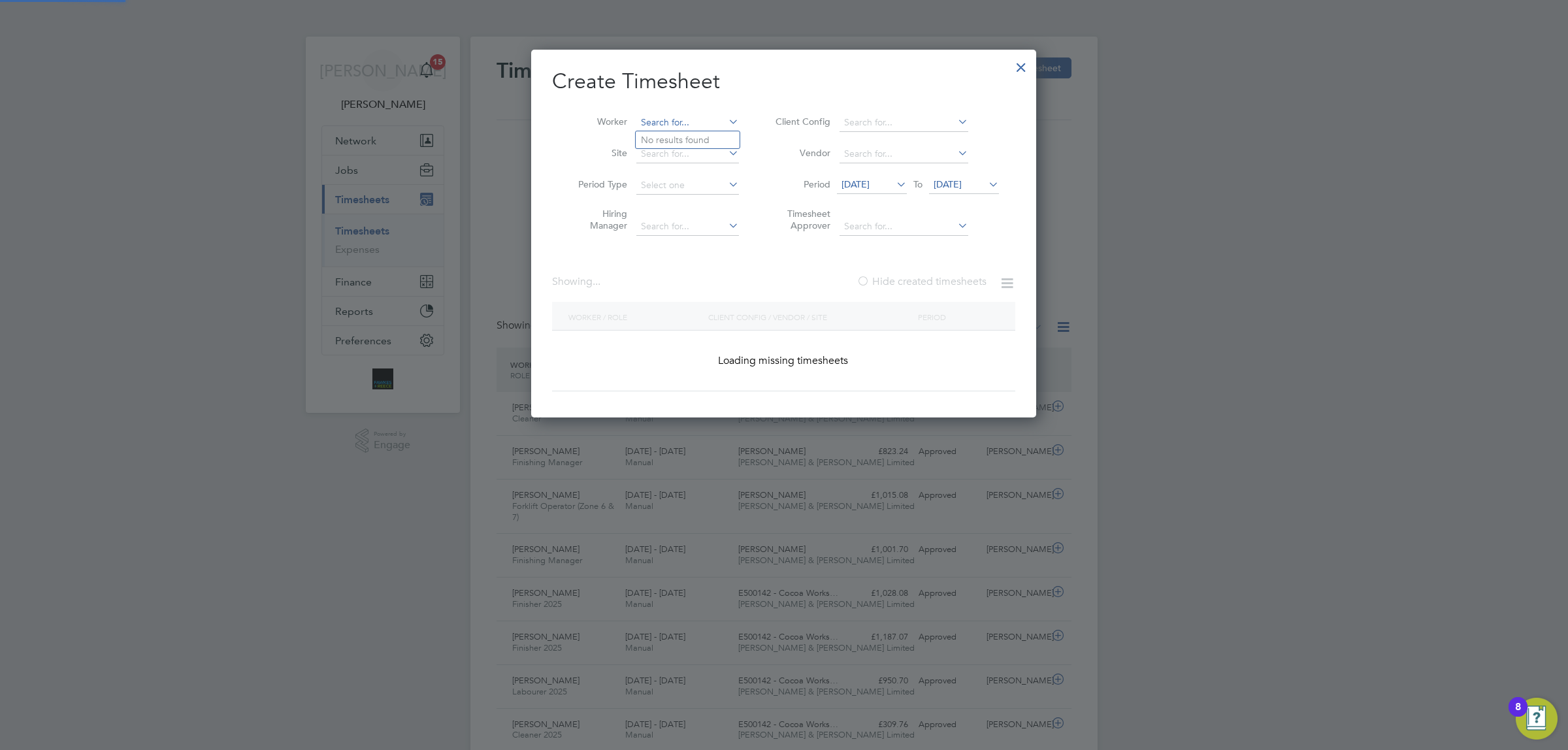
click at [691, 126] on input at bounding box center [688, 123] width 102 height 18
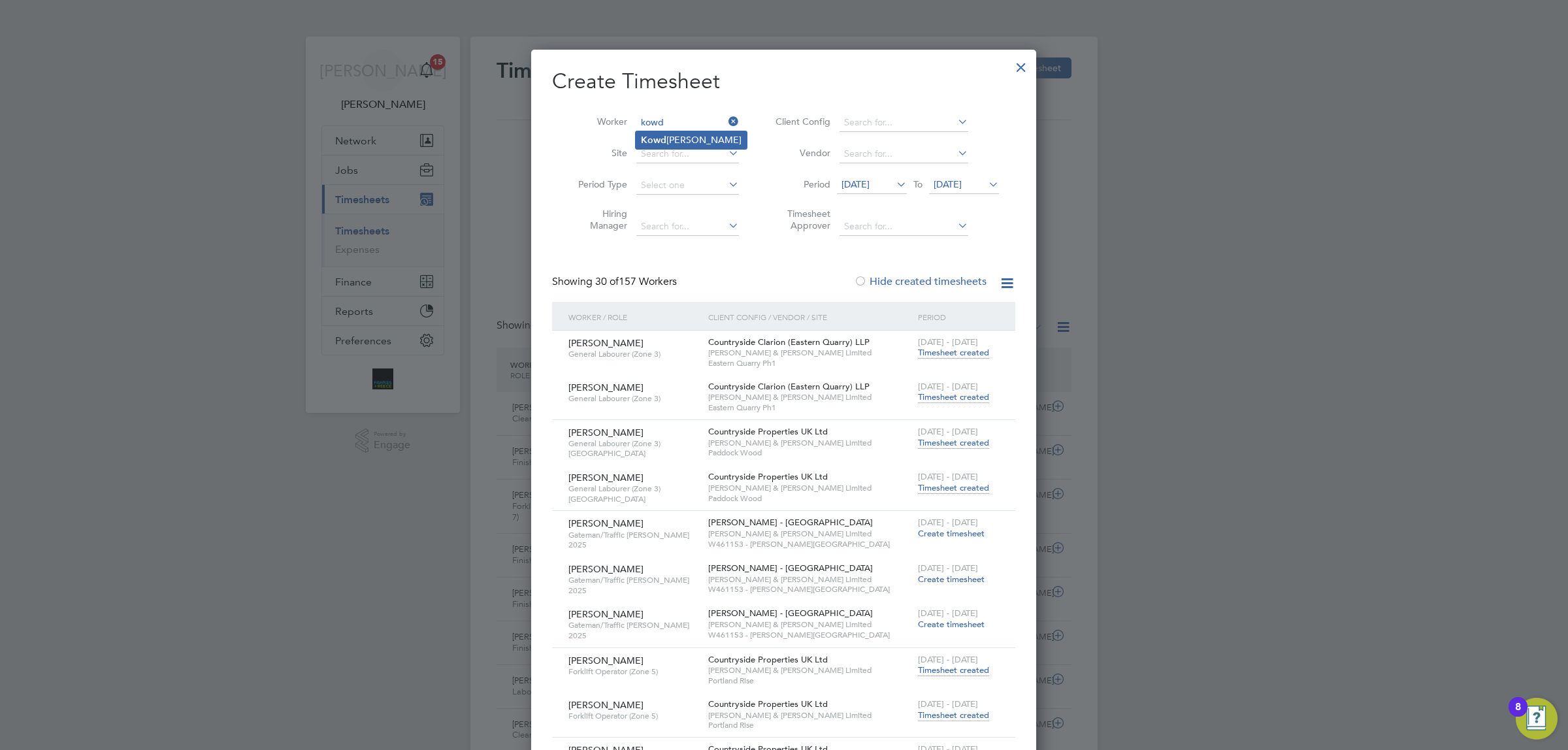
click at [688, 138] on li "Kowd [PERSON_NAME]" at bounding box center [691, 139] width 111 height 17
type input "[PERSON_NAME]"
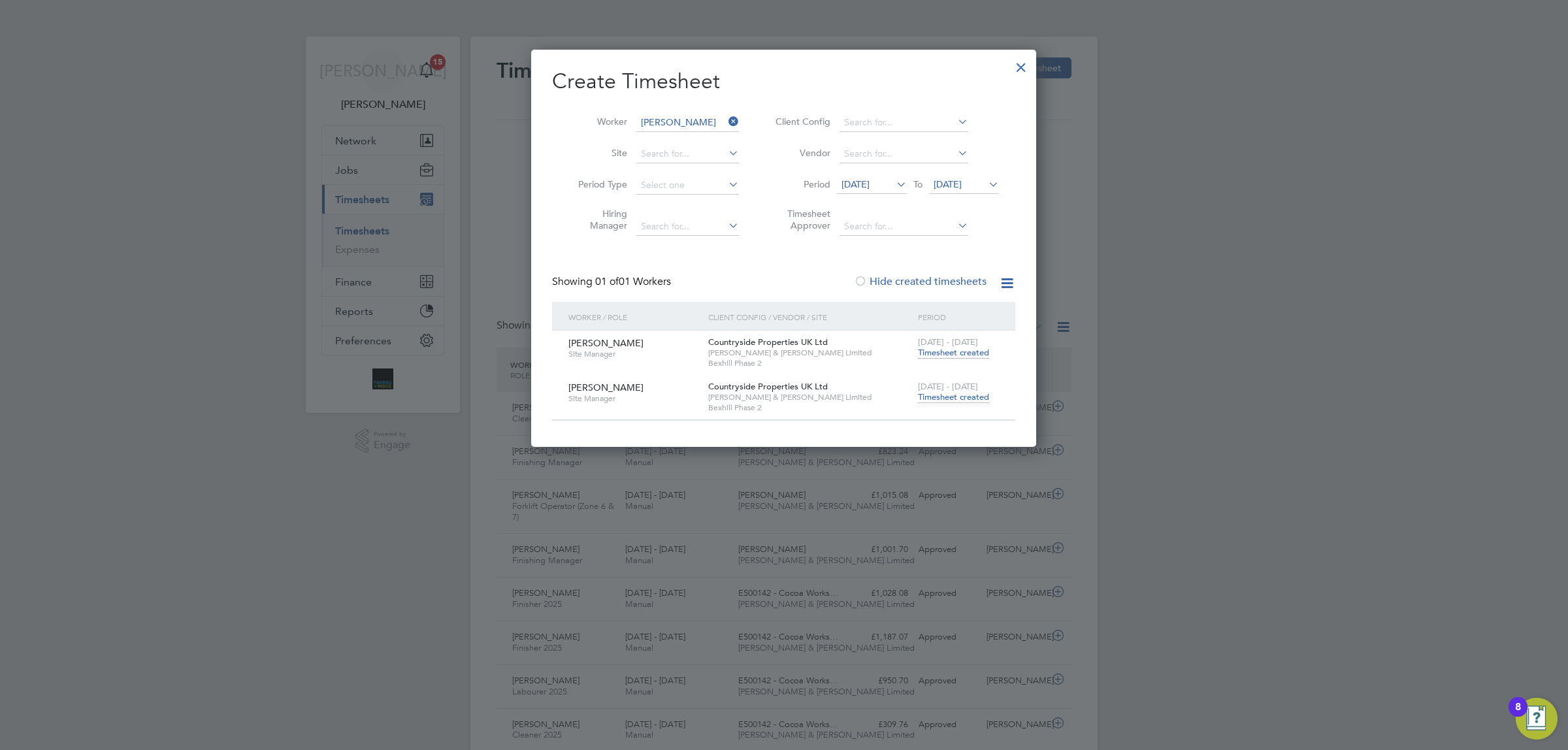
click at [952, 392] on span "Timesheet created" at bounding box center [953, 398] width 72 height 12
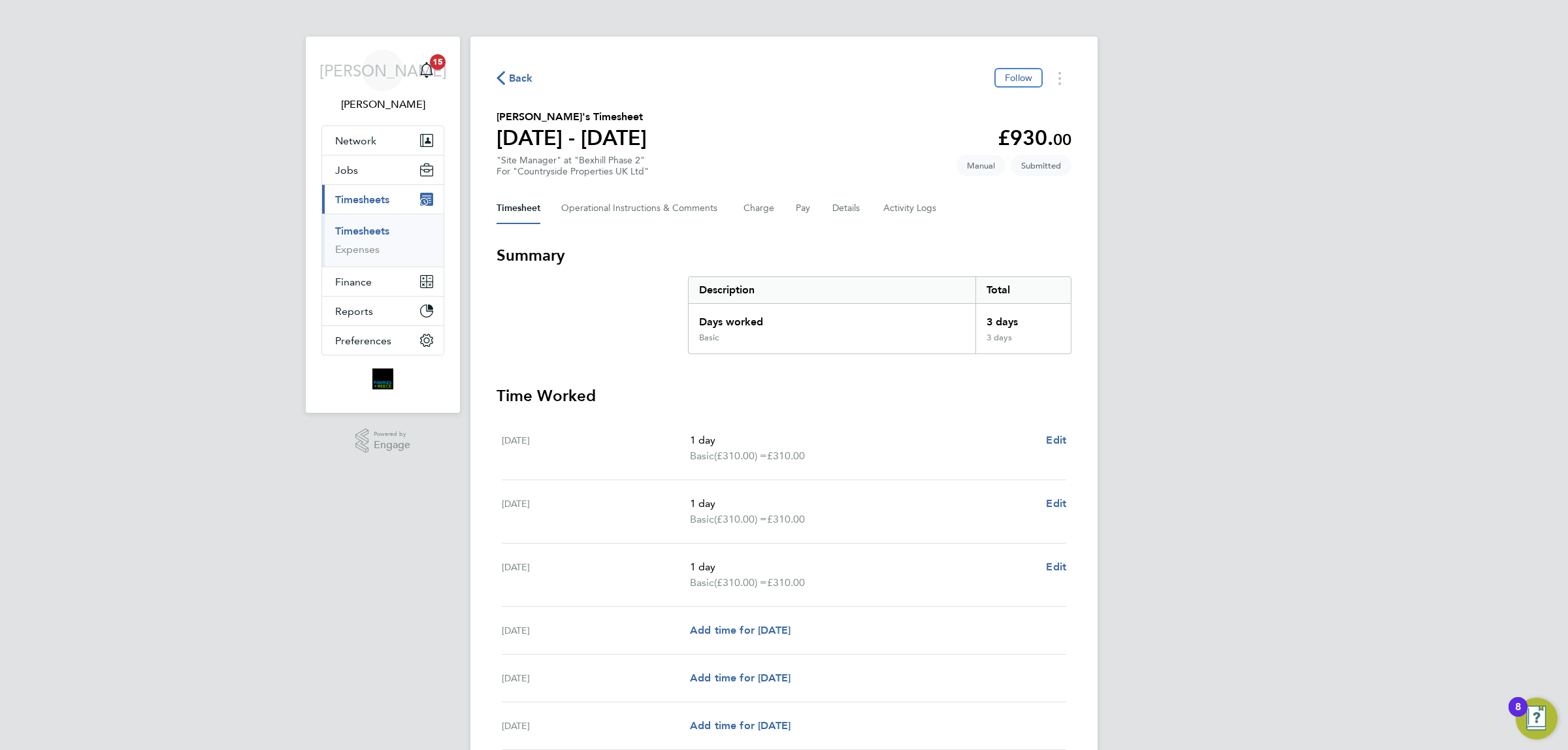
click at [520, 83] on span "Back" at bounding box center [521, 78] width 24 height 16
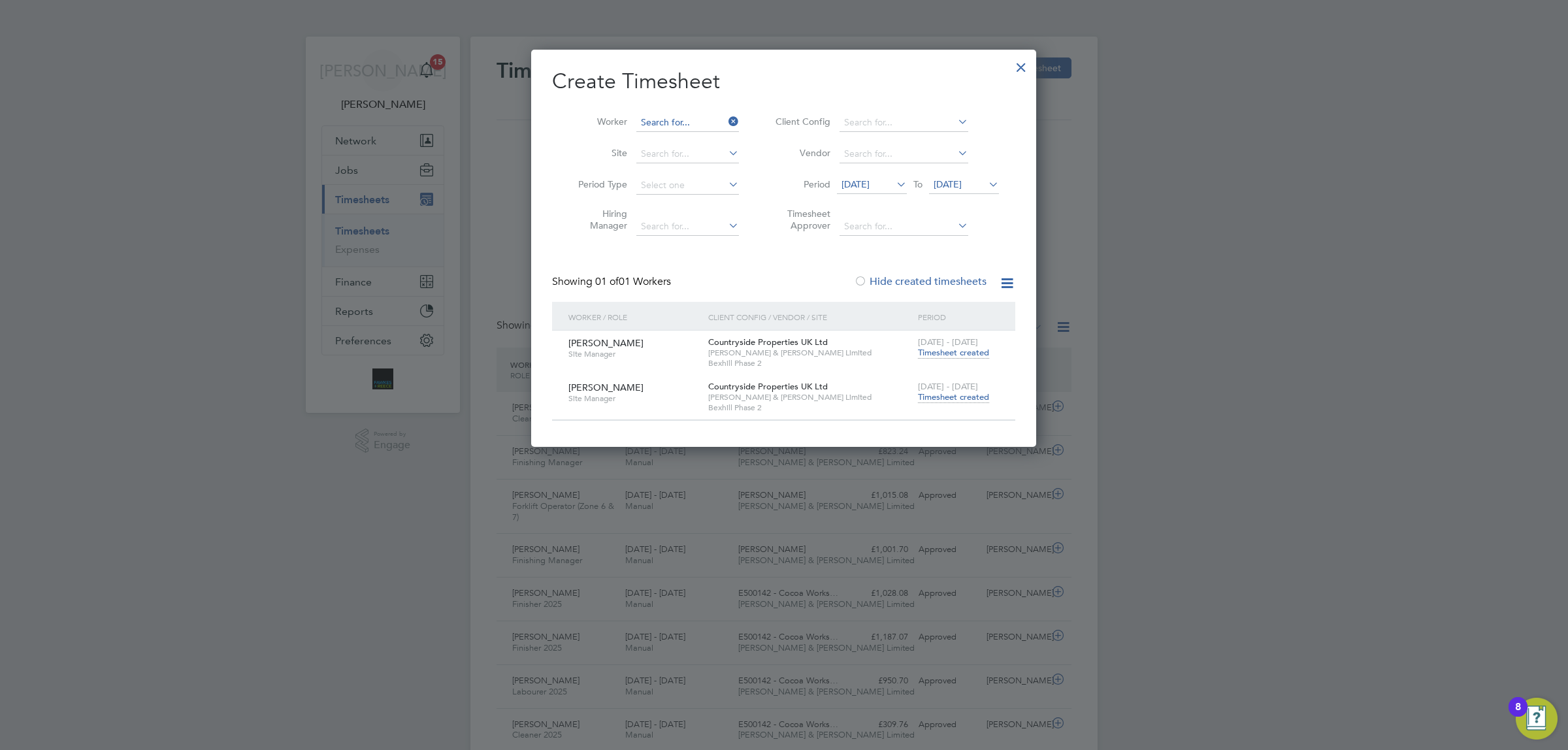
click at [684, 114] on input at bounding box center [688, 123] width 102 height 18
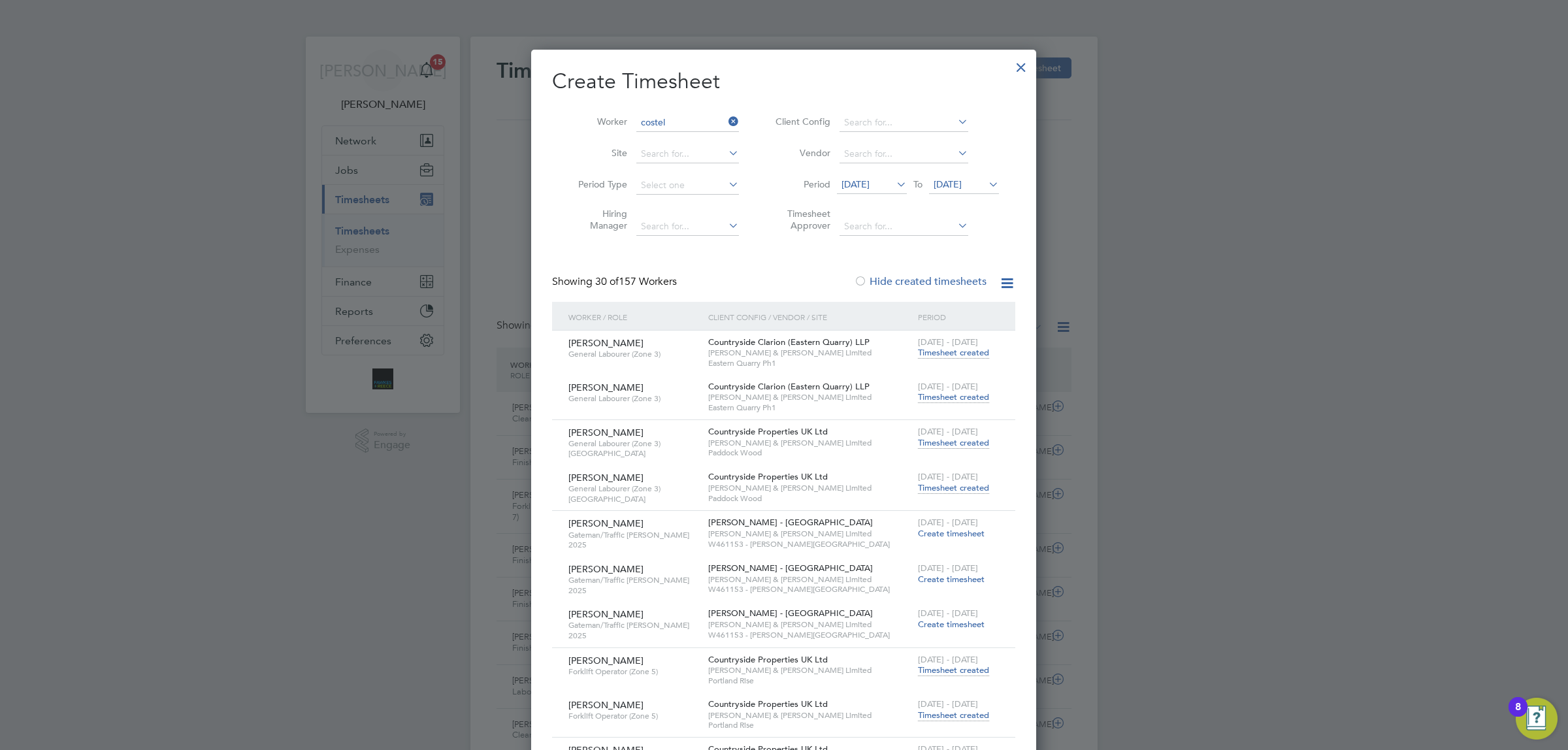
click at [710, 176] on li "[PERSON_NAME]" at bounding box center [696, 175] width 120 height 17
type input "[PERSON_NAME]"
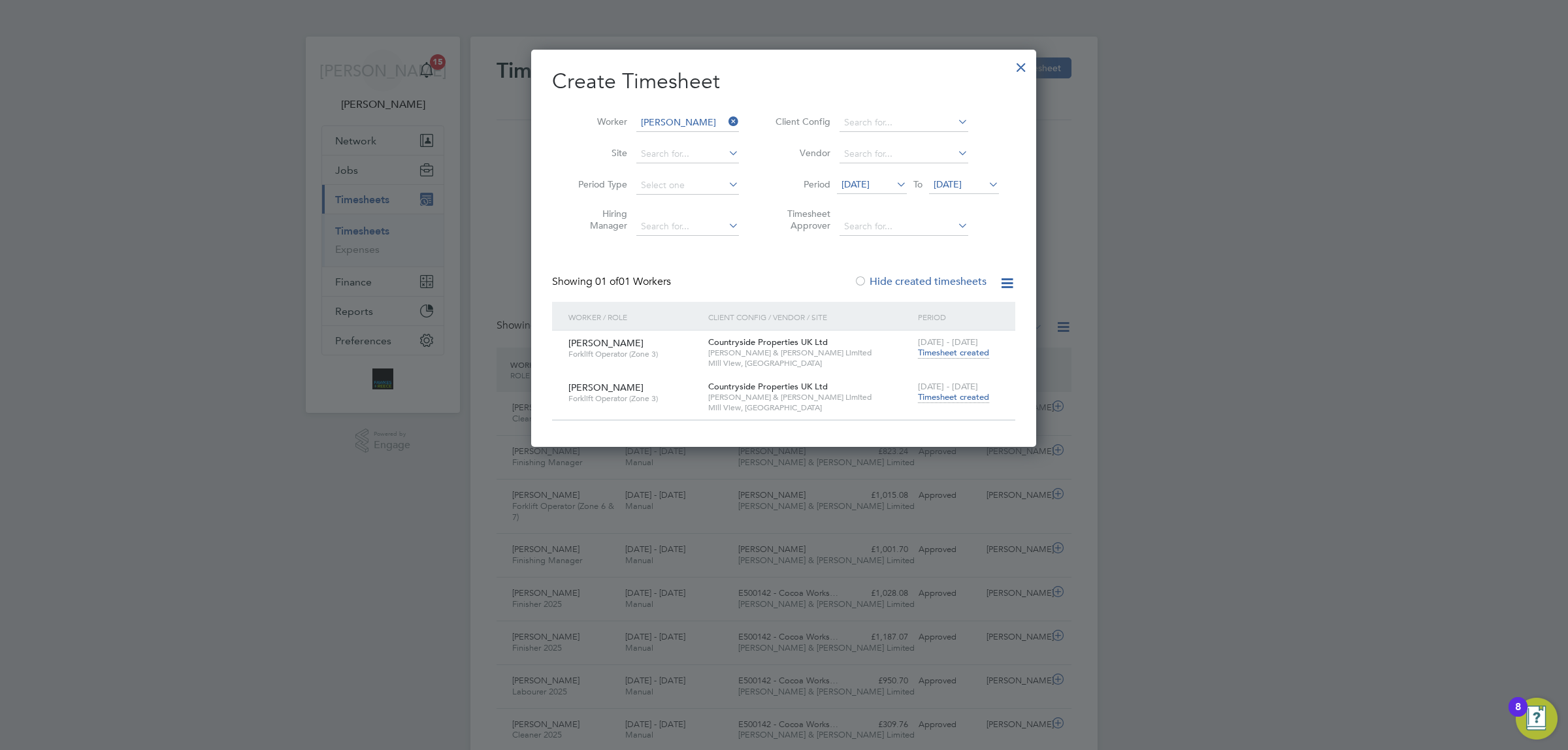
click at [967, 392] on span "Timesheet created" at bounding box center [953, 398] width 72 height 12
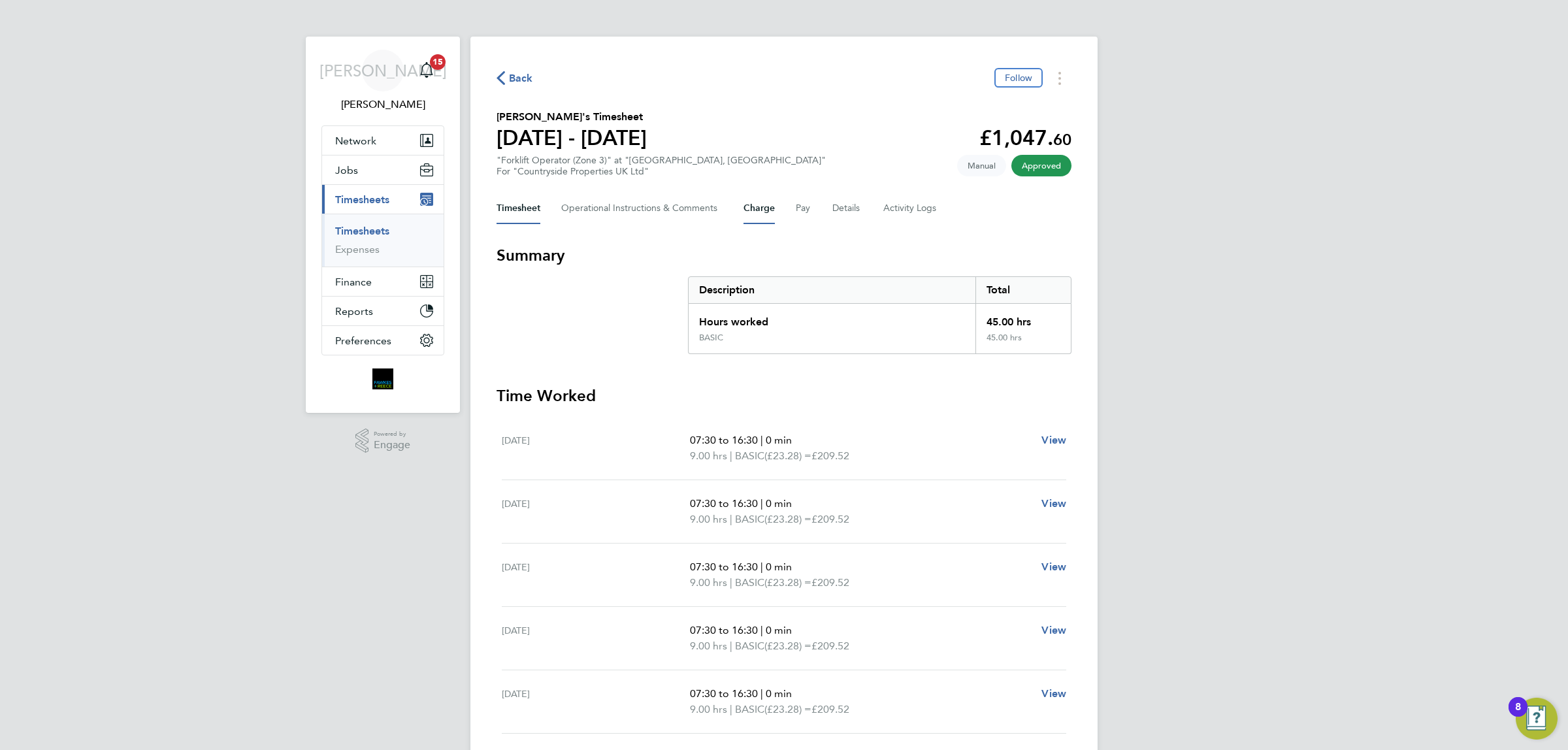
click at [768, 206] on button "Charge" at bounding box center [759, 209] width 32 height 32
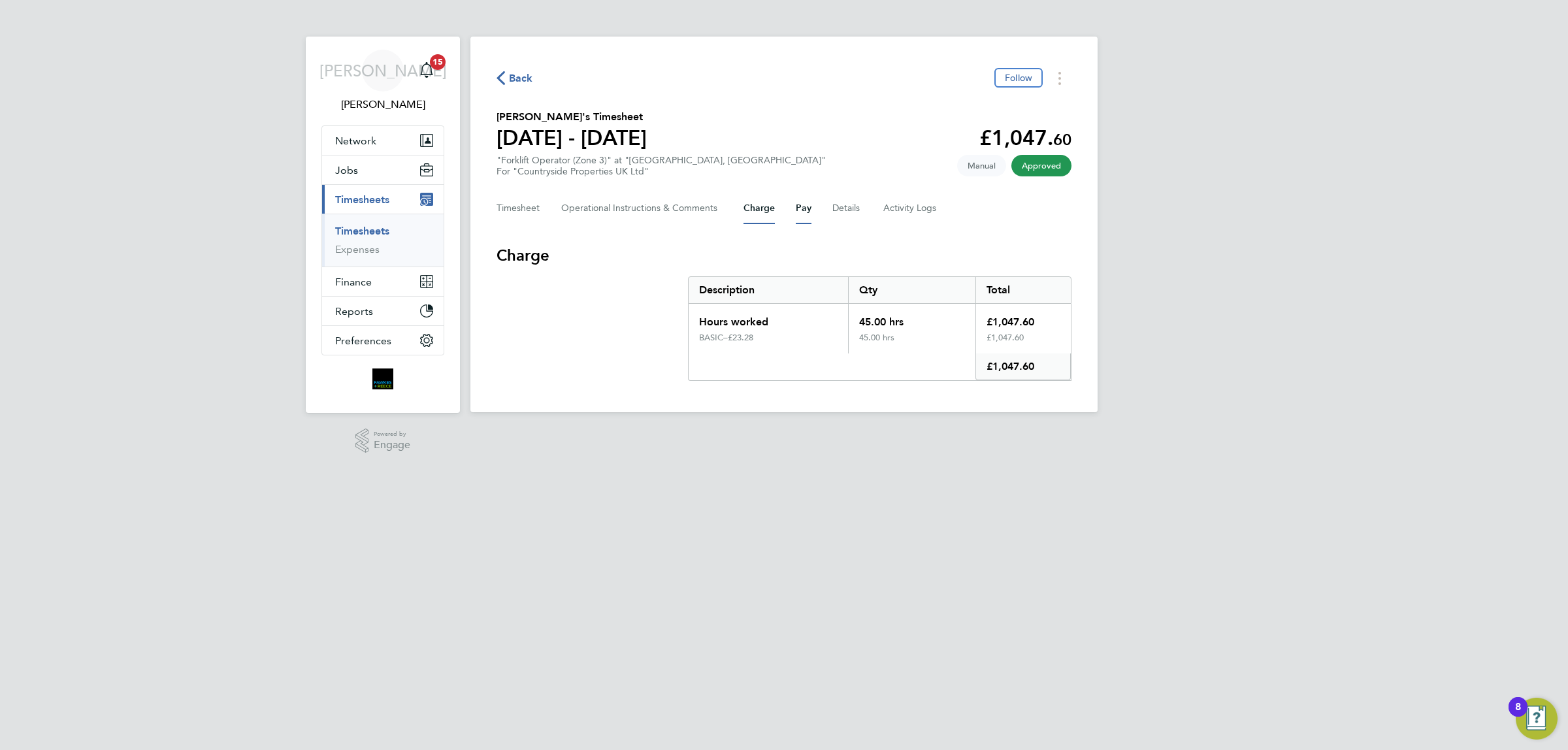
click at [811, 207] on button "Pay" at bounding box center [804, 209] width 16 height 32
click at [517, 79] on span "Back" at bounding box center [521, 78] width 24 height 16
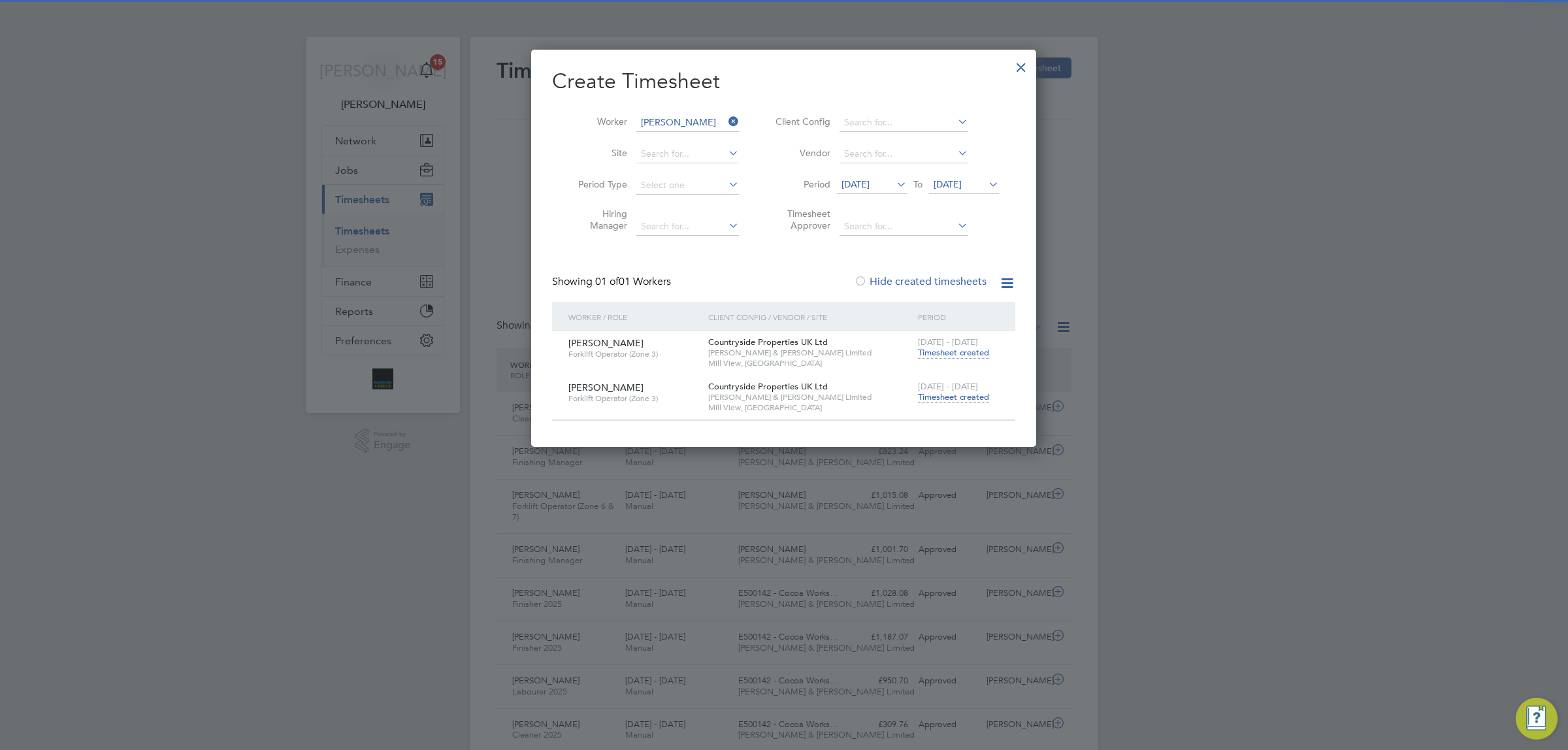
scroll to position [32, 113]
click at [726, 114] on icon at bounding box center [726, 121] width 0 height 18
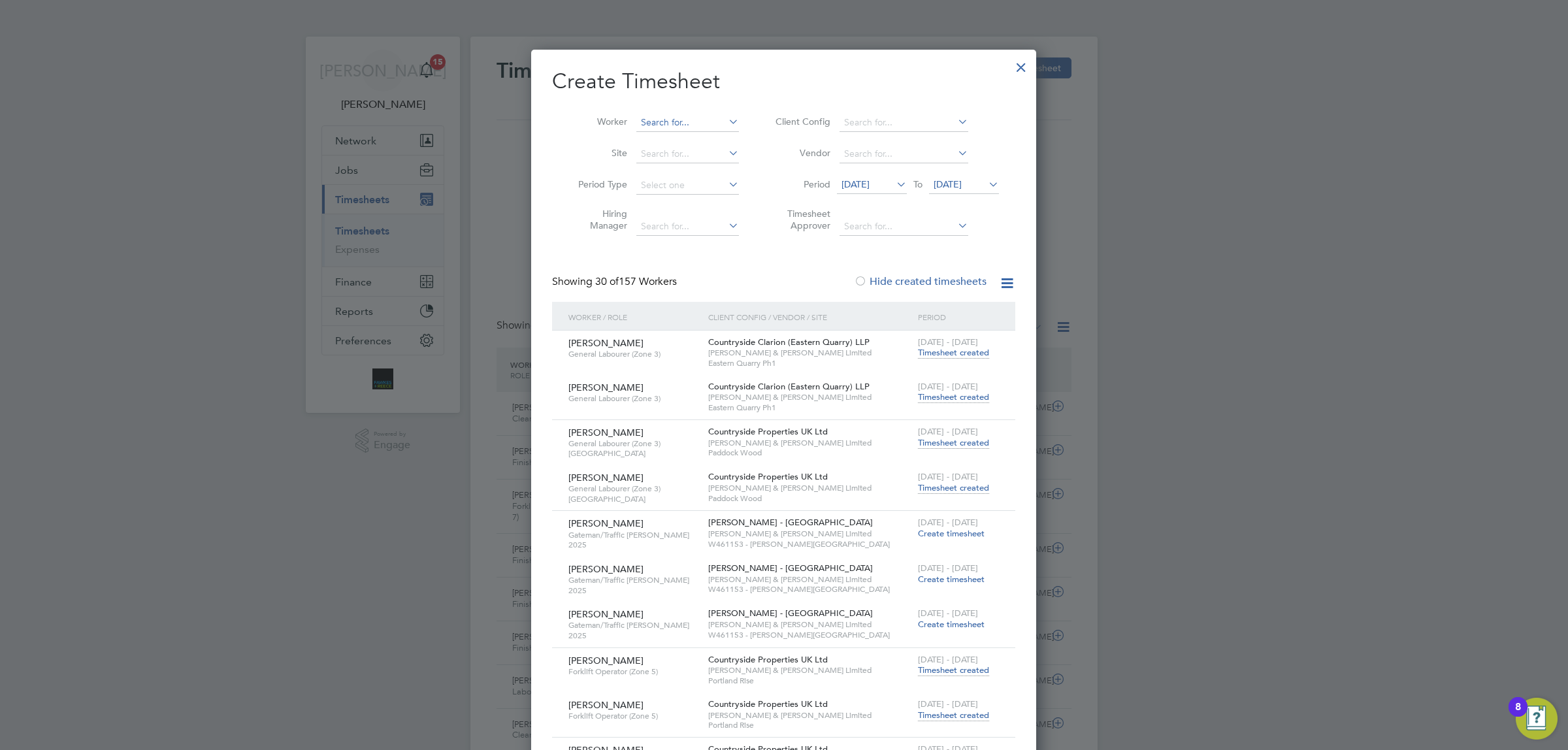
click at [700, 123] on input at bounding box center [688, 123] width 102 height 18
click at [716, 142] on b "Engl" at bounding box center [726, 140] width 20 height 11
type input "[PERSON_NAME]"
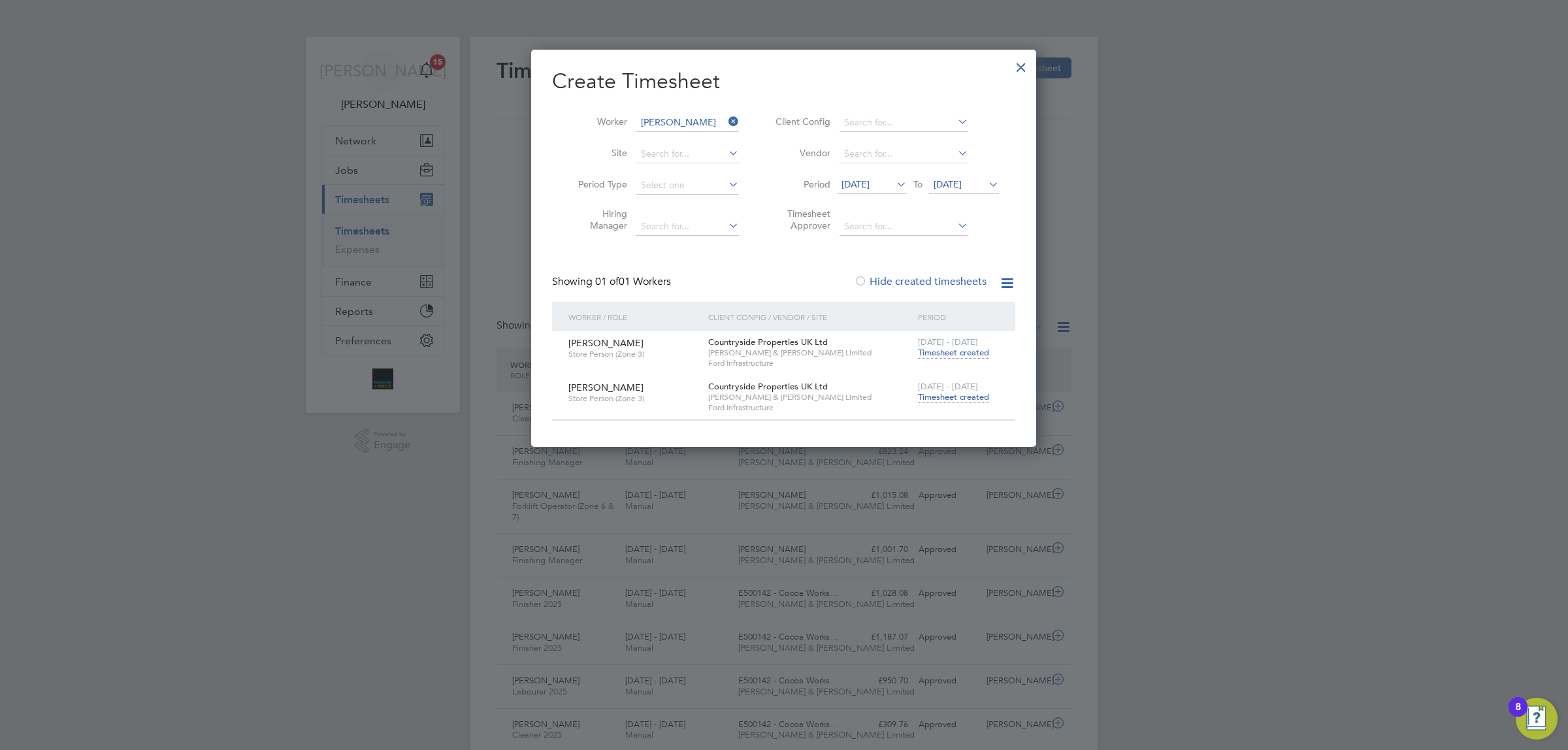
click at [948, 396] on span "Timesheet created" at bounding box center [953, 398] width 72 height 12
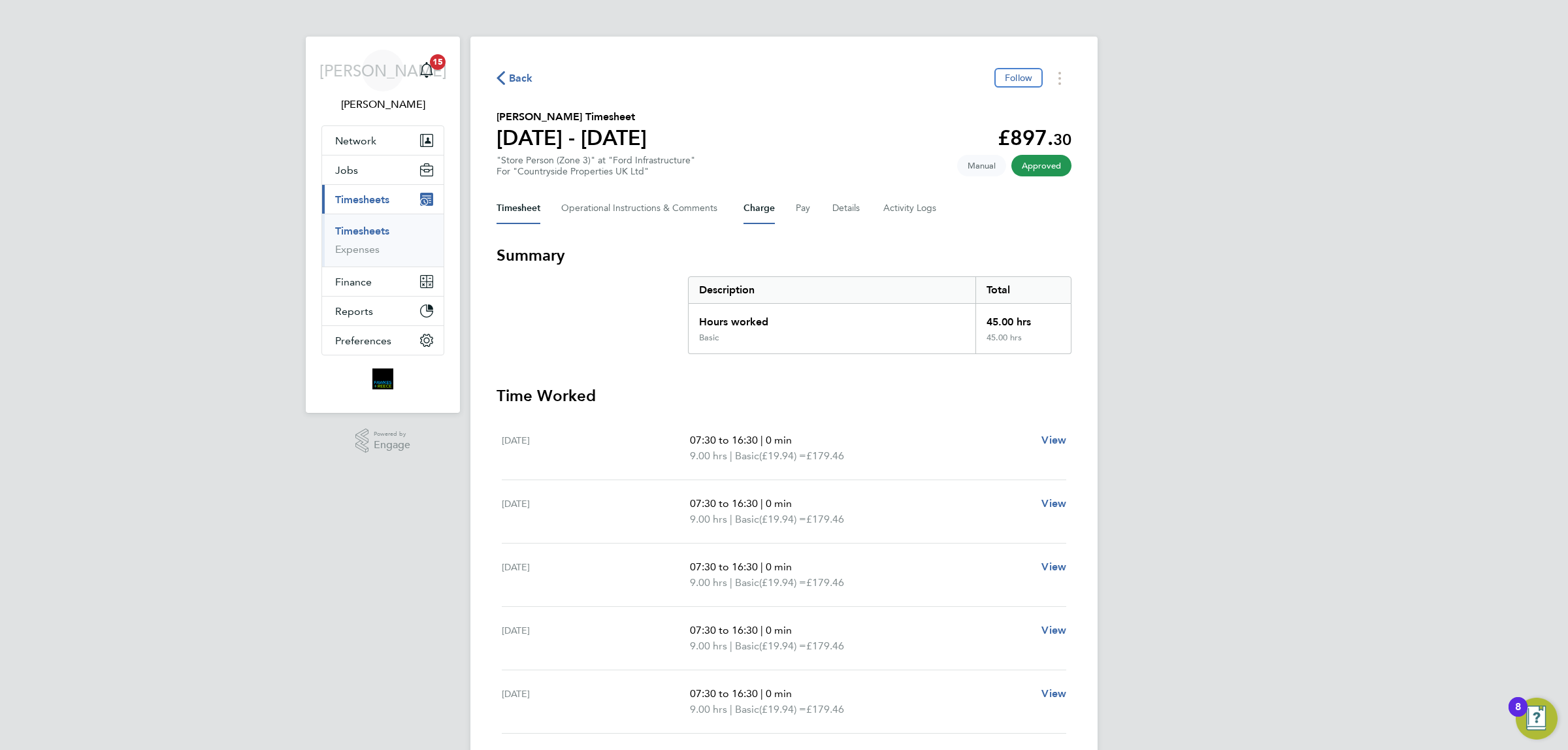
click at [767, 207] on button "Charge" at bounding box center [759, 209] width 32 height 32
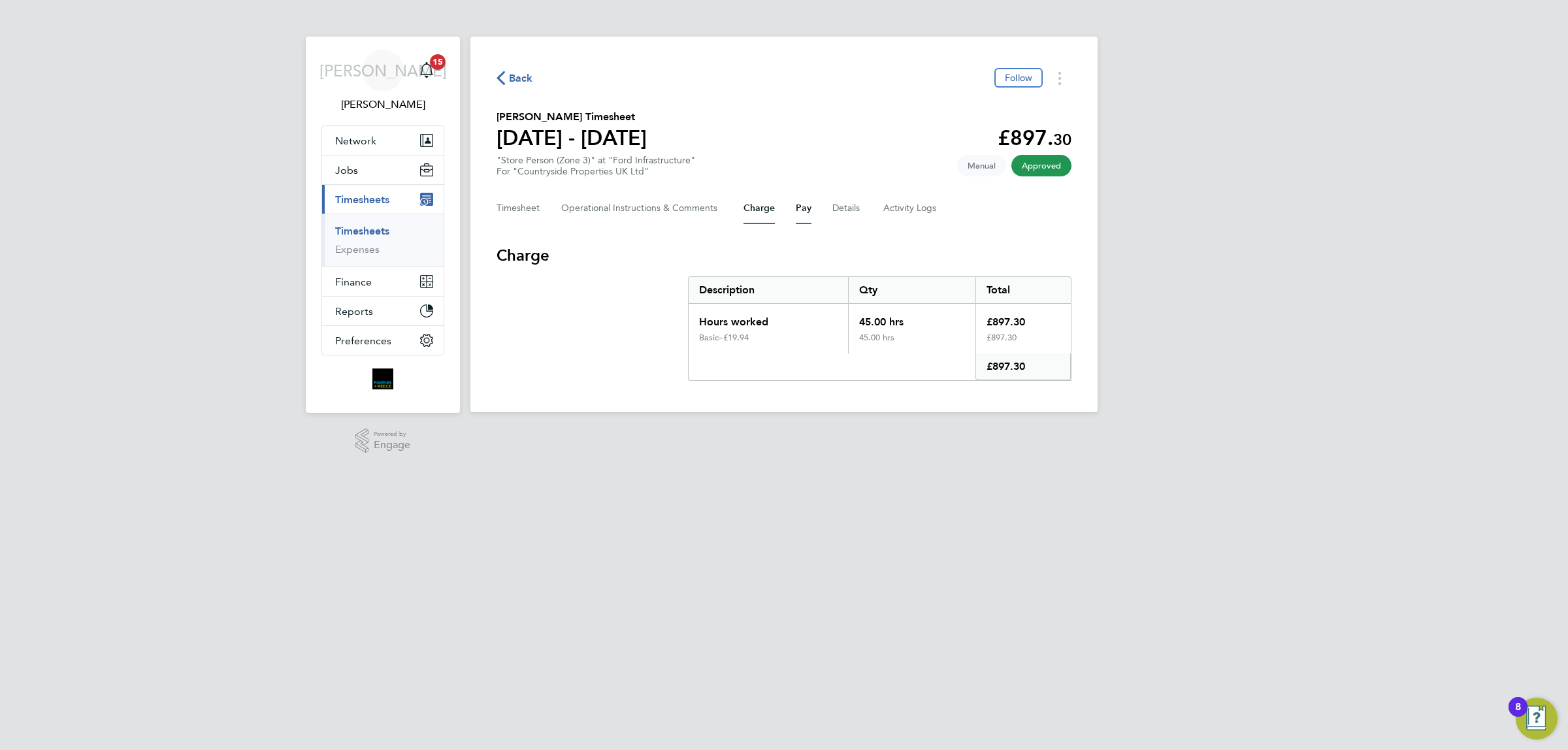
click at [798, 204] on button "Pay" at bounding box center [804, 209] width 16 height 32
click at [511, 75] on span "Back" at bounding box center [521, 78] width 24 height 16
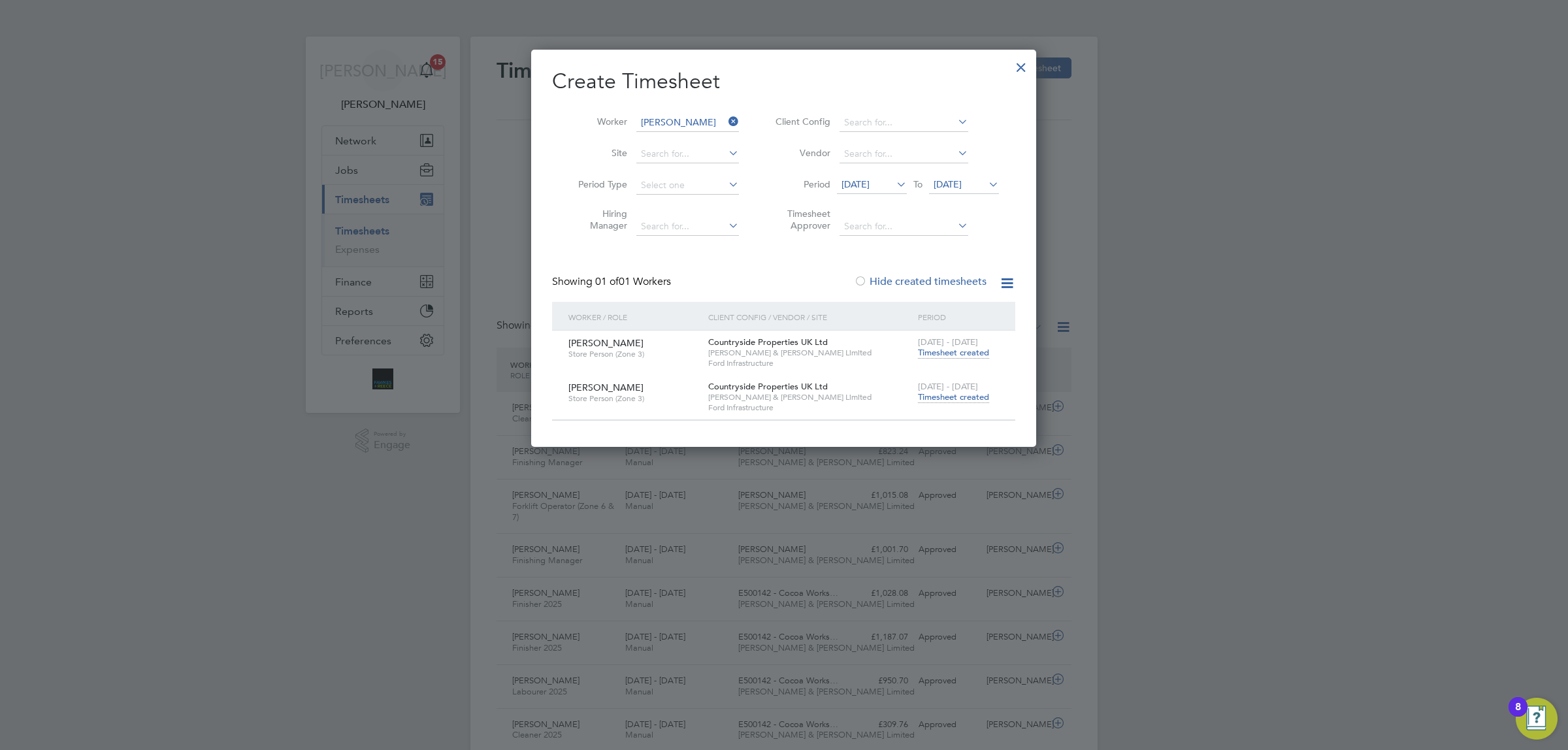
click at [726, 121] on icon at bounding box center [726, 121] width 0 height 18
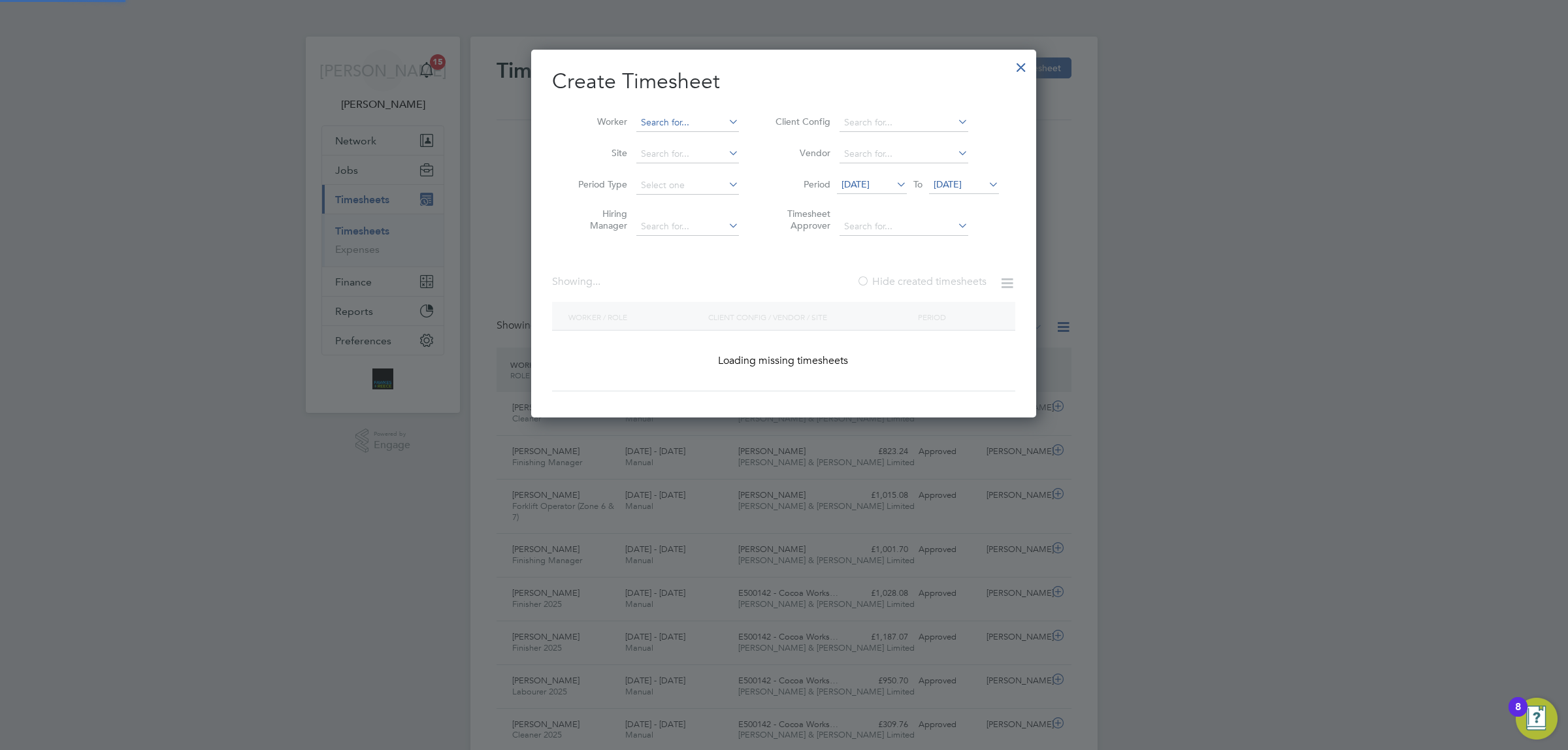
click at [677, 120] on input at bounding box center [688, 123] width 102 height 18
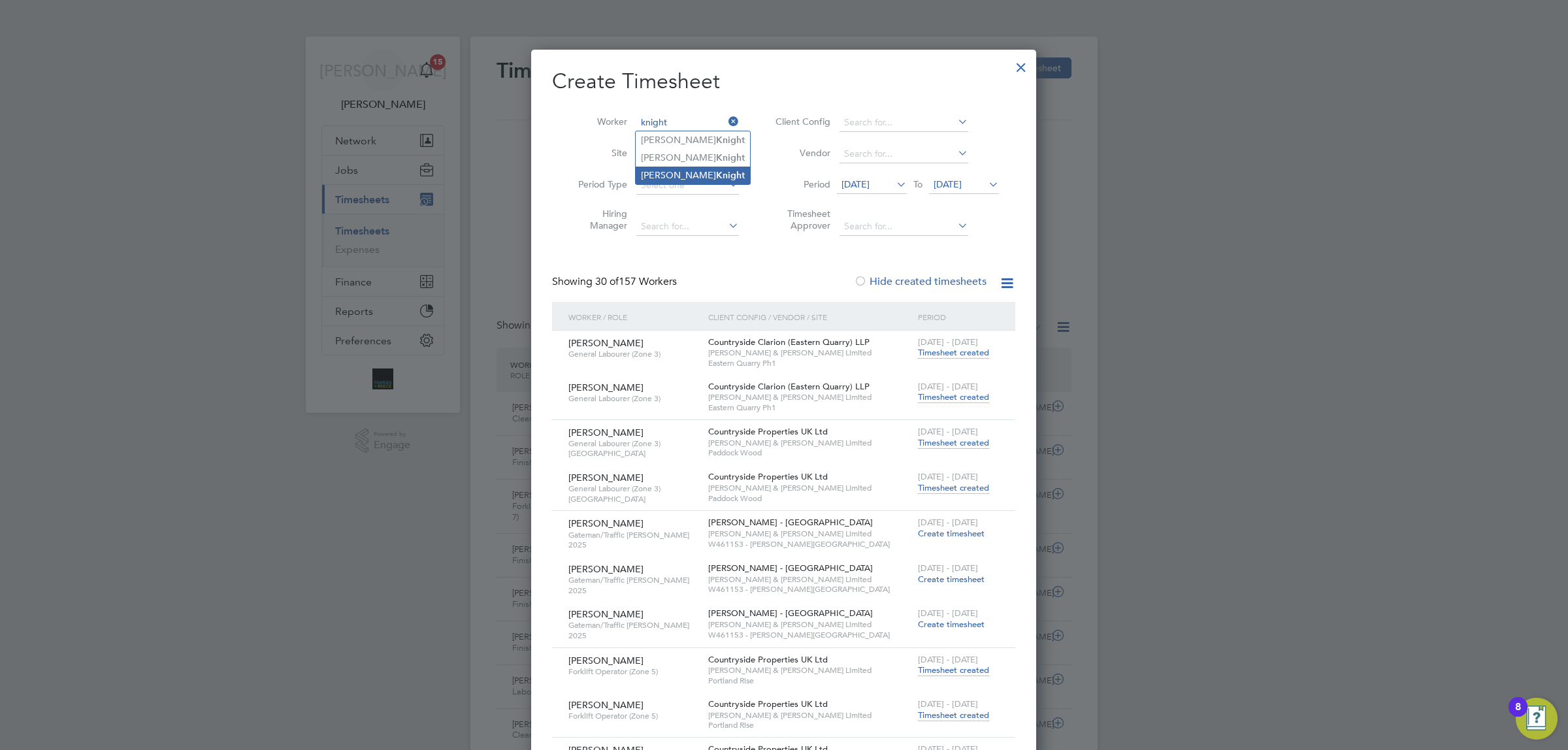
click at [711, 171] on li "[PERSON_NAME]" at bounding box center [693, 175] width 114 height 17
type input "[PERSON_NAME]"
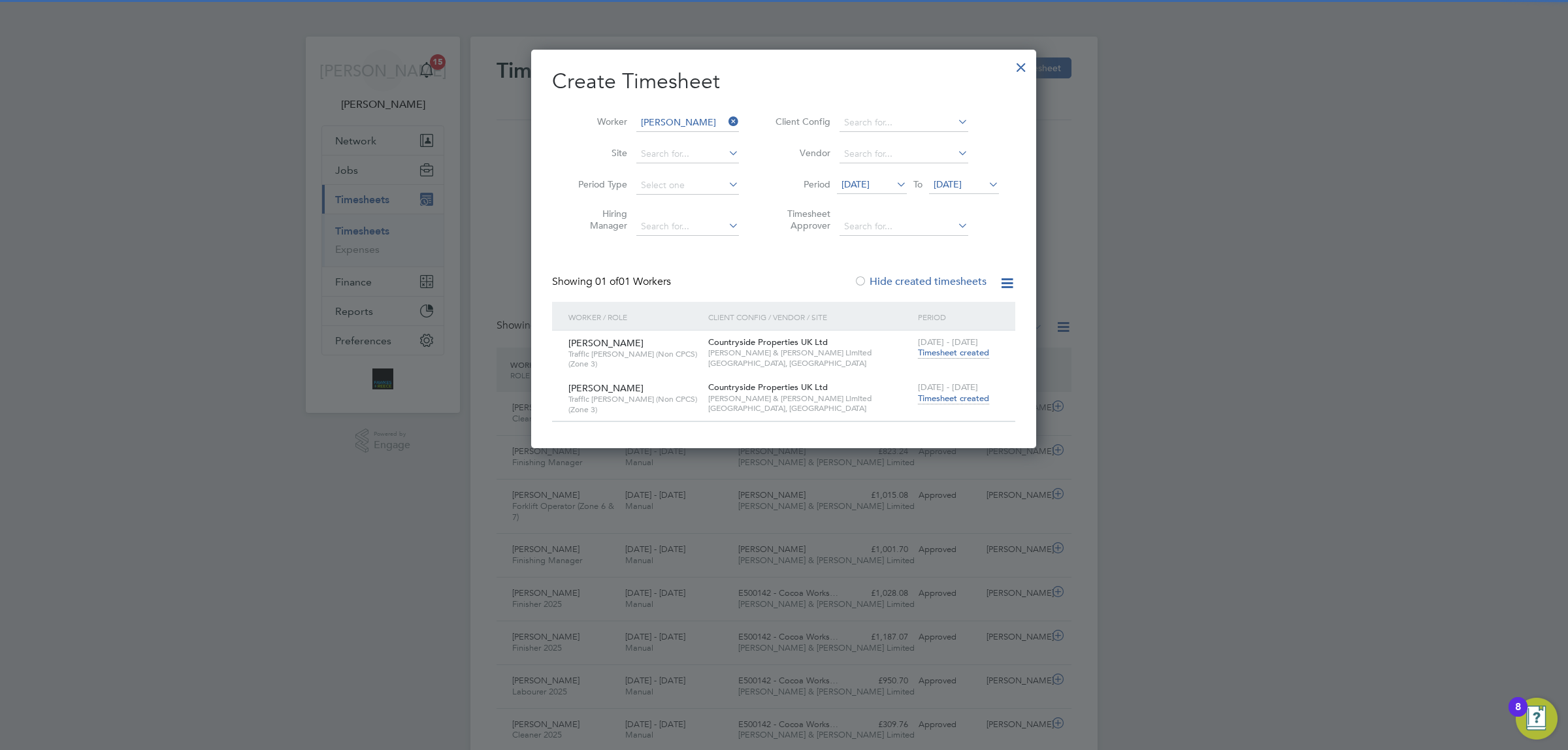
click at [957, 397] on span "Timesheet created" at bounding box center [953, 398] width 72 height 12
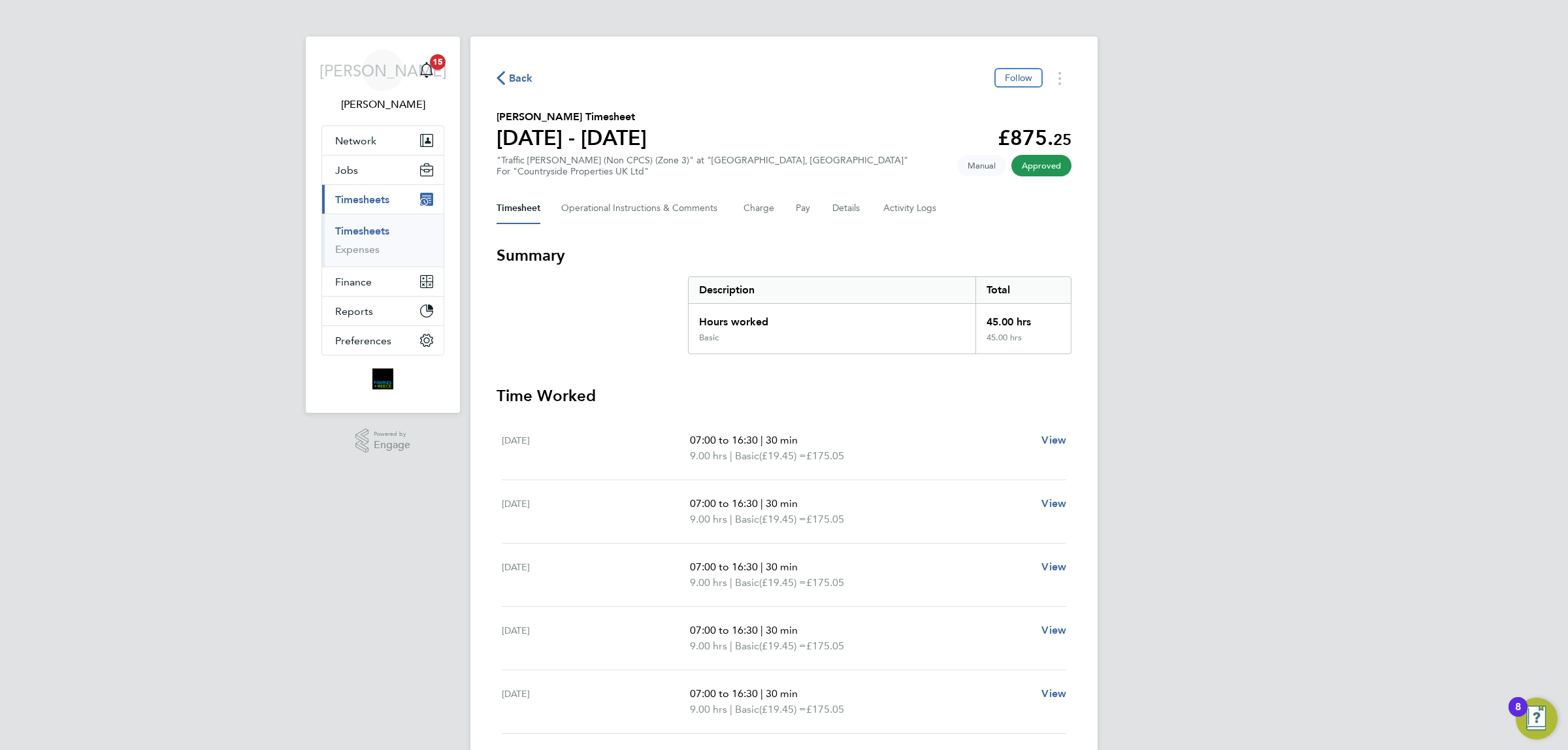
click at [524, 76] on span "Back" at bounding box center [521, 78] width 24 height 16
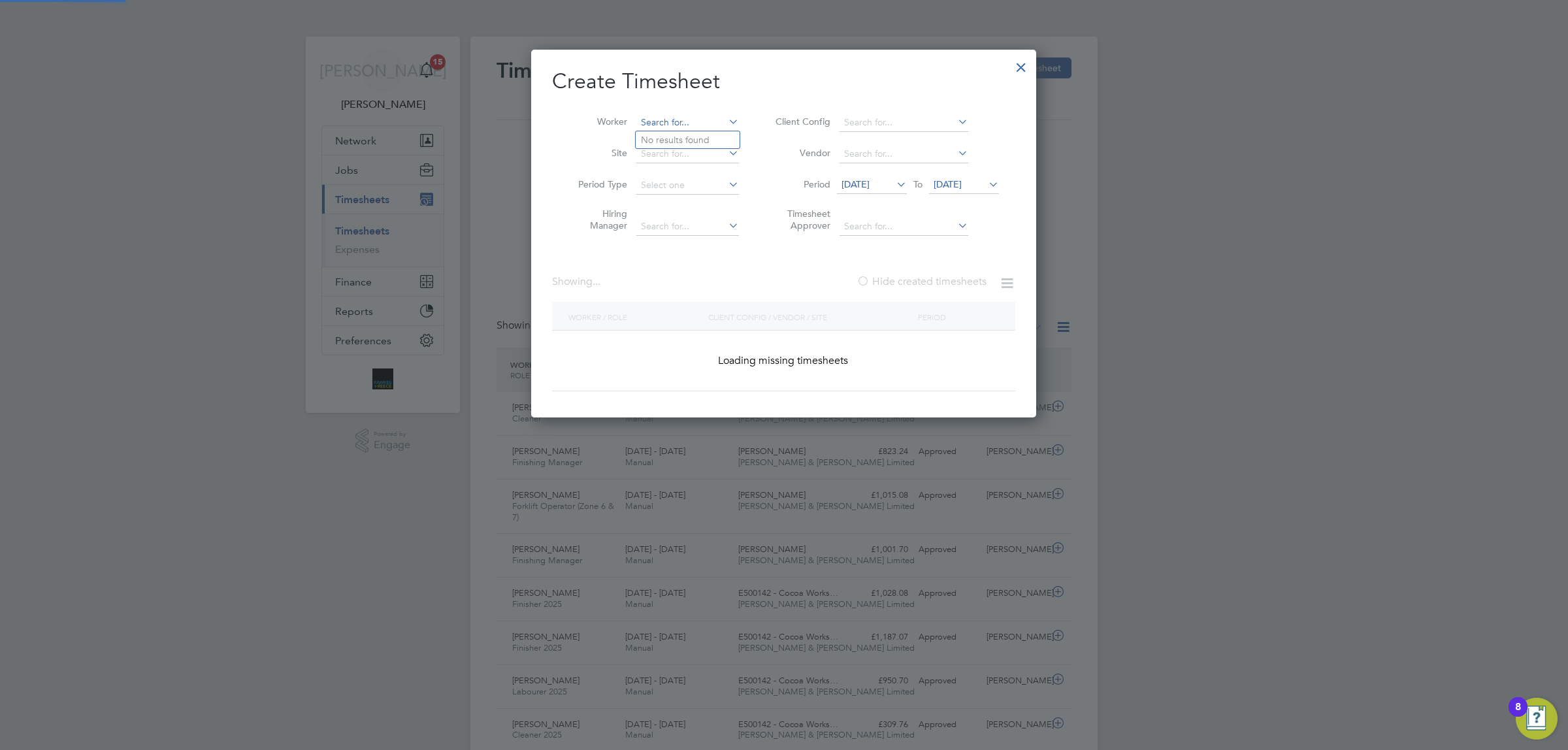
click at [672, 116] on input at bounding box center [688, 123] width 102 height 18
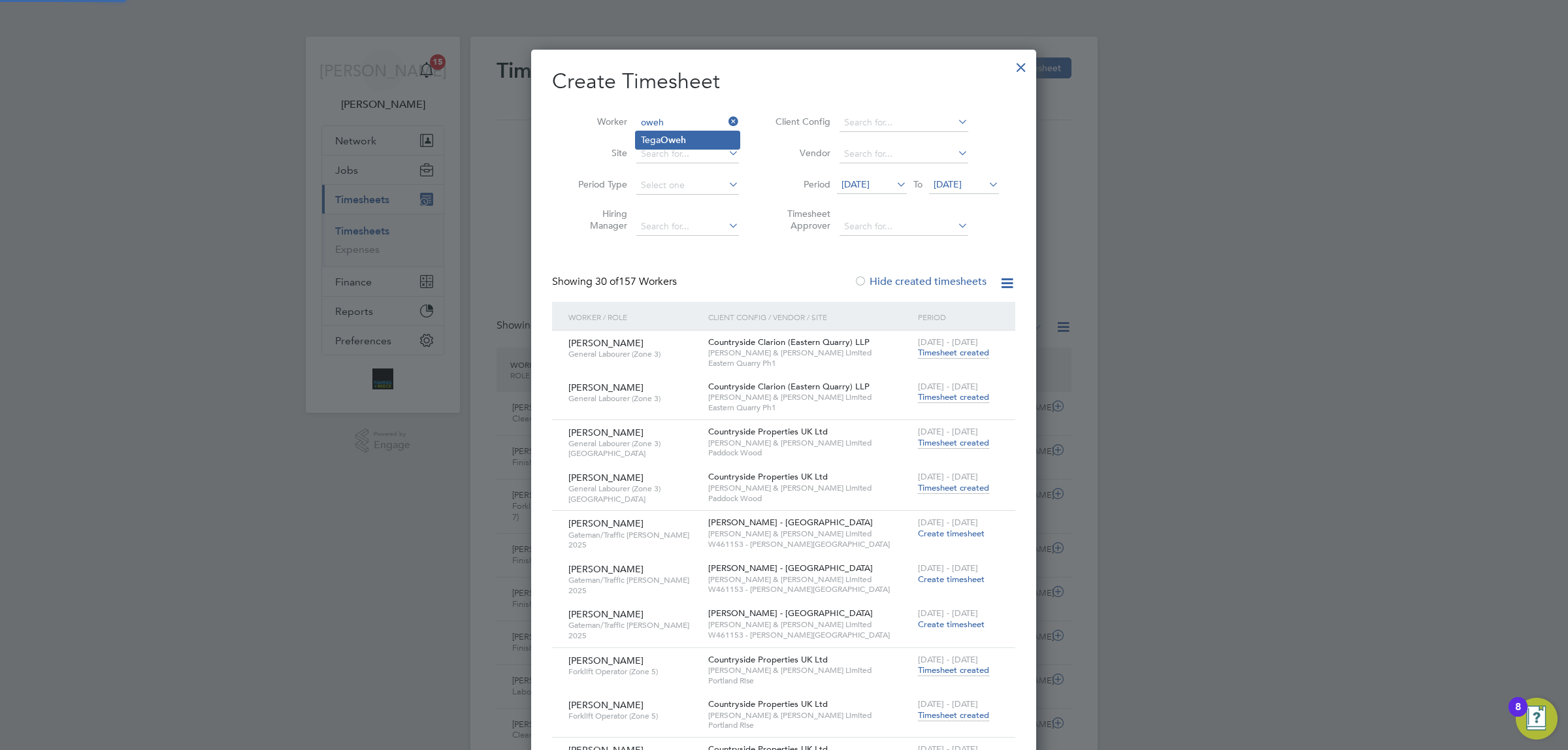
click at [676, 135] on b "Oweh" at bounding box center [673, 140] width 26 height 11
type input "[PERSON_NAME]"
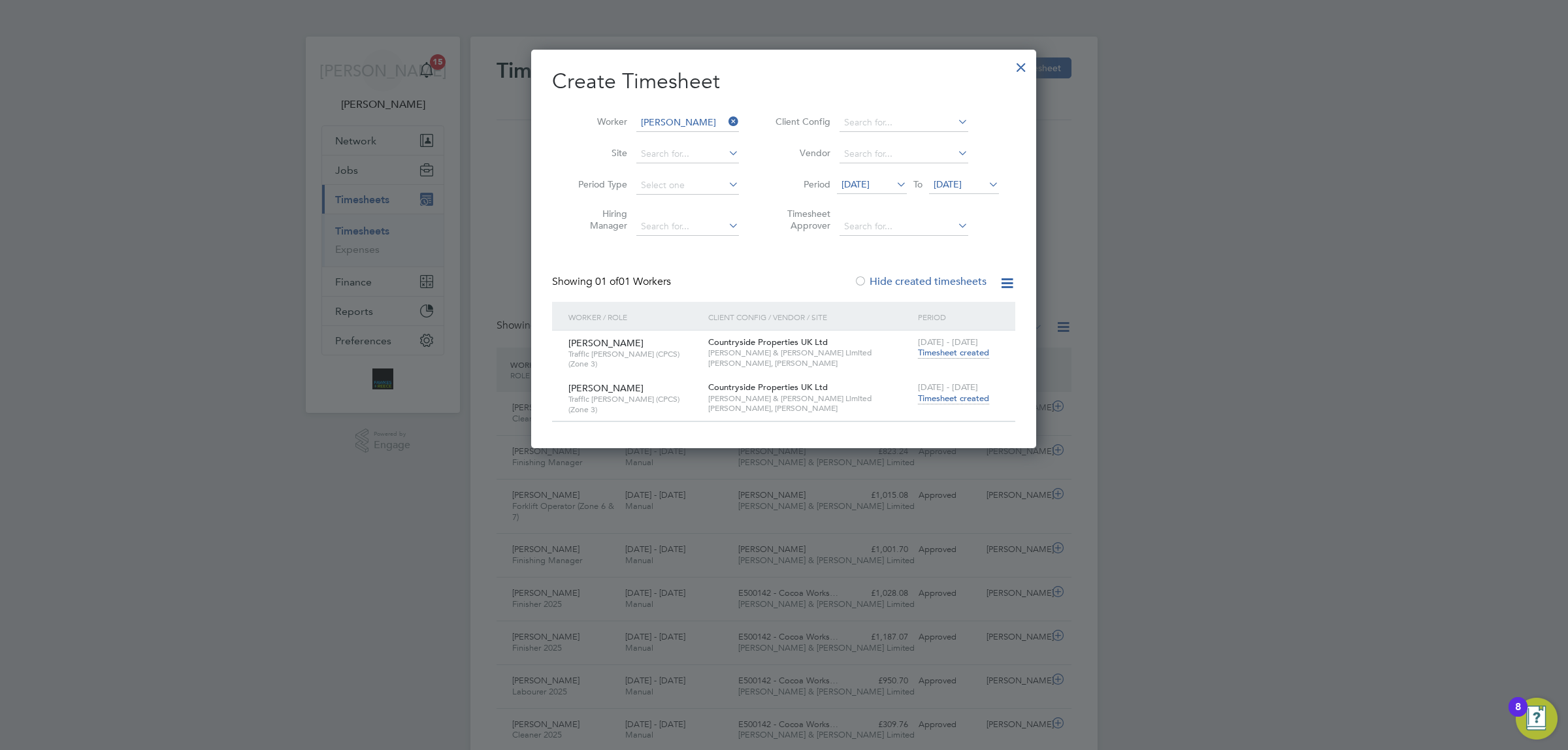
click at [933, 392] on span "Timesheet created" at bounding box center [953, 398] width 72 height 12
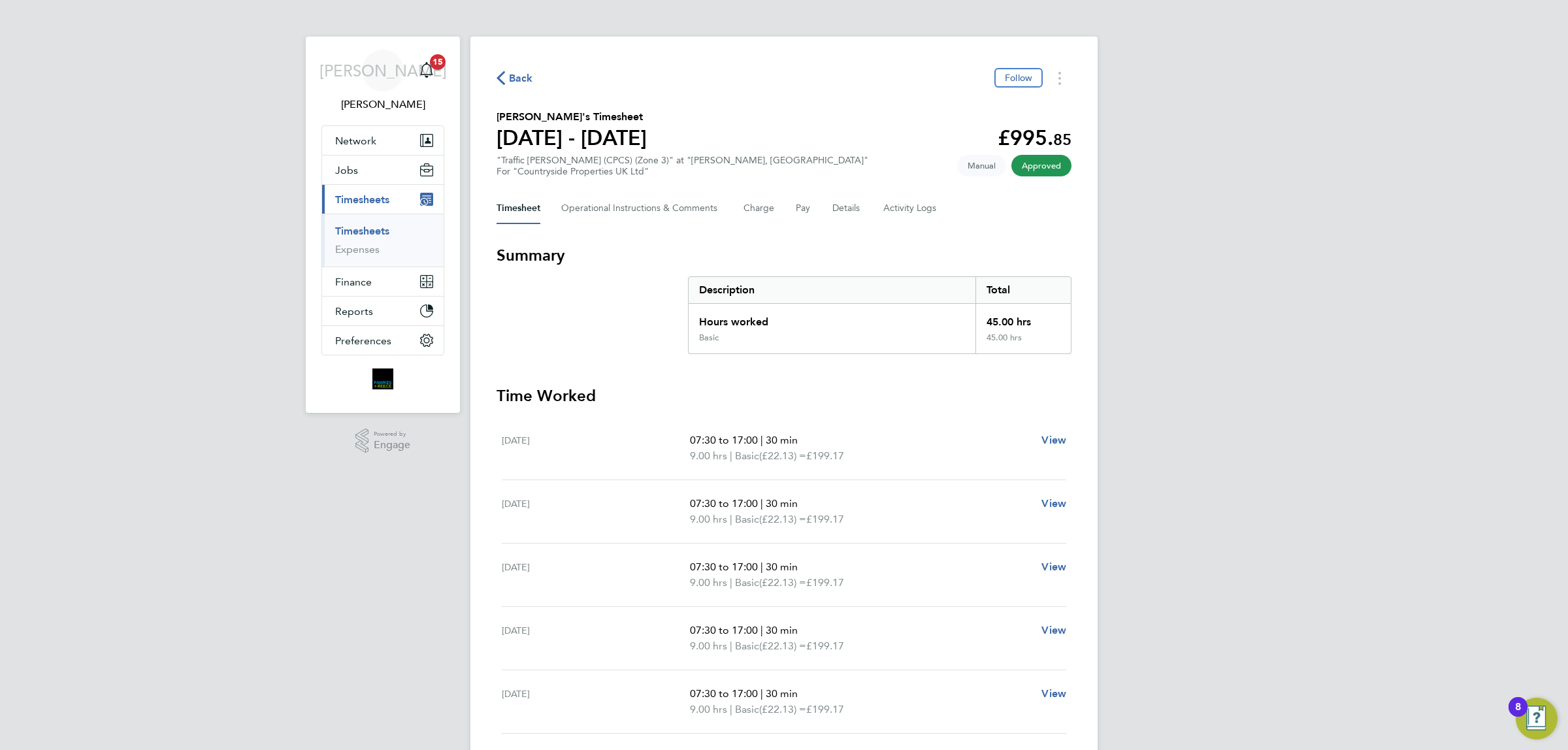
click at [529, 79] on span "Back" at bounding box center [521, 78] width 24 height 16
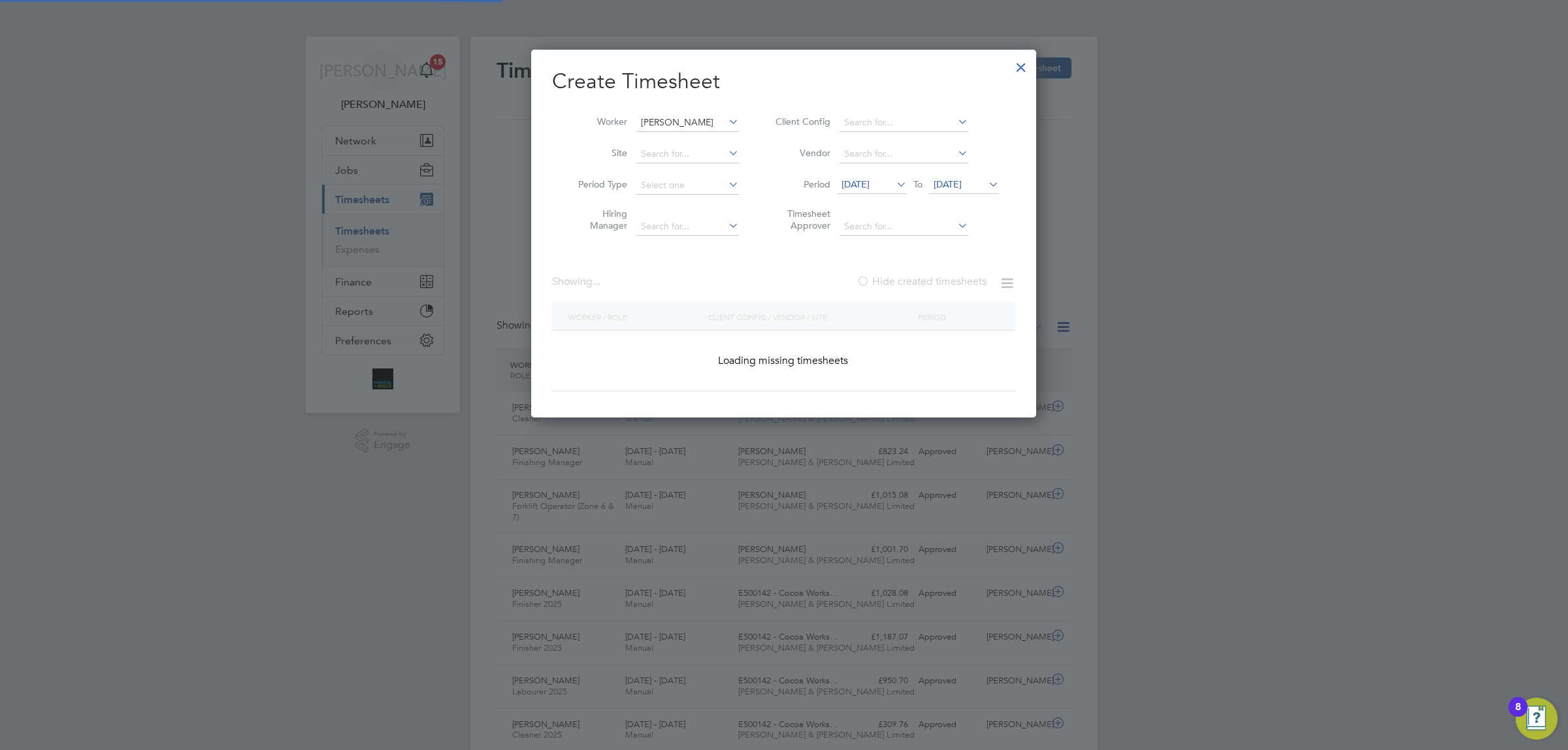
click at [677, 128] on input "[PERSON_NAME]" at bounding box center [688, 123] width 102 height 18
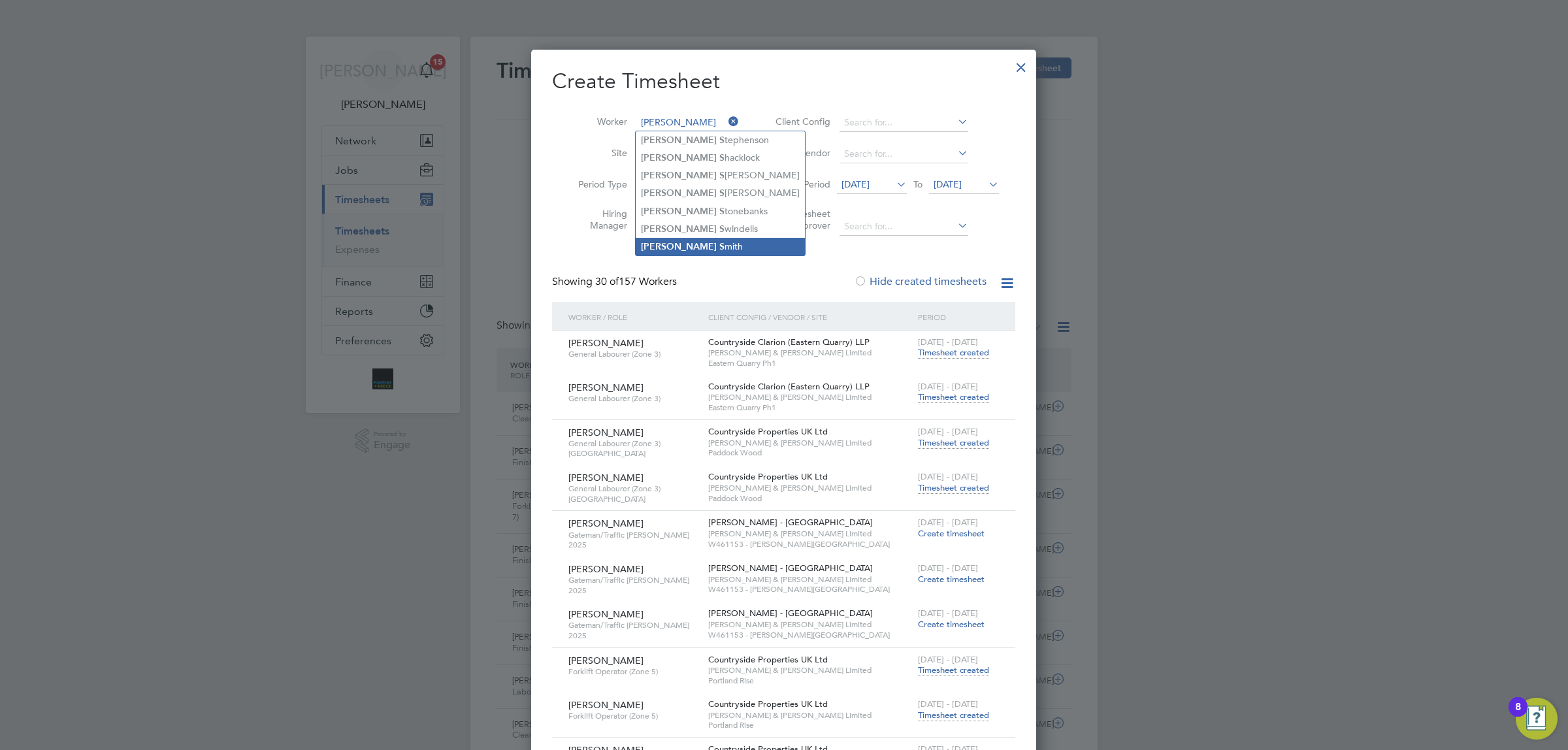
click at [679, 249] on li "[PERSON_NAME]" at bounding box center [720, 246] width 169 height 17
type input "[PERSON_NAME]"
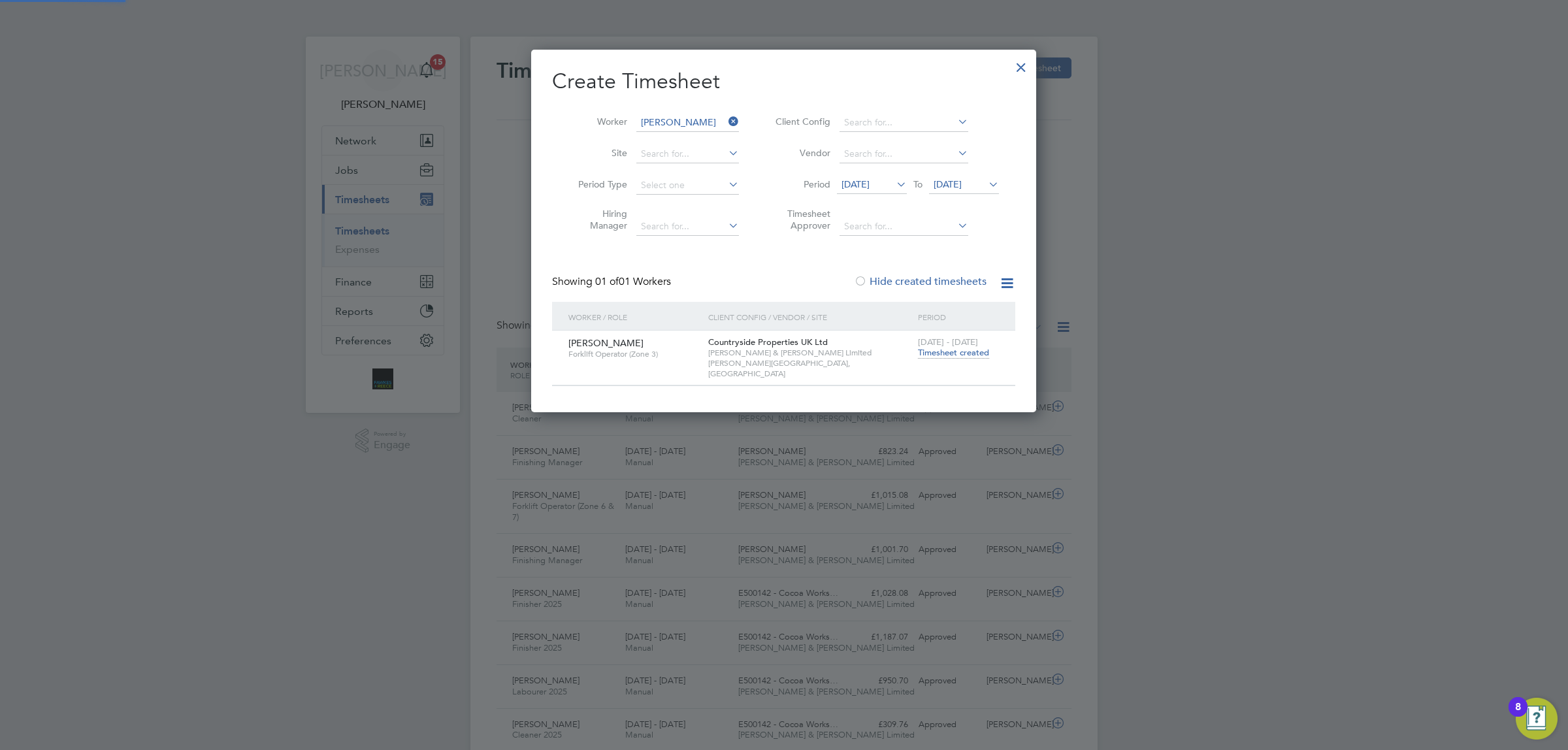
click at [924, 351] on span "Timesheet created" at bounding box center [953, 353] width 72 height 12
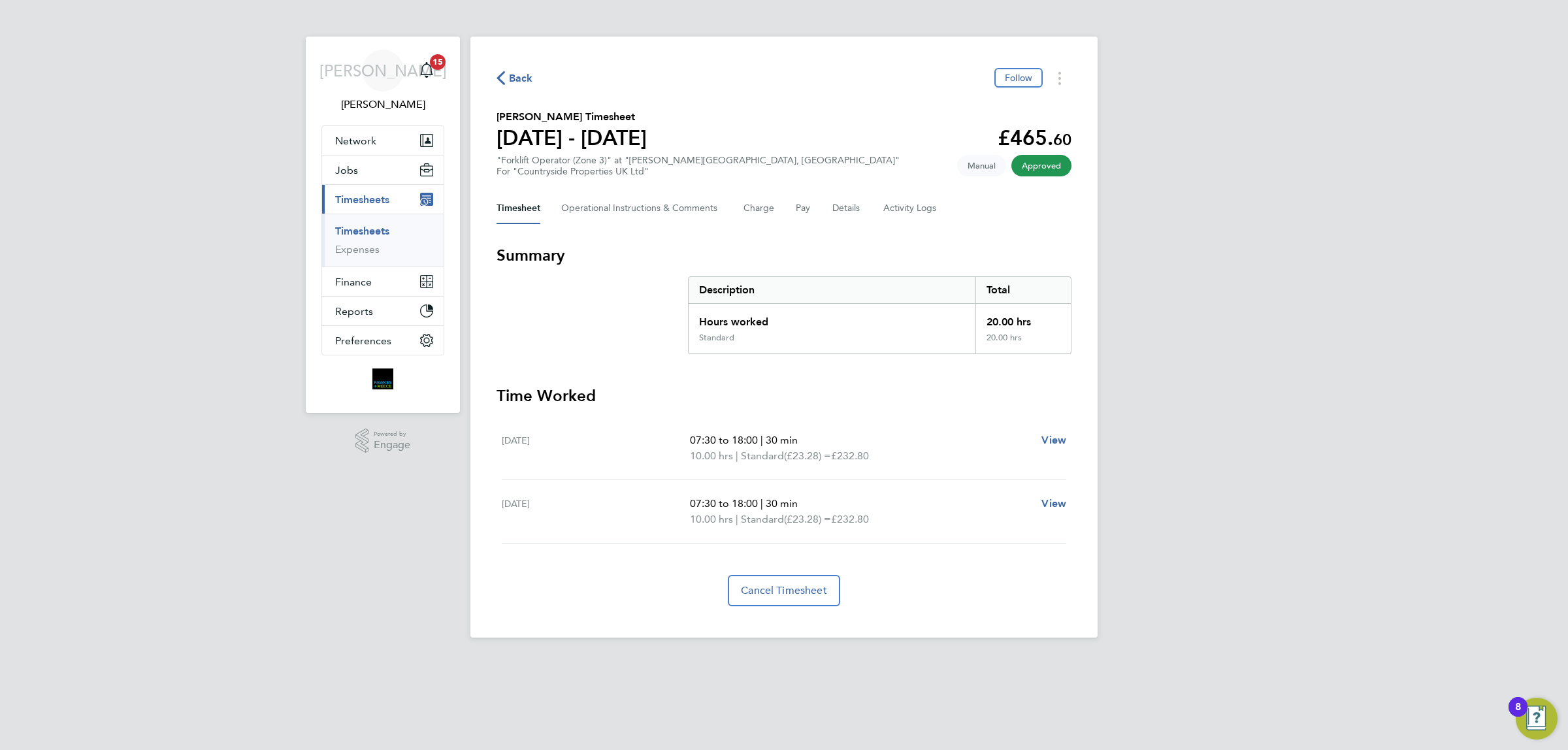
click at [510, 78] on span "Back" at bounding box center [521, 78] width 24 height 16
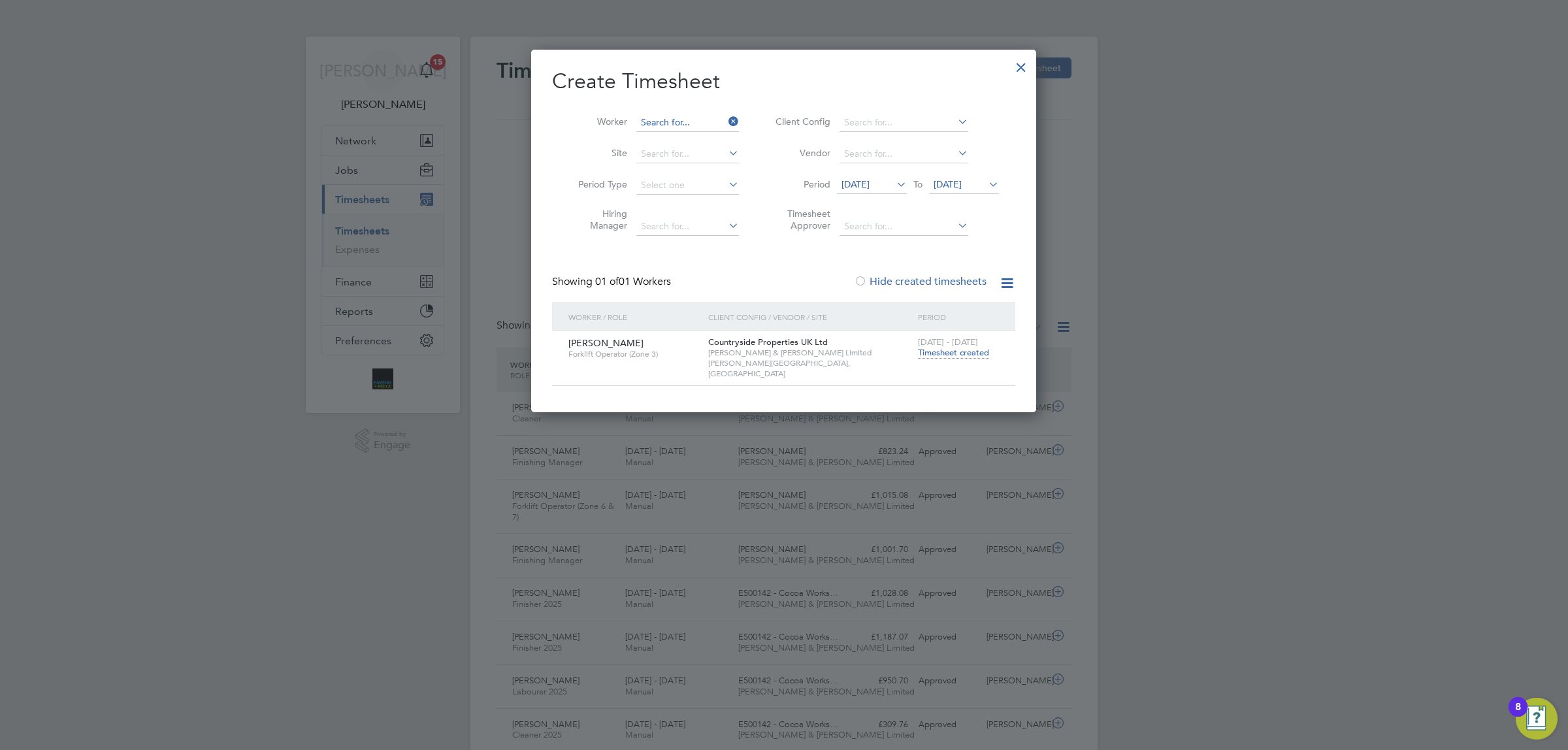
click at [680, 118] on input at bounding box center [688, 123] width 102 height 18
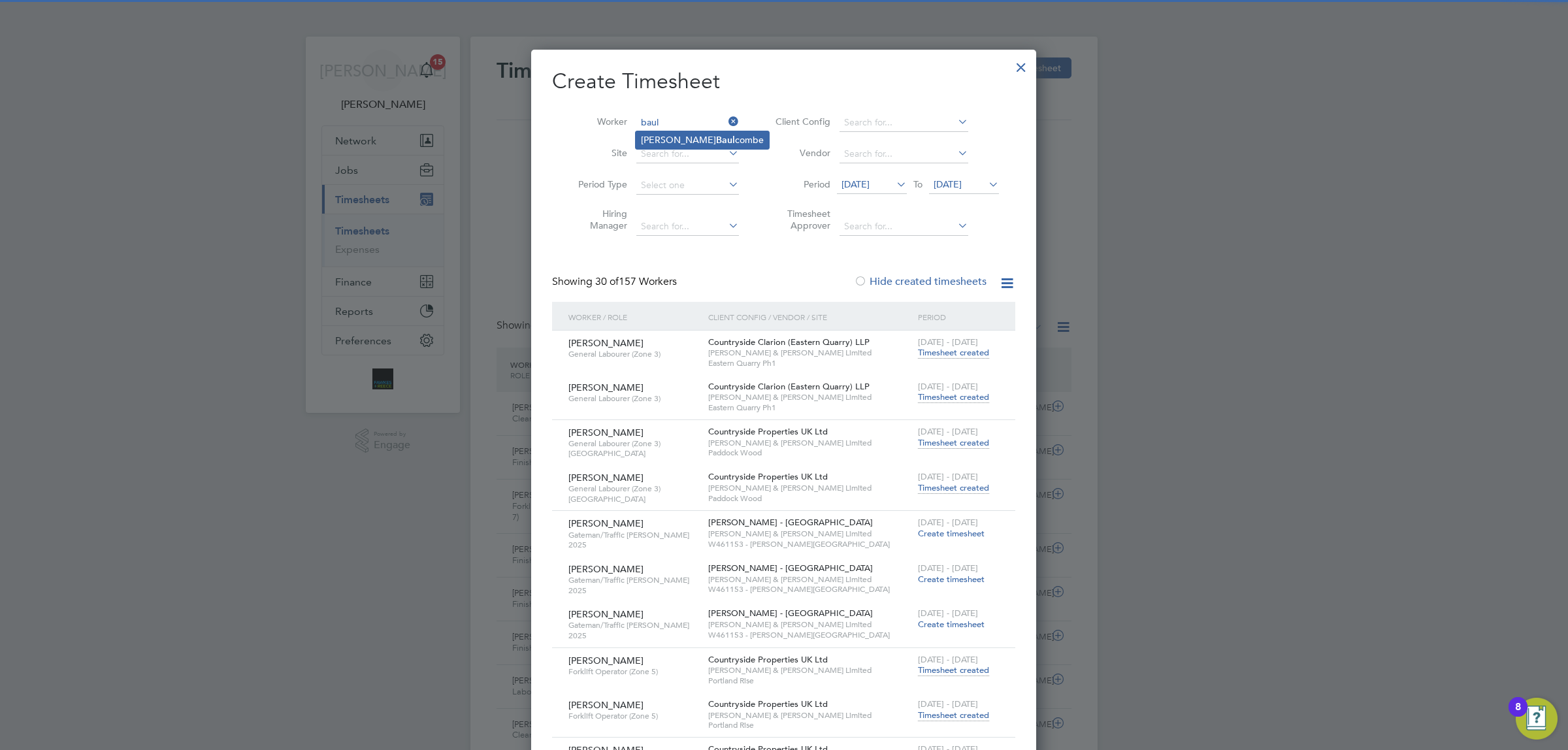
click at [681, 142] on li "[PERSON_NAME] combe" at bounding box center [702, 139] width 133 height 17
type input "[PERSON_NAME]"
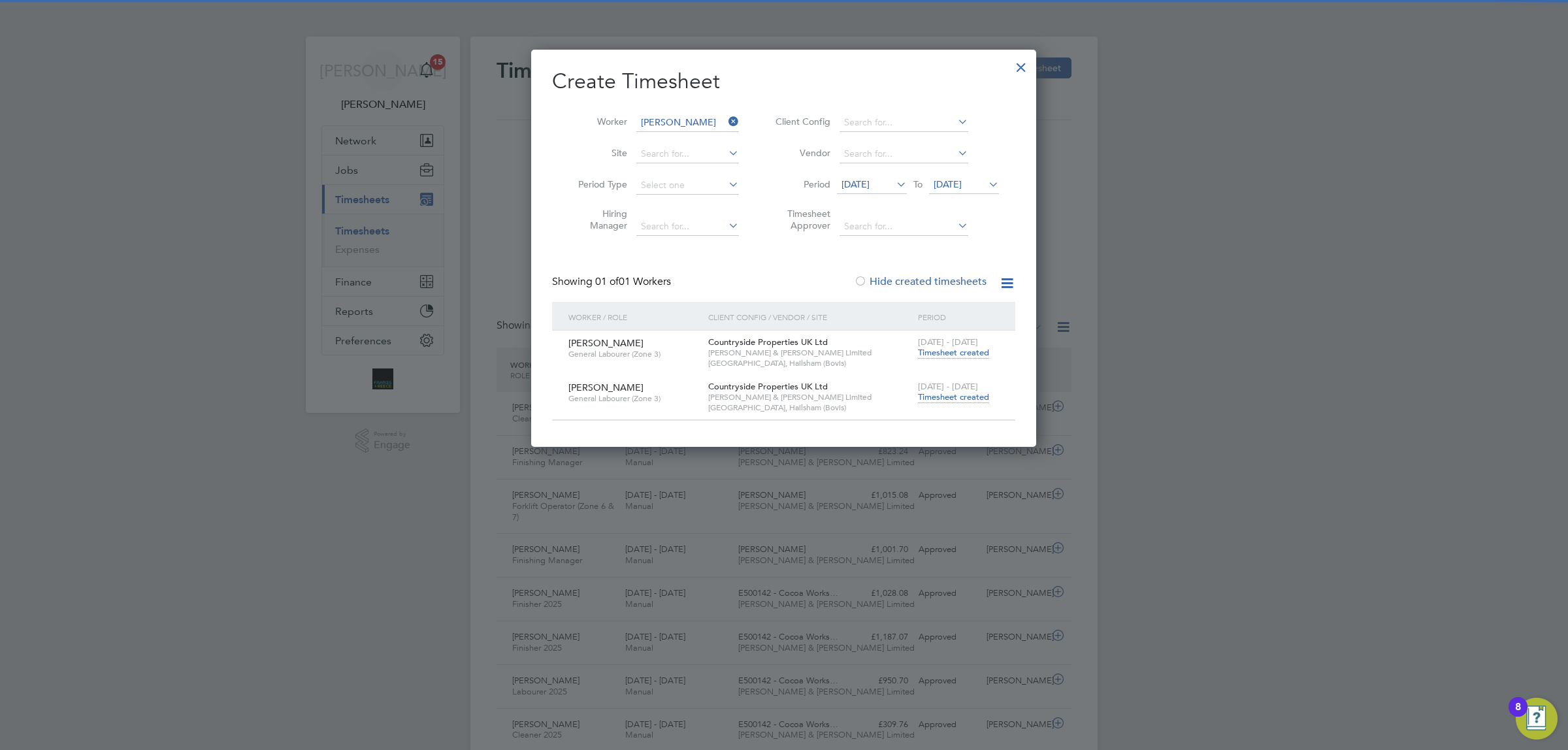
click at [939, 398] on span "Timesheet created" at bounding box center [953, 398] width 72 height 12
